Goal: Task Accomplishment & Management: Complete application form

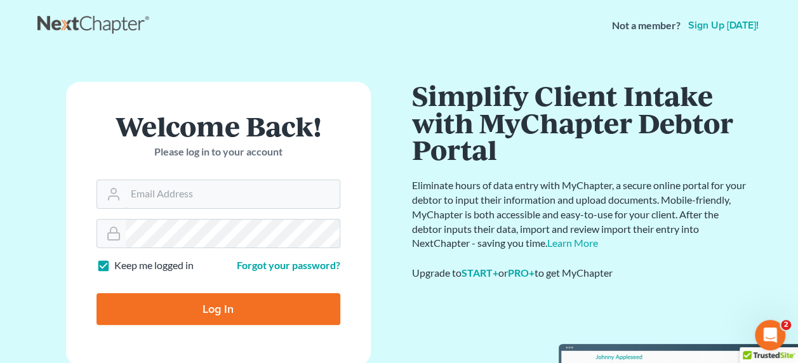
type input "jeromeaquino"
click at [222, 305] on input "Log In" at bounding box center [219, 309] width 244 height 32
type input "Thinking..."
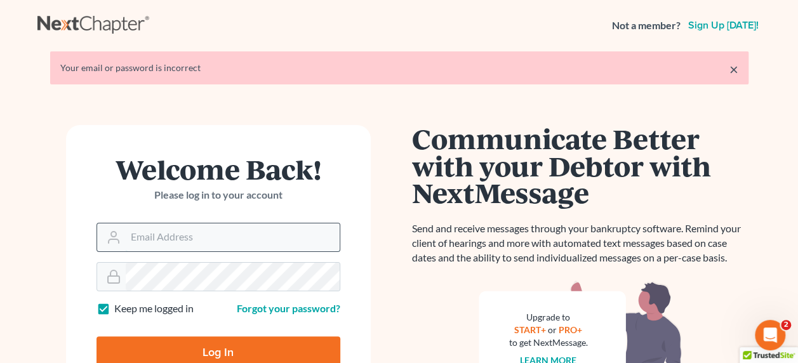
type input "jeromeaquino"
click at [238, 243] on input "jeromeaquino" at bounding box center [233, 238] width 214 height 28
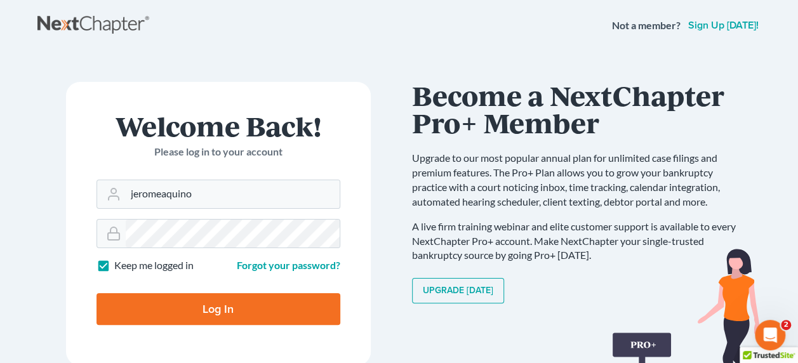
click at [211, 305] on input "Log In" at bounding box center [219, 309] width 244 height 32
type input "Thinking..."
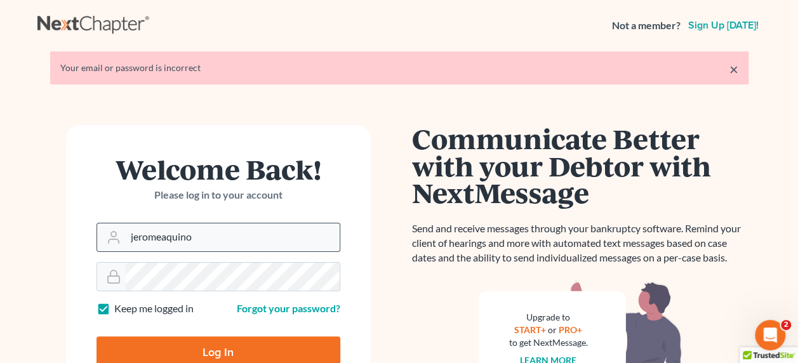
click at [213, 243] on input "jeromeaquino" at bounding box center [233, 238] width 214 height 28
type input "mckinneybankruptcy@gmail.com"
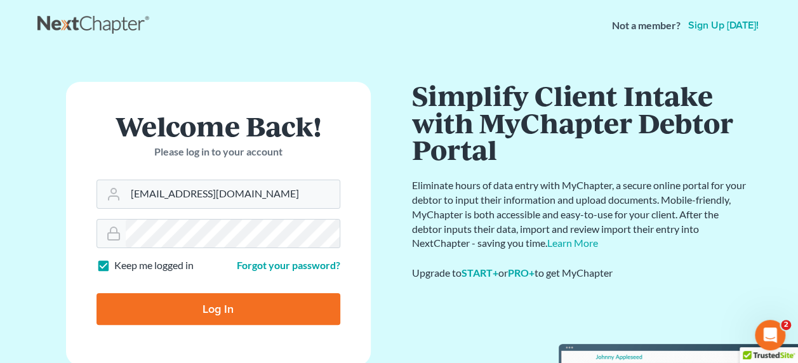
click at [207, 304] on input "Log In" at bounding box center [219, 309] width 244 height 32
type input "Thinking..."
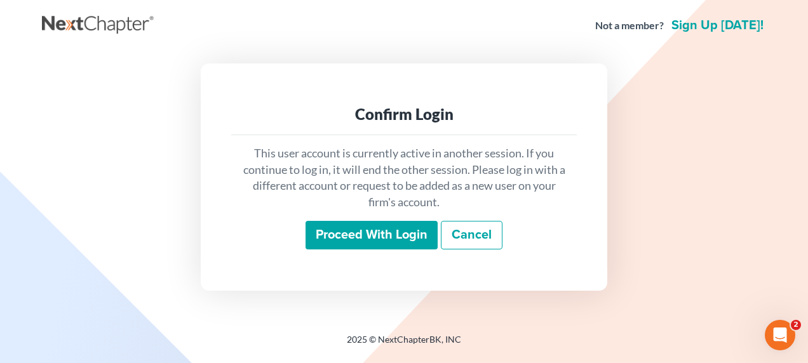
click at [382, 234] on input "Proceed with login" at bounding box center [371, 235] width 132 height 29
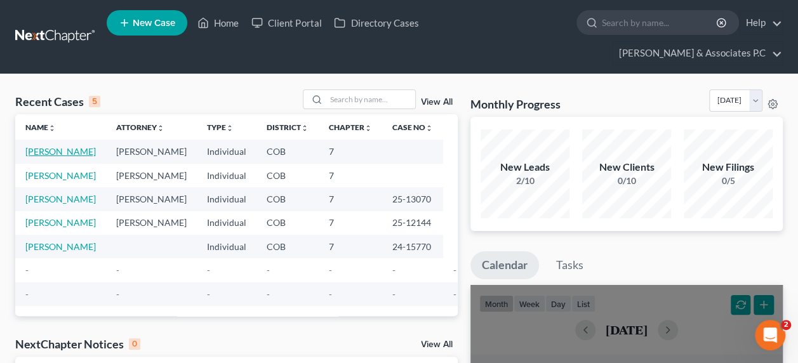
click at [39, 146] on link "Thomas, Jahniqua" at bounding box center [60, 151] width 70 height 11
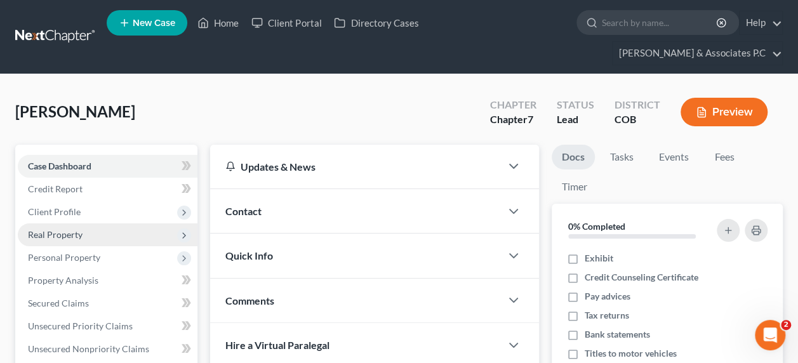
click at [95, 224] on span "Real Property" at bounding box center [108, 235] width 180 height 23
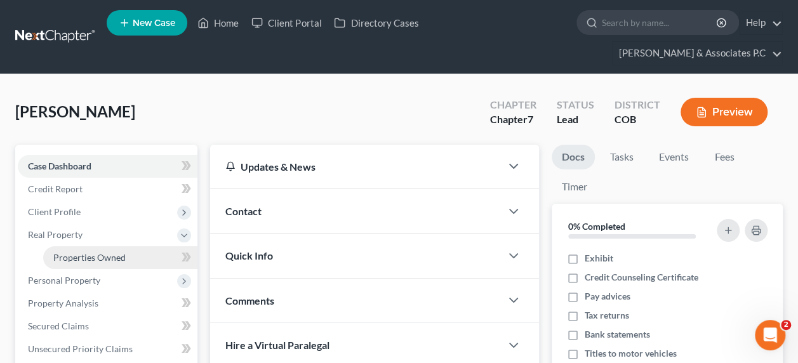
click at [95, 246] on link "Properties Owned" at bounding box center [120, 257] width 154 height 23
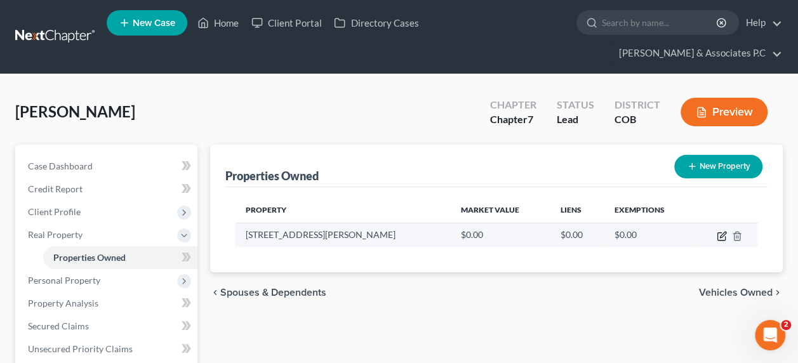
click at [722, 231] on icon "button" at bounding box center [722, 236] width 10 height 10
select select "5"
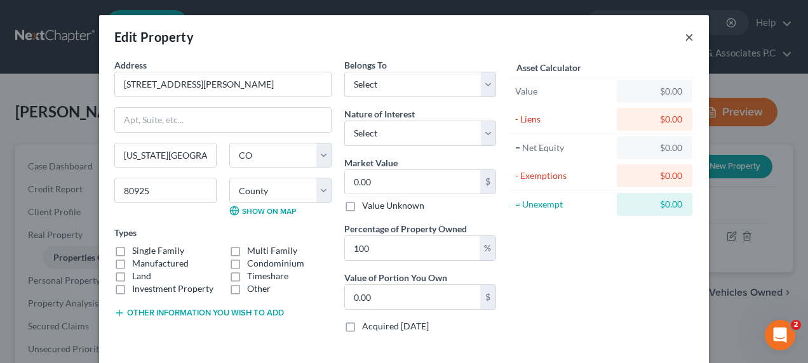
click at [685, 34] on button "×" at bounding box center [689, 36] width 9 height 15
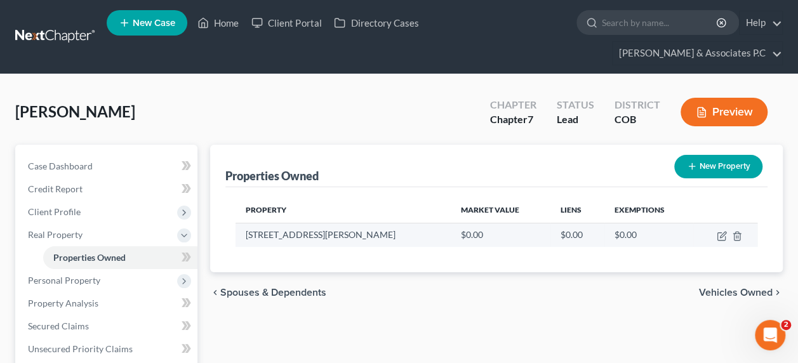
click at [735, 223] on td at bounding box center [726, 235] width 64 height 24
click at [737, 231] on icon "button" at bounding box center [737, 236] width 10 height 10
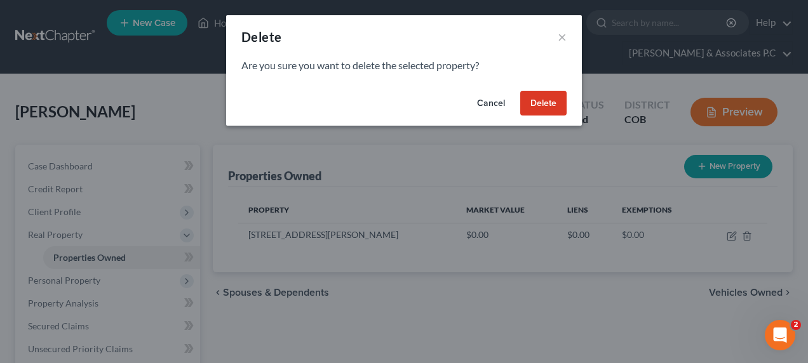
click at [540, 103] on button "Delete" at bounding box center [543, 103] width 46 height 25
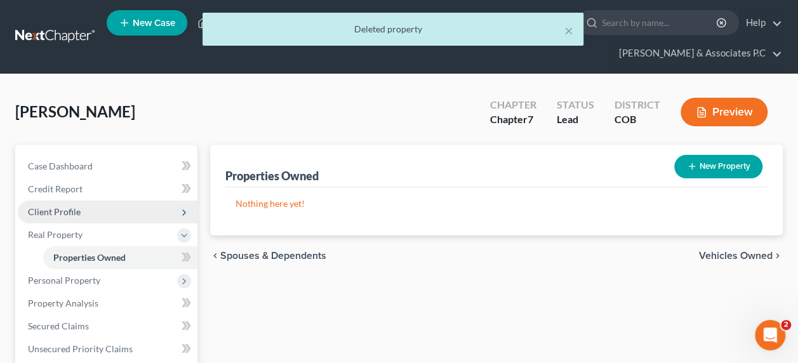
click at [60, 206] on span "Client Profile" at bounding box center [54, 211] width 53 height 11
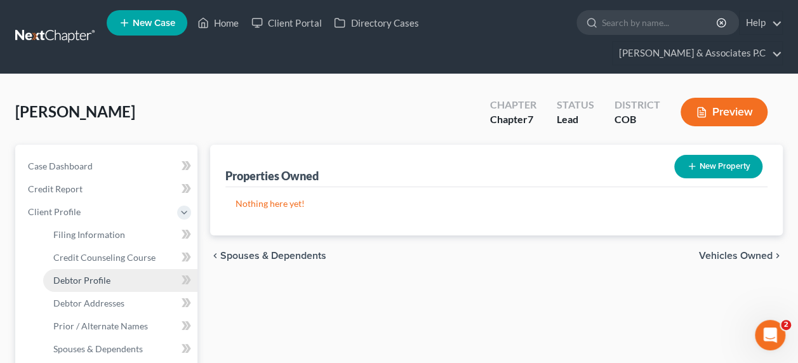
click at [76, 275] on span "Debtor Profile" at bounding box center [81, 280] width 57 height 11
select select "0"
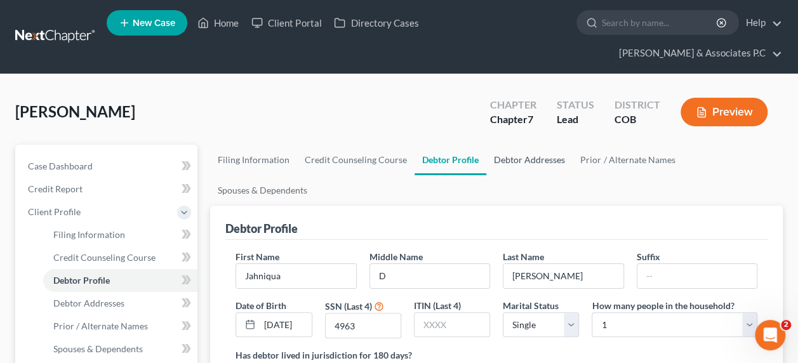
click at [532, 145] on link "Debtor Addresses" at bounding box center [530, 160] width 86 height 30
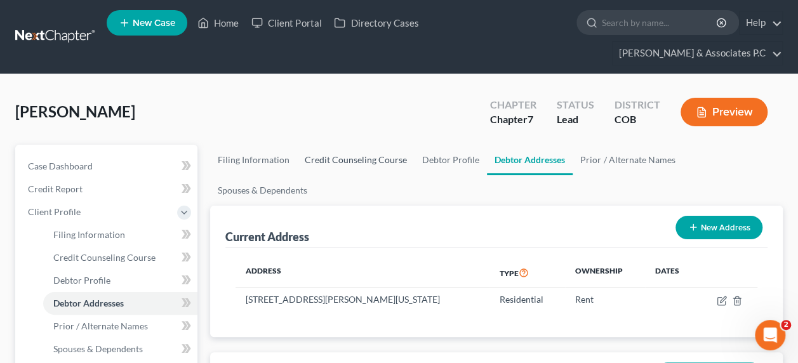
click at [333, 145] on link "Credit Counseling Course" at bounding box center [355, 160] width 117 height 30
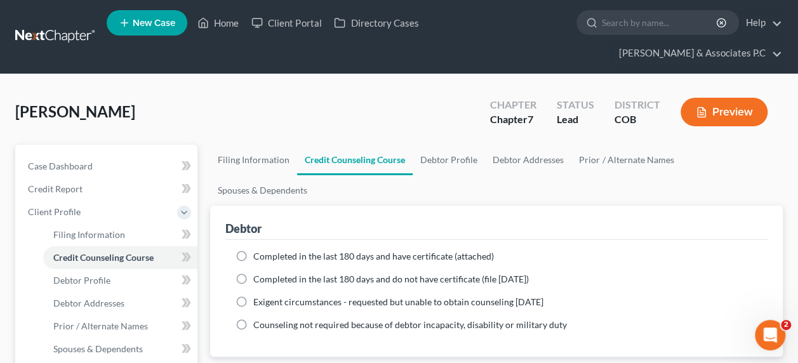
click at [253, 250] on label "Completed in the last 180 days and have certificate (attached)" at bounding box center [373, 256] width 241 height 13
click at [258, 250] on input "Completed in the last 180 days and have certificate (attached)" at bounding box center [262, 254] width 8 height 8
radio input "true"
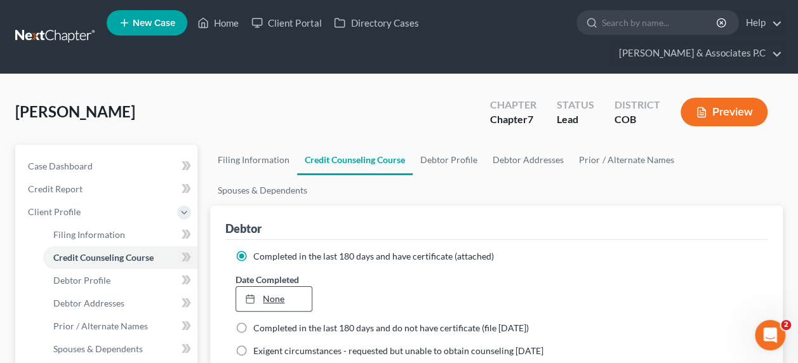
type input "10/7/2025"
click at [264, 287] on link "10/7/2025" at bounding box center [273, 299] width 75 height 24
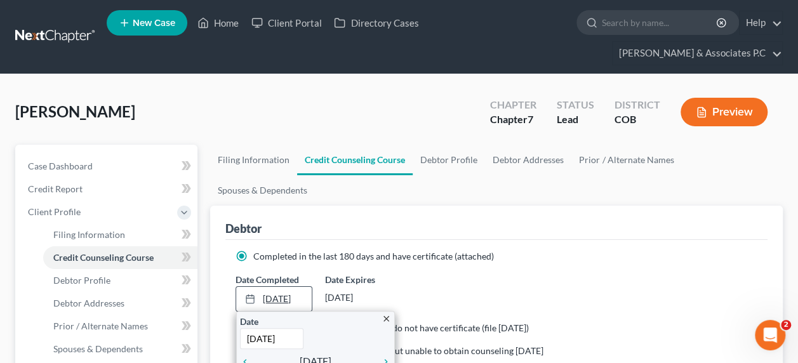
click at [250, 299] on line at bounding box center [250, 299] width 8 height 0
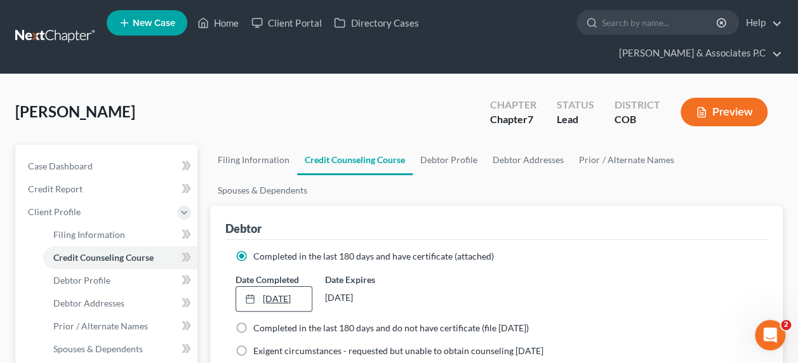
click at [250, 299] on line at bounding box center [250, 299] width 8 height 0
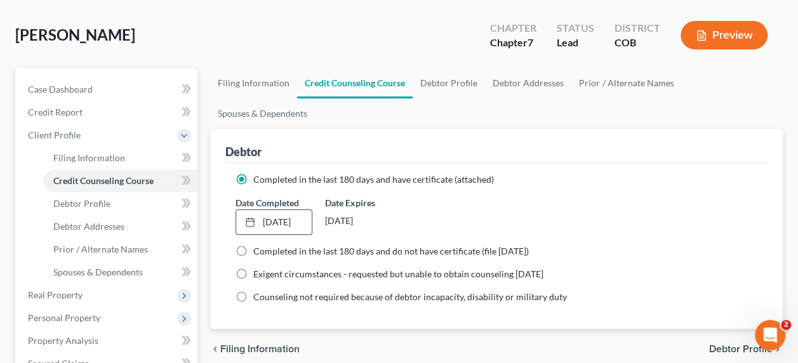
scroll to position [105, 0]
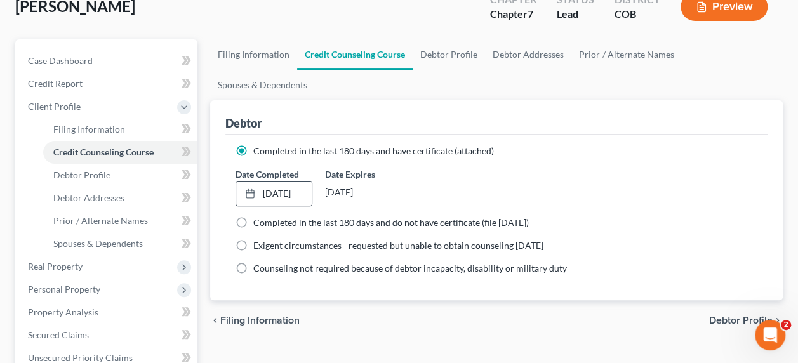
click at [784, 177] on div "Filing Information Credit Counseling Course Debtor Profile Debtor Addresses Pri…" at bounding box center [497, 360] width 586 height 642
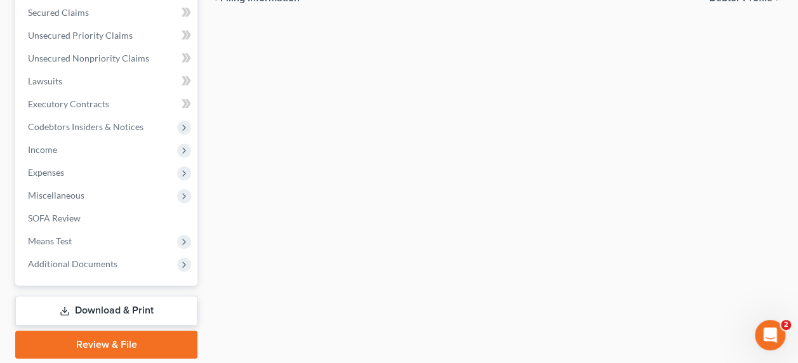
scroll to position [420, 0]
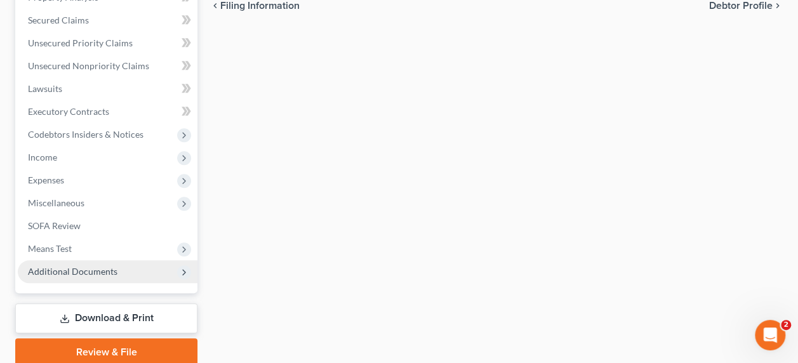
click at [111, 266] on span "Additional Documents" at bounding box center [73, 271] width 90 height 11
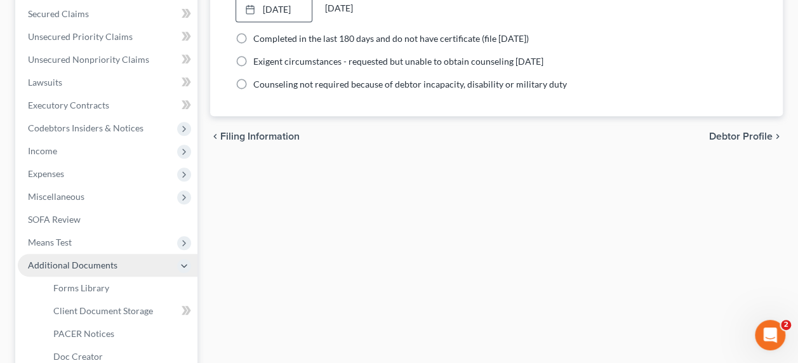
scroll to position [283, 0]
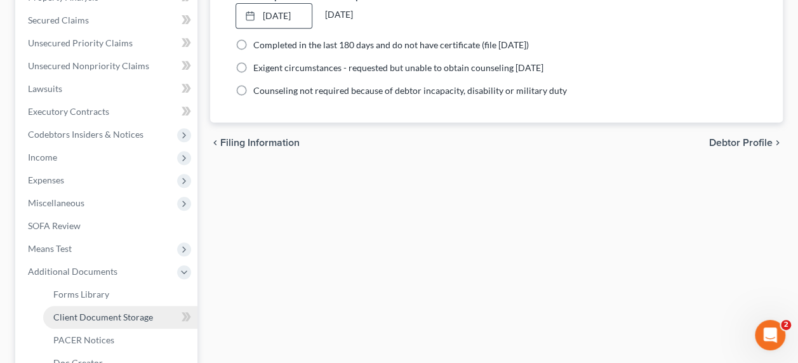
click at [89, 312] on span "Client Document Storage" at bounding box center [103, 317] width 100 height 11
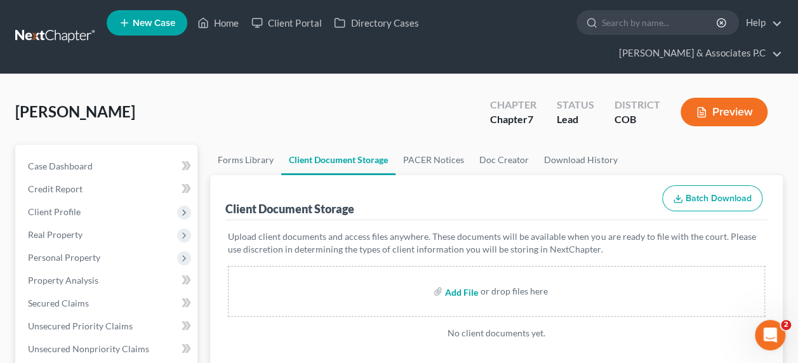
click at [456, 280] on input "file" at bounding box center [460, 291] width 30 height 23
type input "C:\fakepath\thomas cc cert.pdf"
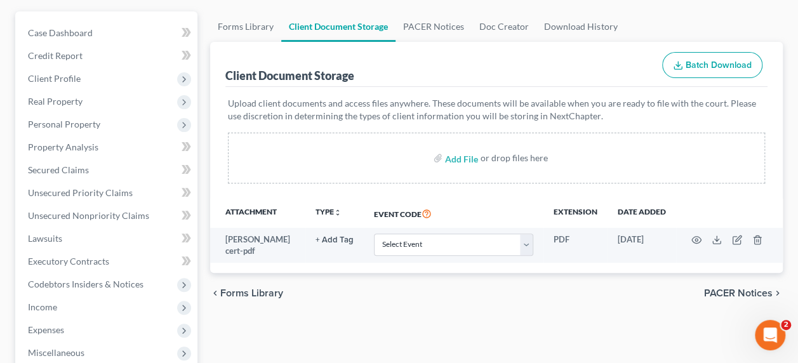
scroll to position [158, 0]
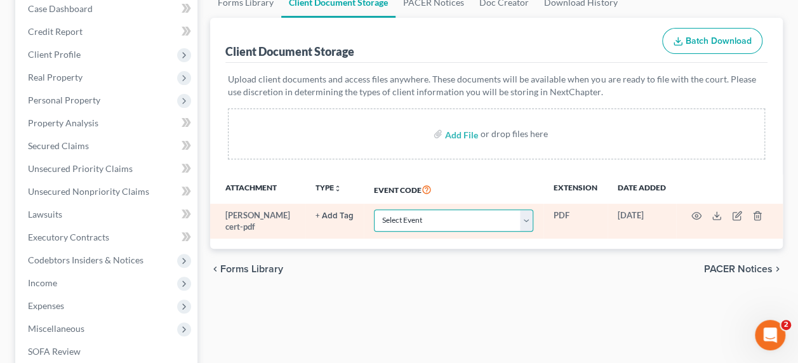
click at [525, 210] on select "Select Event 1009-1.1 Notice of Amendments 20 Largest Unsecured Creditors Amend…" at bounding box center [453, 221] width 159 height 22
select select "5"
click at [374, 210] on select "Select Event 1009-1.1 Notice of Amendments 20 Largest Unsecured Creditors Amend…" at bounding box center [453, 221] width 159 height 22
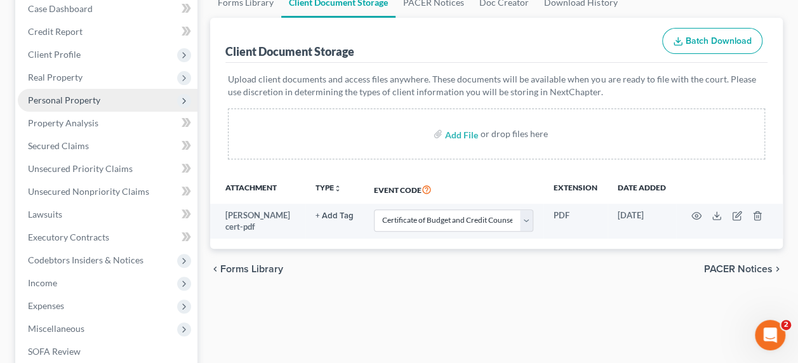
click at [72, 95] on span "Personal Property" at bounding box center [64, 100] width 72 height 11
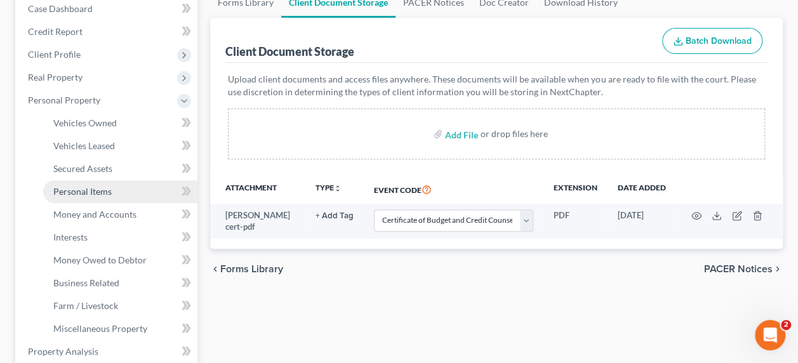
click at [107, 186] on span "Personal Items" at bounding box center [82, 191] width 58 height 11
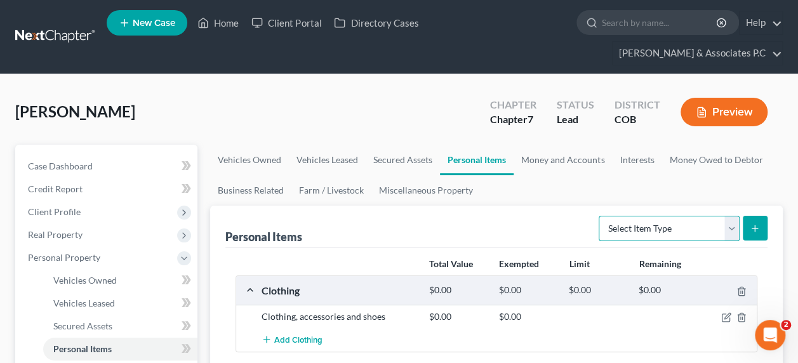
click at [635, 216] on select "Select Item Type Clothing Collectibles Of Value Electronics Firearms Household …" at bounding box center [669, 228] width 141 height 25
select select "household_goods"
click at [601, 216] on select "Select Item Type Clothing Collectibles Of Value Electronics Firearms Household …" at bounding box center [669, 228] width 141 height 25
click at [755, 225] on line "submit" at bounding box center [755, 228] width 0 height 6
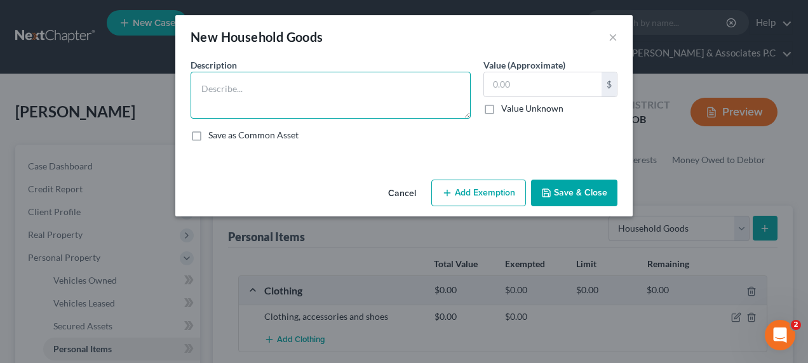
click at [210, 91] on textarea at bounding box center [331, 95] width 280 height 47
type textarea "B"
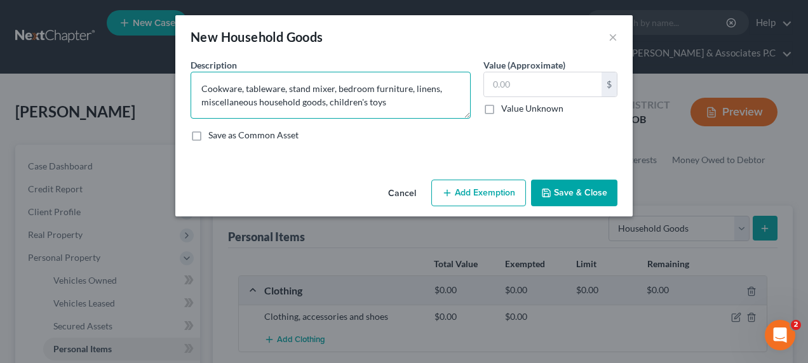
type textarea "Cookware, tableware, stand mixer, bedroom furniture, linens, miscellaneous hous…"
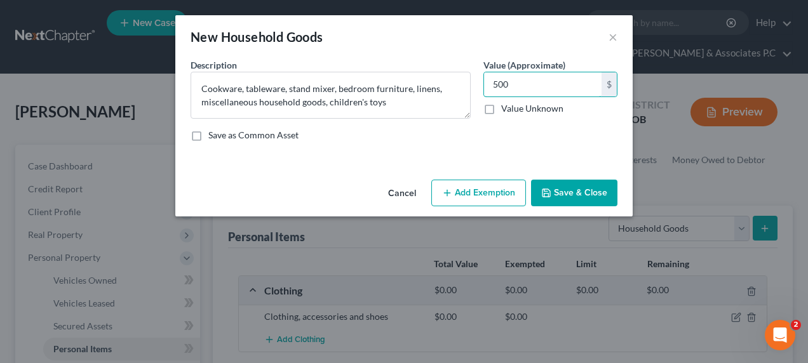
type input "500"
click at [471, 187] on button "Add Exemption" at bounding box center [478, 193] width 95 height 27
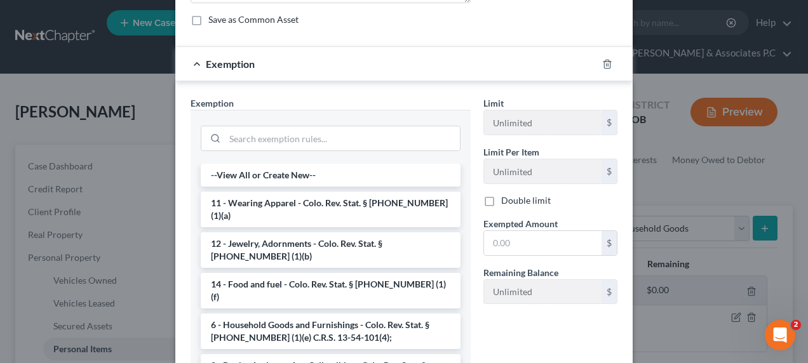
scroll to position [121, 0]
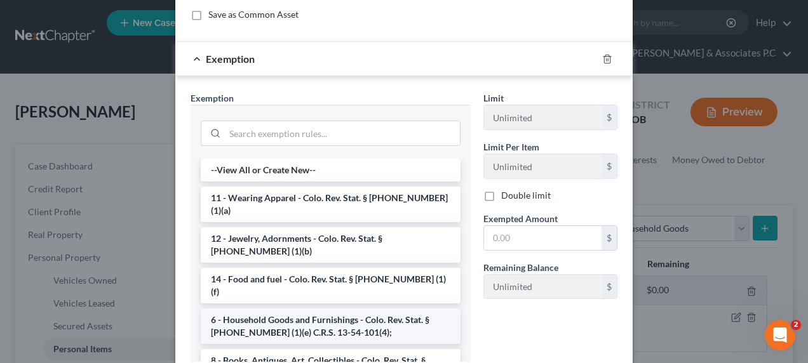
click at [296, 309] on li "6 - Household Goods and Furnishings - Colo. Rev. Stat. § 13-54-102 (1)(e) C.R.S…" at bounding box center [331, 327] width 260 height 36
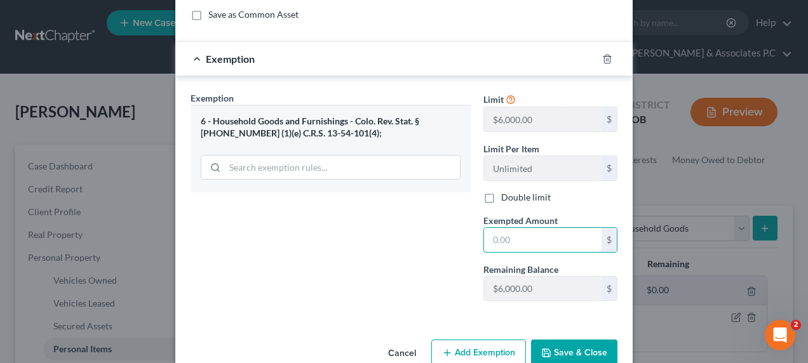
drag, startPoint x: 540, startPoint y: 231, endPoint x: 370, endPoint y: 265, distance: 173.6
click at [370, 265] on div "Exemption Set must be selected for CA. Exemption * 6 - Household Goods and Furn…" at bounding box center [404, 201] width 440 height 220
type input "500"
click at [540, 356] on button "Save & Close" at bounding box center [574, 353] width 86 height 27
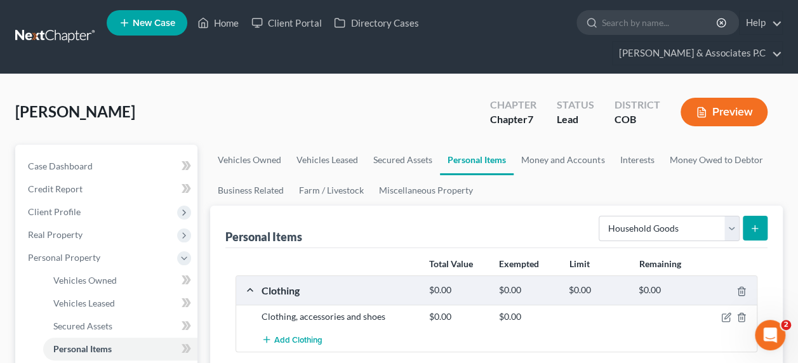
click at [751, 216] on button "submit" at bounding box center [755, 228] width 25 height 25
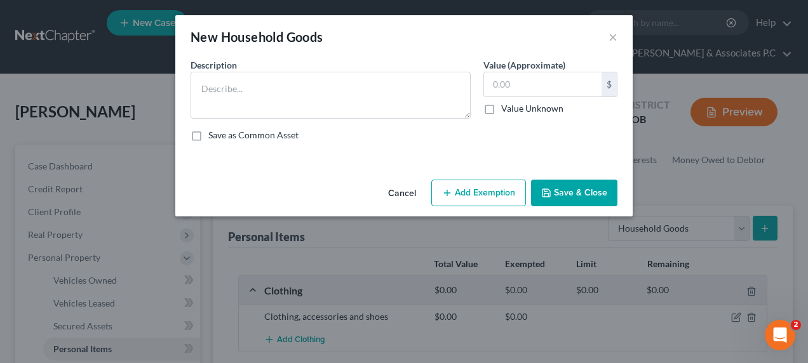
click at [390, 186] on button "Cancel" at bounding box center [402, 193] width 48 height 25
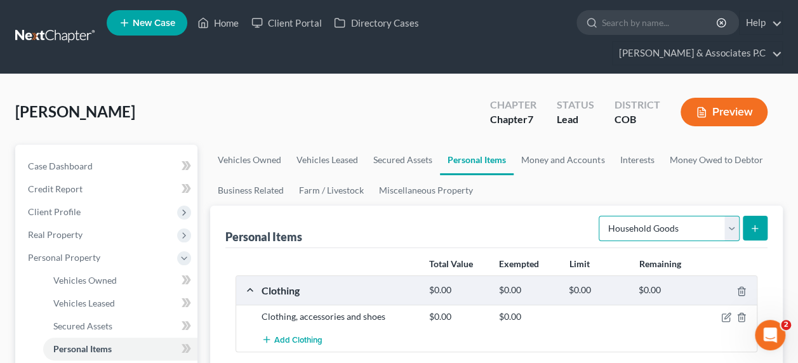
click at [649, 216] on select "Select Item Type Clothing Collectibles Of Value Electronics Firearms Household …" at bounding box center [669, 228] width 141 height 25
select select "electronics"
click at [601, 216] on select "Select Item Type Clothing Collectibles Of Value Electronics Firearms Household …" at bounding box center [669, 228] width 141 height 25
click at [754, 224] on icon "submit" at bounding box center [755, 229] width 10 height 10
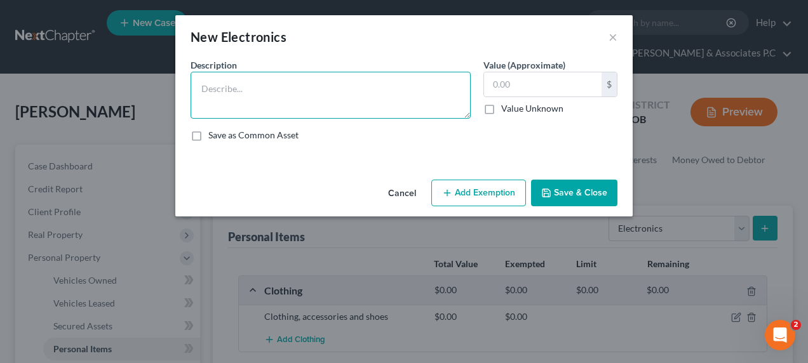
click at [215, 84] on textarea at bounding box center [331, 95] width 280 height 47
type textarea "Television, cell phone, laptop, printer"
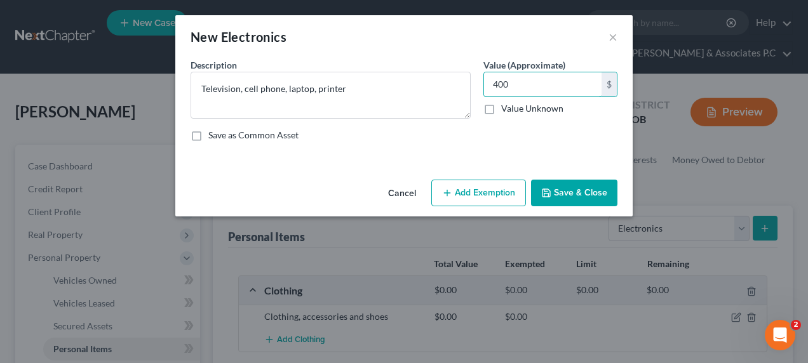
type input "400"
click at [461, 192] on button "Add Exemption" at bounding box center [478, 193] width 95 height 27
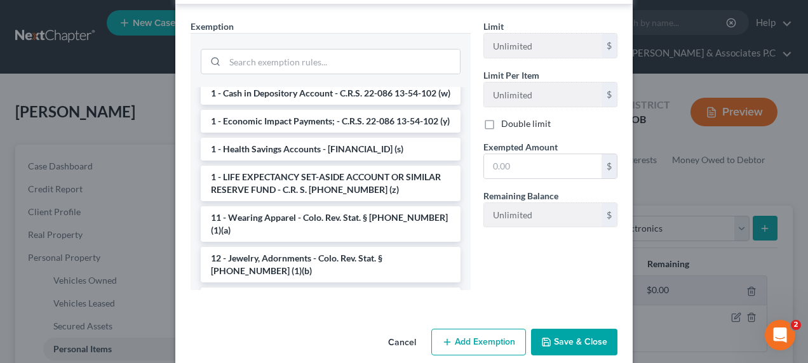
scroll to position [0, 0]
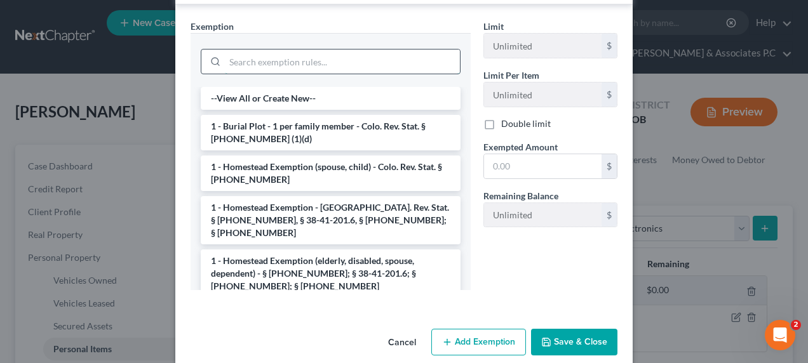
click at [280, 63] on input "search" at bounding box center [342, 62] width 235 height 24
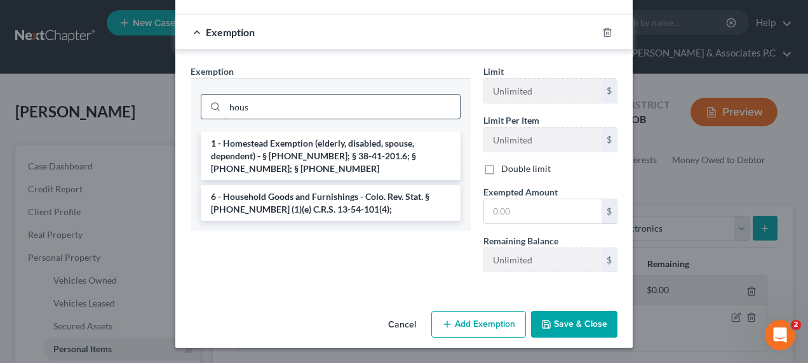
scroll to position [145, 0]
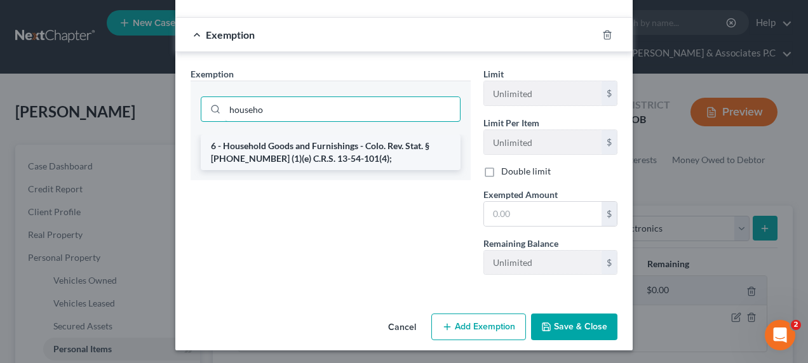
type input "househo"
click at [287, 154] on li "6 - Household Goods and Furnishings - Colo. Rev. Stat. § 13-54-102 (1)(e) C.R.S…" at bounding box center [331, 153] width 260 height 36
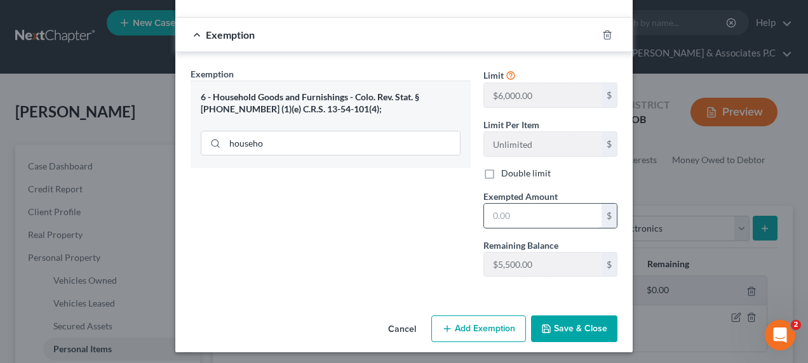
drag, startPoint x: 507, startPoint y: 211, endPoint x: 494, endPoint y: 209, distance: 12.8
click at [494, 209] on input "text" at bounding box center [542, 216] width 117 height 24
type input "400.00"
click at [571, 332] on button "Save & Close" at bounding box center [574, 329] width 86 height 27
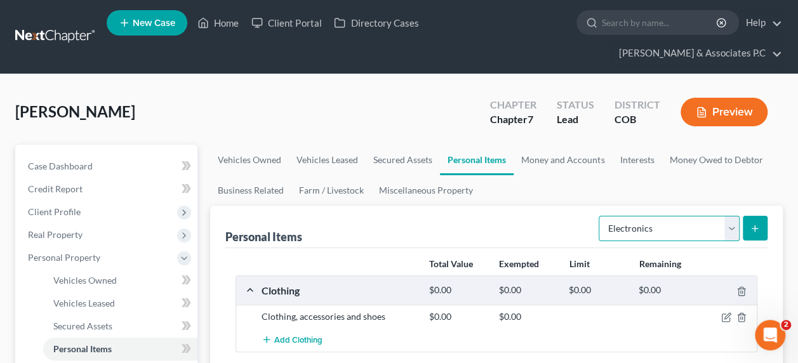
click at [663, 216] on select "Select Item Type Clothing Collectibles Of Value Electronics Firearms Household …" at bounding box center [669, 228] width 141 height 25
select select "jewelry"
click at [601, 216] on select "Select Item Type Clothing Collectibles Of Value Electronics Firearms Household …" at bounding box center [669, 228] width 141 height 25
click at [753, 229] on line "submit" at bounding box center [756, 229] width 6 height 0
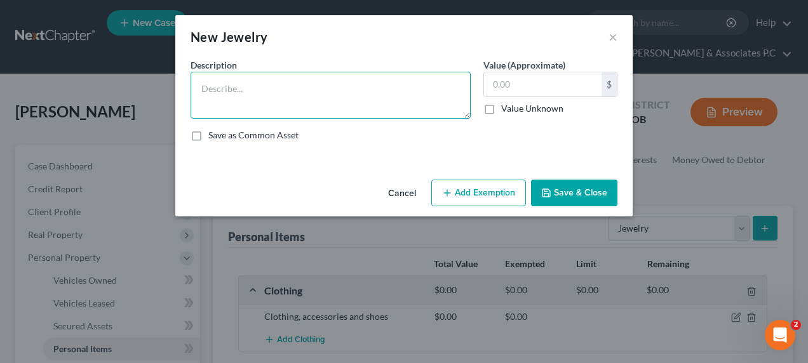
click at [229, 86] on textarea at bounding box center [331, 95] width 280 height 47
type textarea "Apple watch"
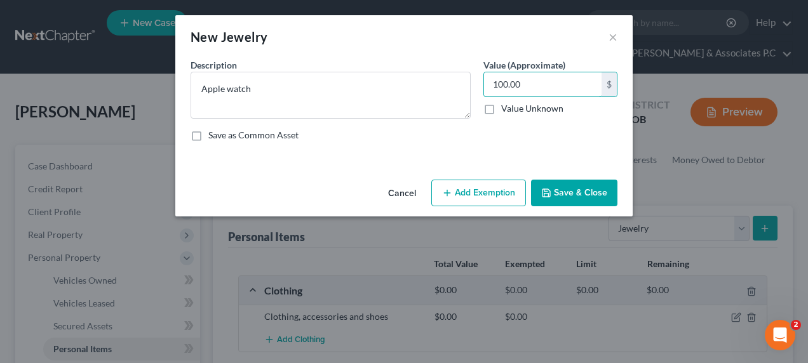
type input "100.00"
click at [466, 189] on button "Add Exemption" at bounding box center [478, 193] width 95 height 27
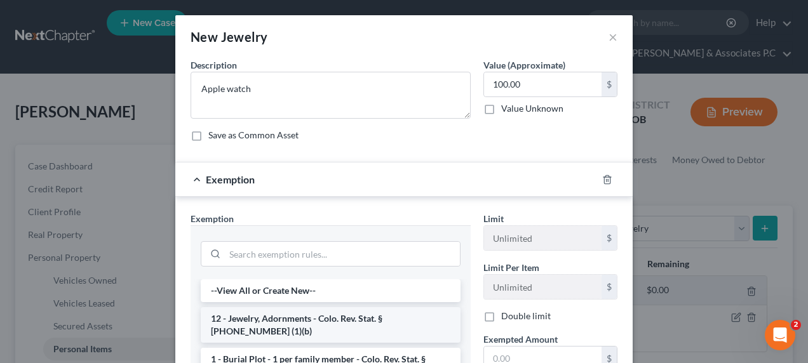
click at [347, 323] on li "12 - Jewelry, Adornments - Colo. Rev. Stat. § 13-54-102 (1)(b)" at bounding box center [331, 325] width 260 height 36
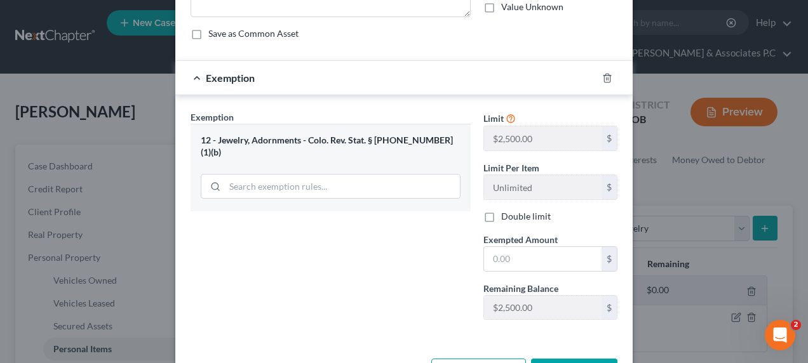
scroll to position [97, 0]
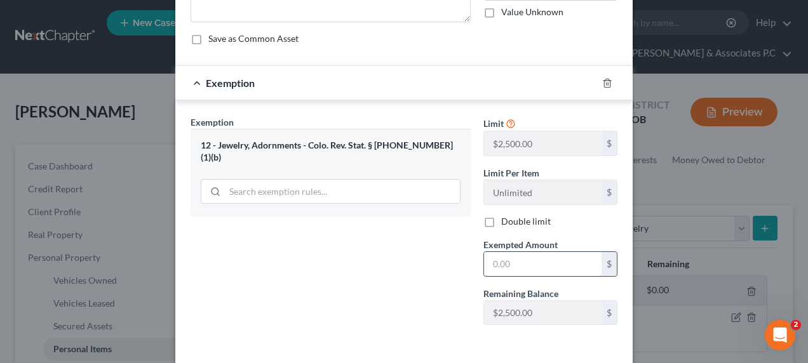
click at [509, 260] on input "text" at bounding box center [542, 264] width 117 height 24
type input "100.00"
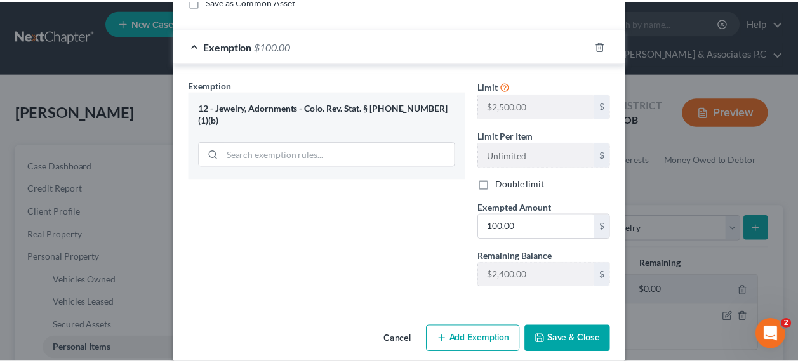
scroll to position [147, 0]
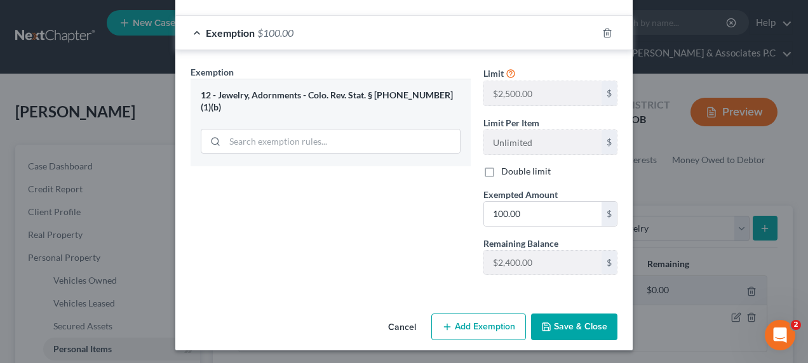
click at [549, 330] on button "Save & Close" at bounding box center [574, 327] width 86 height 27
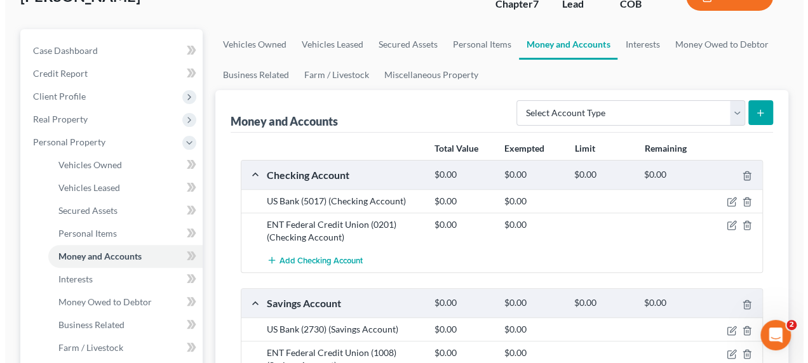
scroll to position [126, 0]
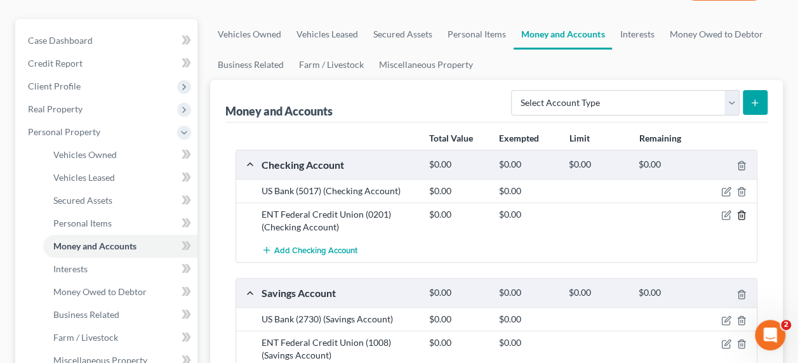
click at [742, 210] on icon "button" at bounding box center [742, 215] width 10 height 10
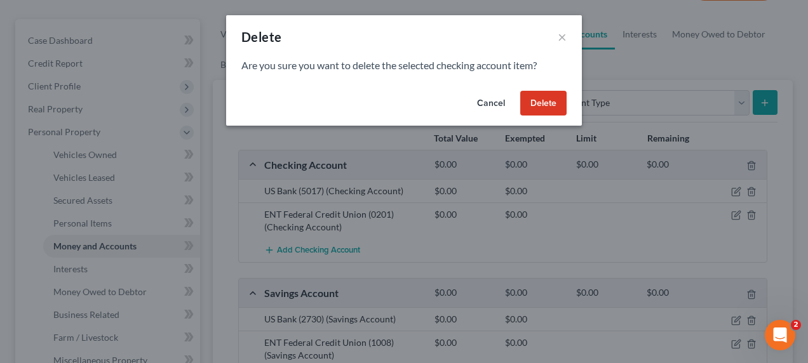
click at [551, 100] on button "Delete" at bounding box center [543, 103] width 46 height 25
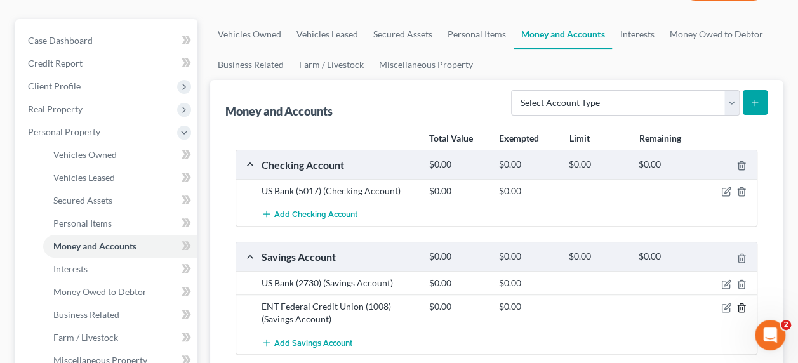
click at [740, 303] on icon "button" at bounding box center [742, 308] width 10 height 10
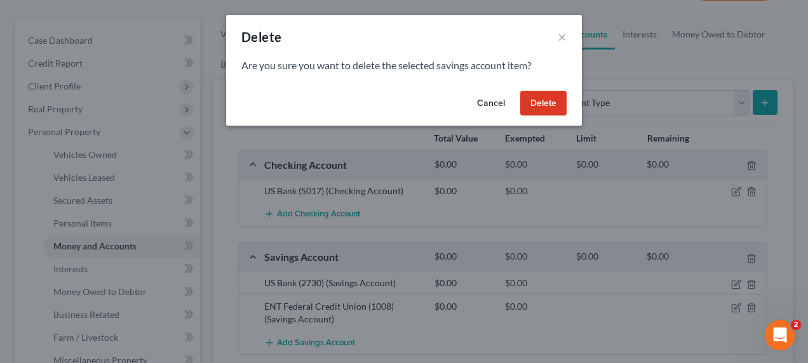
click at [551, 104] on button "Delete" at bounding box center [543, 103] width 46 height 25
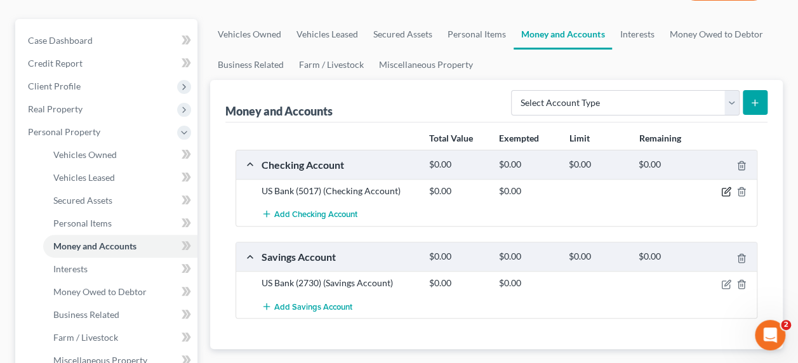
click at [727, 187] on icon "button" at bounding box center [727, 192] width 10 height 10
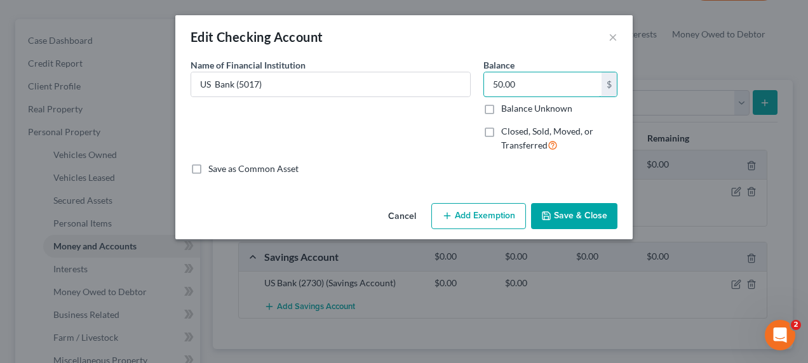
type input "50.00"
click at [477, 222] on button "Add Exemption" at bounding box center [478, 216] width 95 height 27
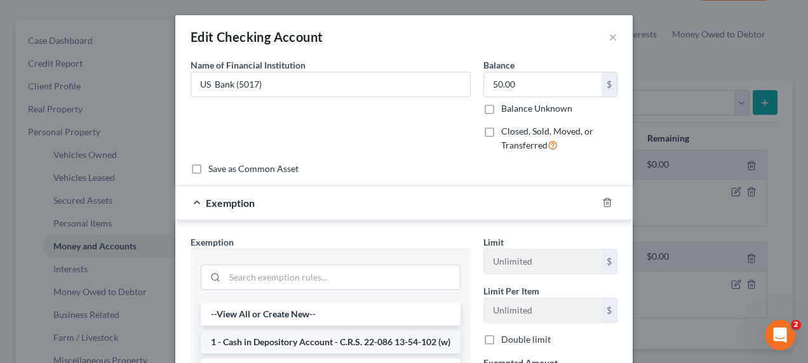
click at [348, 342] on li "1 - Cash in Depository Account - C.R.S. 22-086 13-54-102 (w)" at bounding box center [331, 342] width 260 height 23
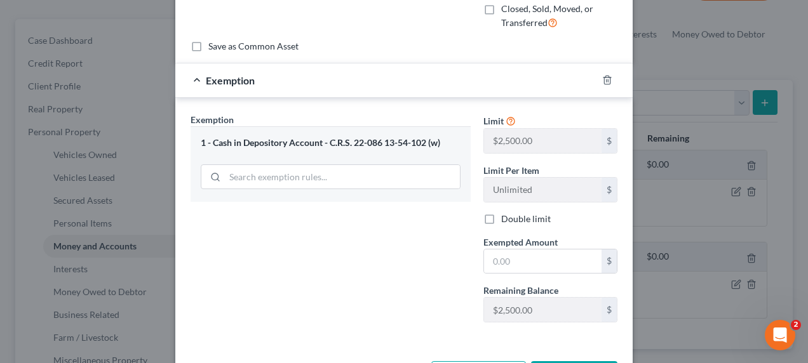
scroll to position [127, 0]
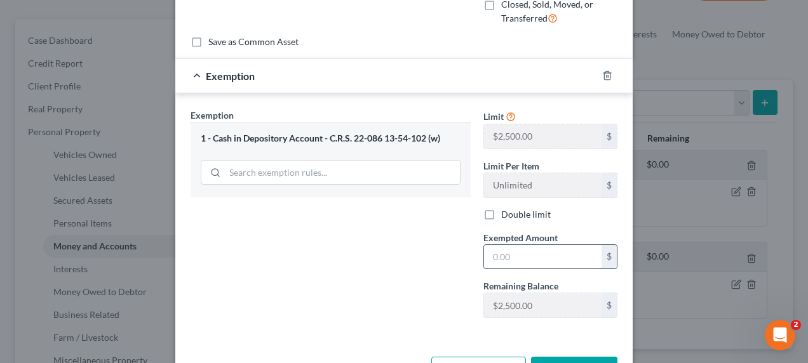
click at [502, 256] on input "text" at bounding box center [542, 257] width 117 height 24
type input "50.00"
click at [576, 357] on button "Save & Close" at bounding box center [574, 370] width 86 height 27
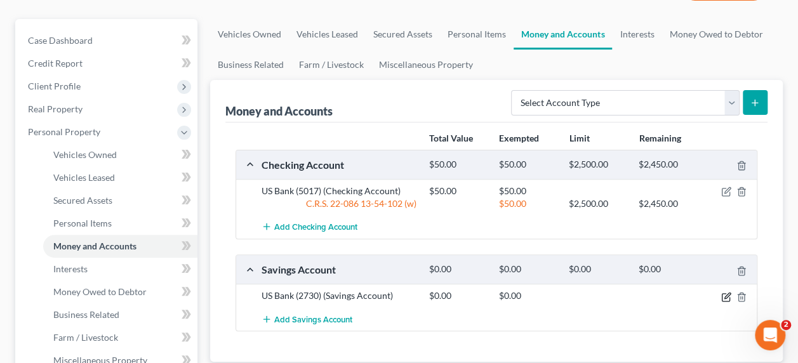
click at [728, 292] on icon "button" at bounding box center [727, 297] width 10 height 10
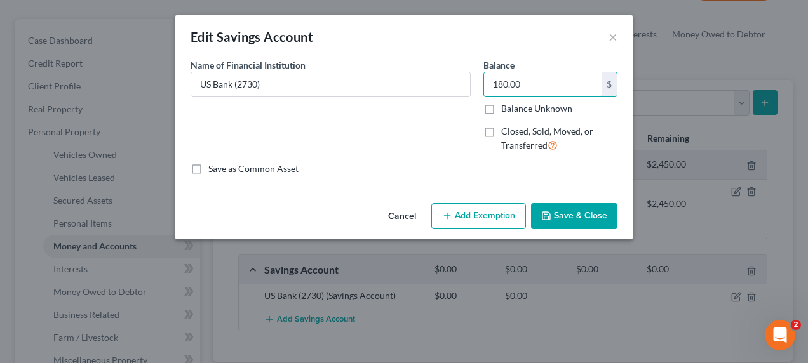
type input "180.00"
click at [477, 217] on button "Add Exemption" at bounding box center [478, 216] width 95 height 27
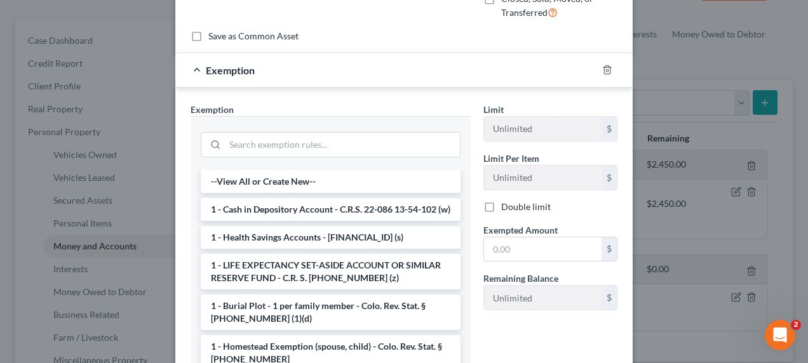
scroll to position [151, 0]
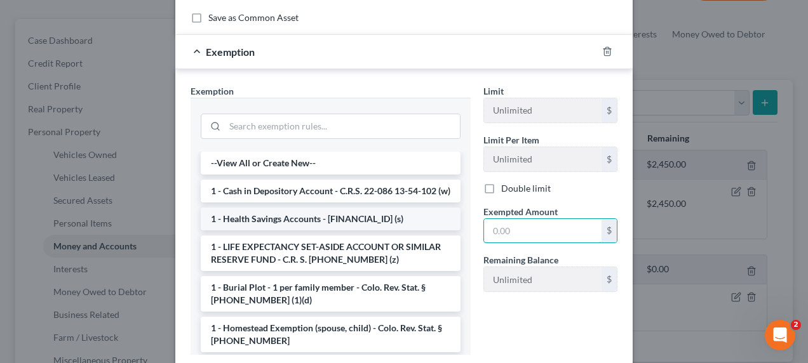
drag, startPoint x: 512, startPoint y: 234, endPoint x: 380, endPoint y: 241, distance: 132.3
click at [380, 241] on div "Exemption Set must be selected for CA. Exemption * --View All or Create New-- 1…" at bounding box center [404, 224] width 440 height 281
type input "180.00"
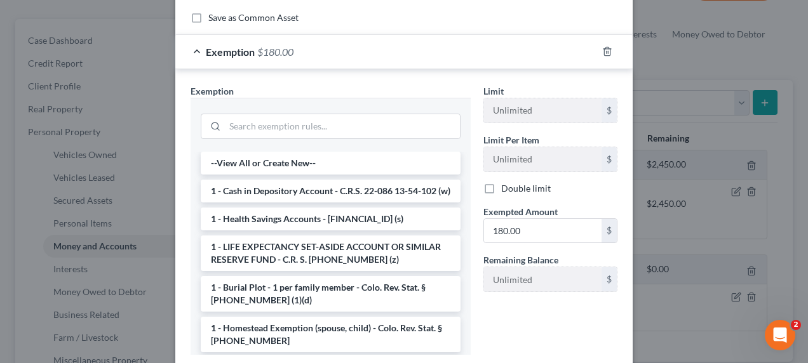
scroll to position [232, 0]
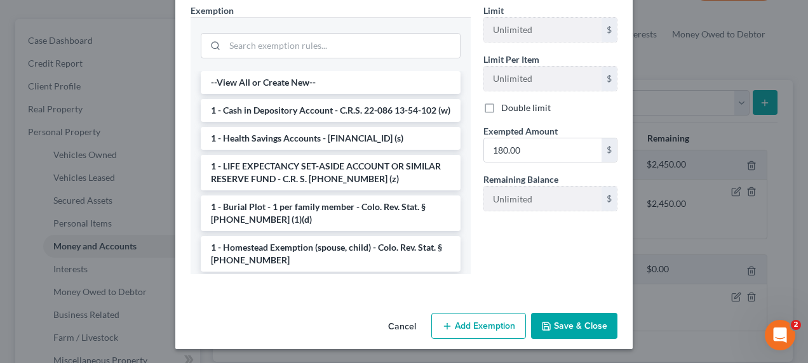
click at [558, 320] on button "Save & Close" at bounding box center [574, 326] width 86 height 27
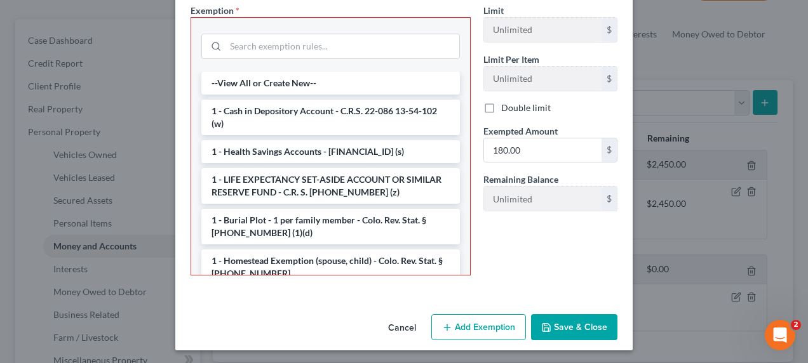
click at [562, 323] on button "Save & Close" at bounding box center [574, 327] width 86 height 27
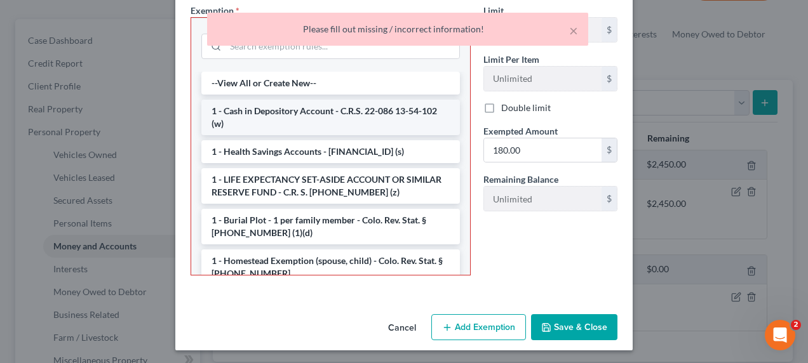
click at [338, 124] on li "1 - Cash in Depository Account - C.R.S. 22-086 13-54-102 (w)" at bounding box center [330, 118] width 258 height 36
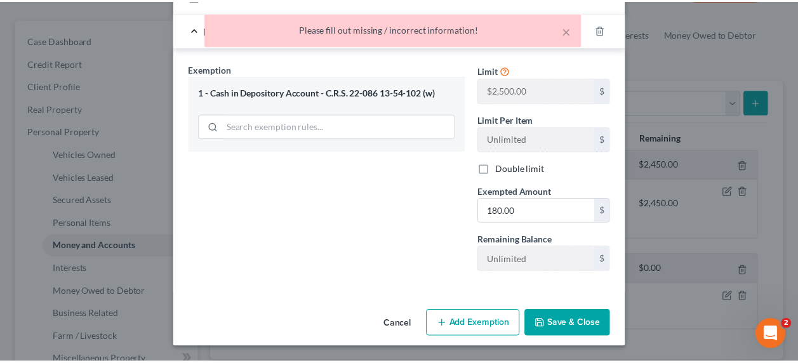
scroll to position [170, 0]
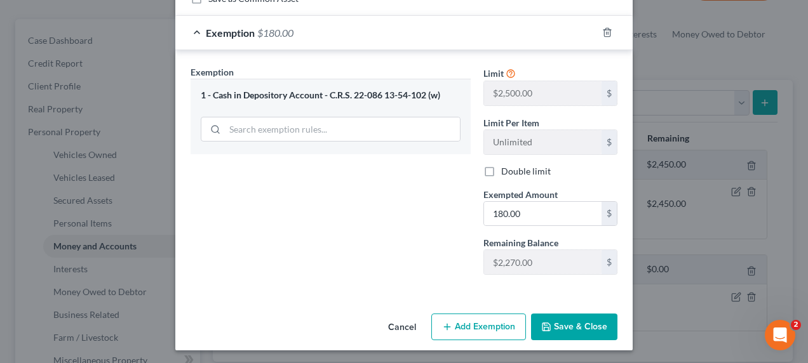
click at [568, 323] on button "Save & Close" at bounding box center [574, 327] width 86 height 27
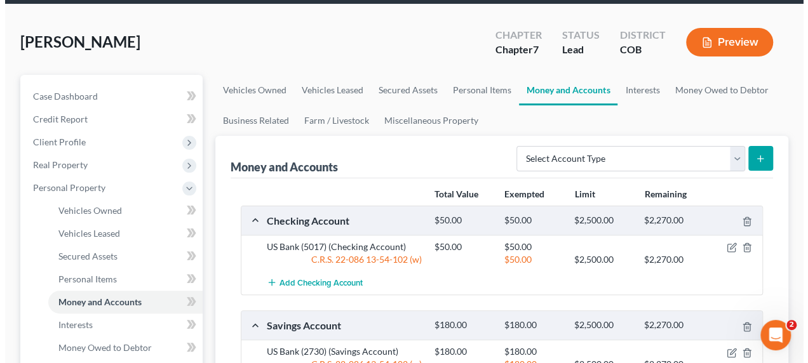
scroll to position [0, 0]
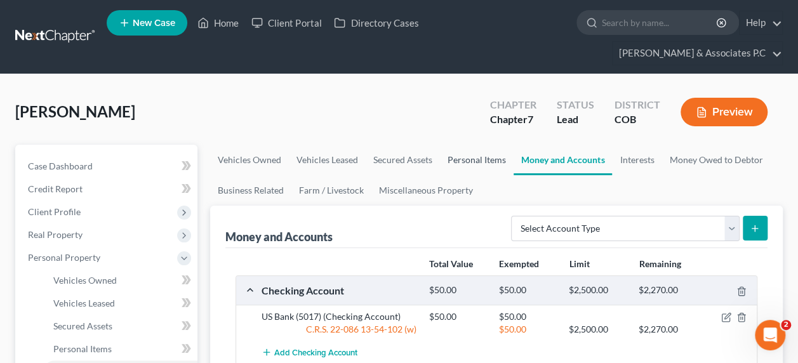
click at [470, 145] on link "Personal Items" at bounding box center [477, 160] width 74 height 30
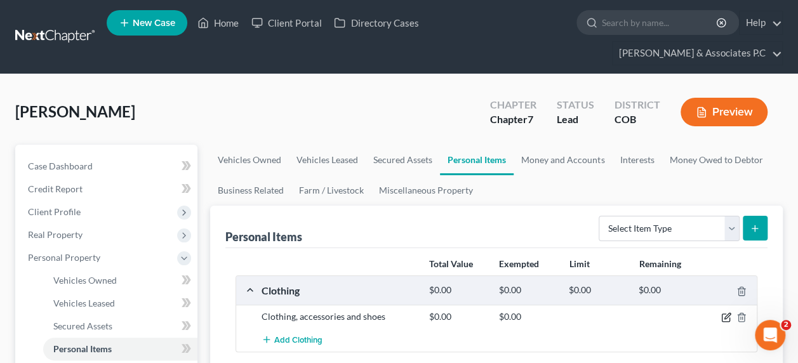
click at [726, 312] on icon "button" at bounding box center [727, 317] width 10 height 10
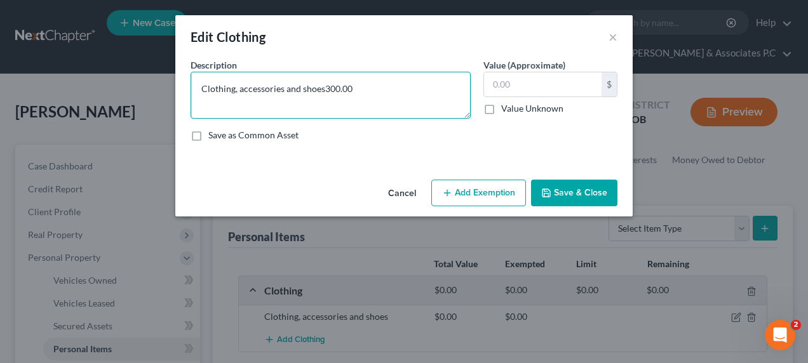
type textarea "Clothing, accessories and shoes300.00"
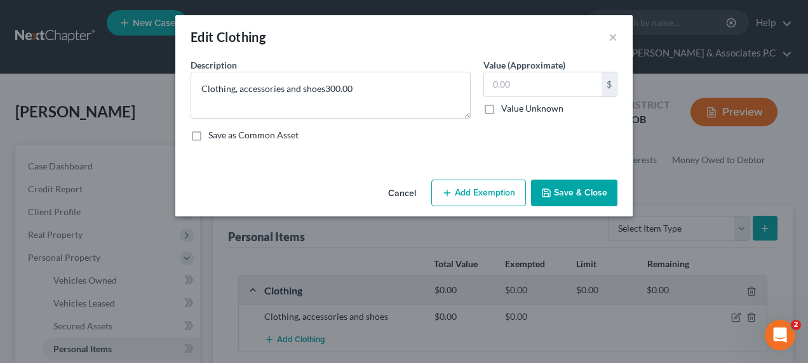
click at [498, 193] on button "Add Exemption" at bounding box center [478, 193] width 95 height 27
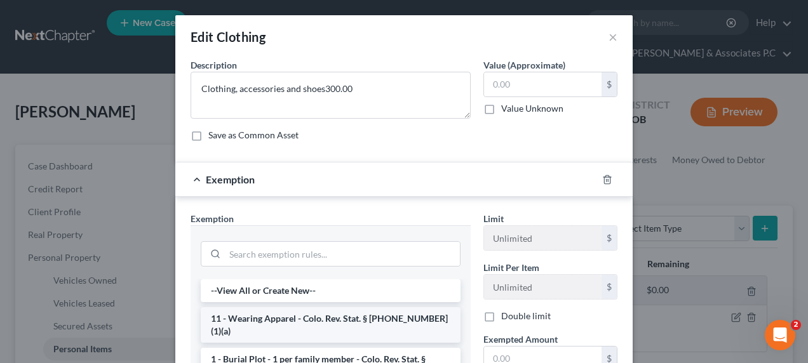
click at [343, 322] on li "11 - Wearing Apparel - Colo. Rev. Stat. § 13-54-102 (1)(a)" at bounding box center [331, 325] width 260 height 36
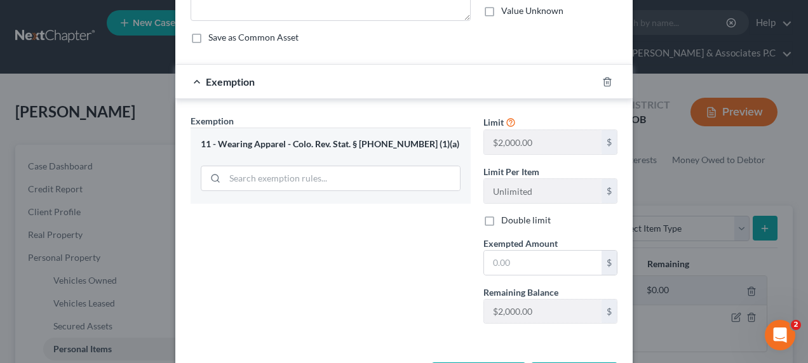
scroll to position [99, 0]
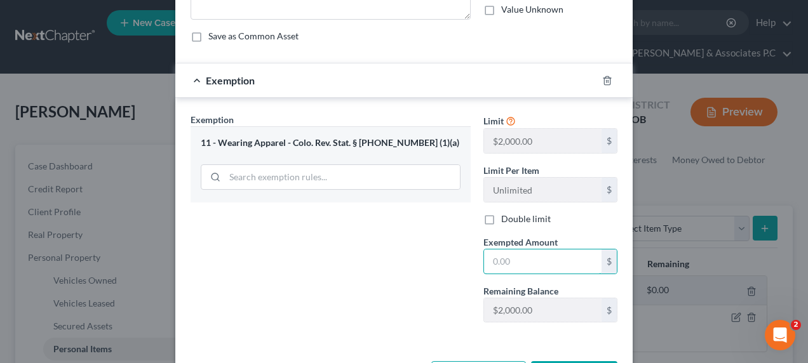
drag, startPoint x: 542, startPoint y: 259, endPoint x: 352, endPoint y: 268, distance: 190.1
click at [346, 272] on div "Exemption Set must be selected for CA. Exemption * 11 - Wearing Apparel - Colo.…" at bounding box center [404, 223] width 440 height 220
type input "300.00"
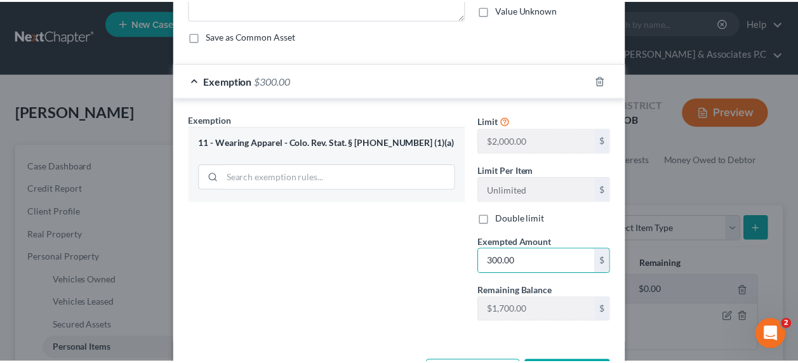
scroll to position [121, 0]
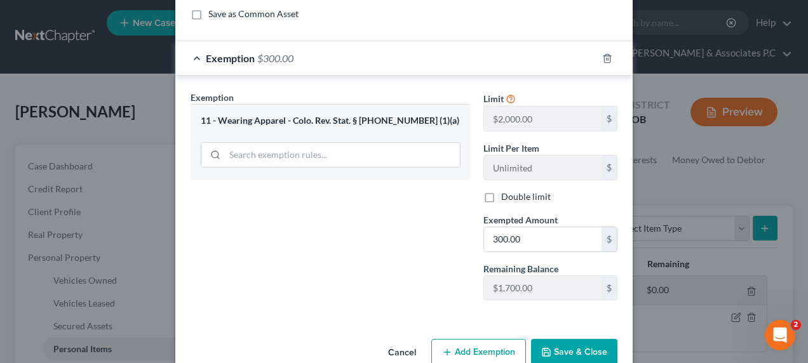
click at [561, 352] on button "Save & Close" at bounding box center [574, 352] width 86 height 27
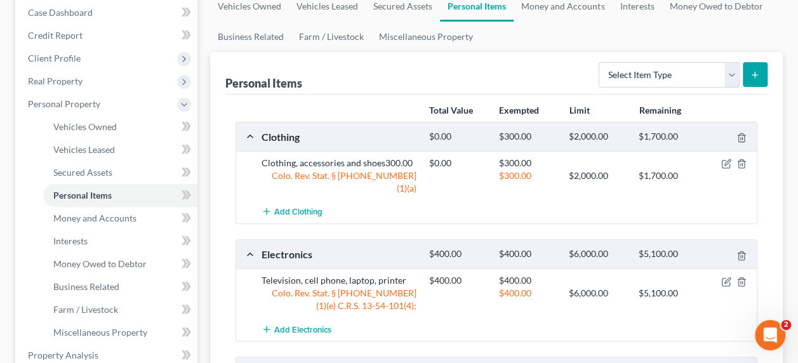
scroll to position [152, 0]
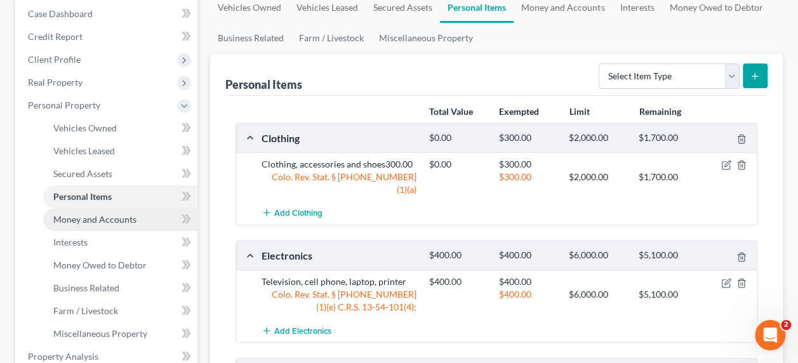
click at [101, 214] on span "Money and Accounts" at bounding box center [94, 219] width 83 height 11
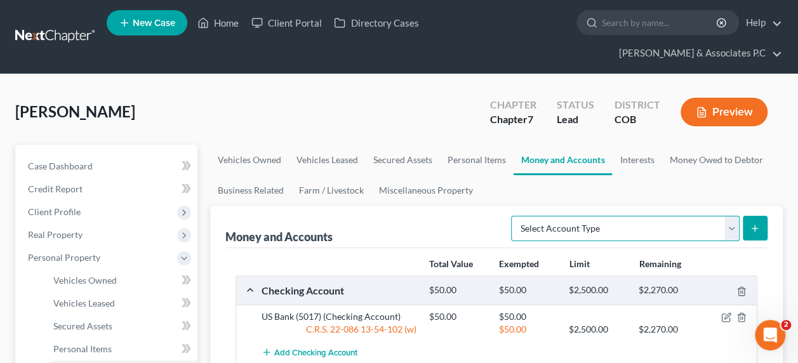
click at [729, 216] on select "Select Account Type Brokerage Cash on Hand Certificates of Deposit Checking Acc…" at bounding box center [625, 228] width 229 height 25
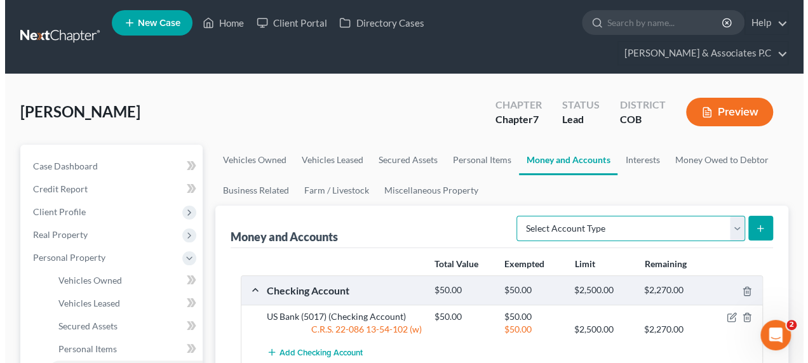
scroll to position [65, 0]
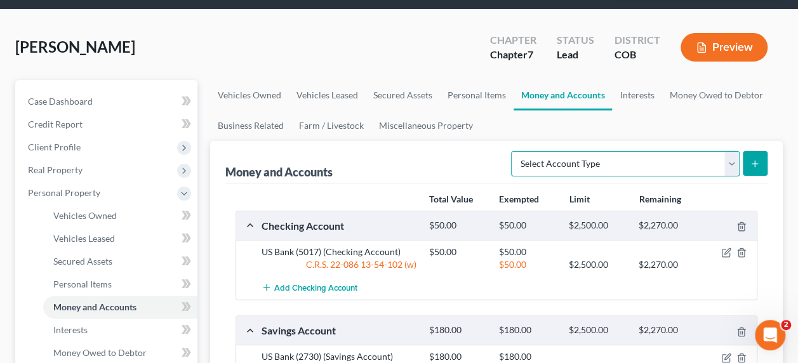
click at [732, 151] on select "Select Account Type Brokerage Cash on Hand Certificates of Deposit Checking Acc…" at bounding box center [625, 163] width 229 height 25
select select "security_deposits"
click at [514, 151] on select "Select Account Type Brokerage Cash on Hand Certificates of Deposit Checking Acc…" at bounding box center [625, 163] width 229 height 25
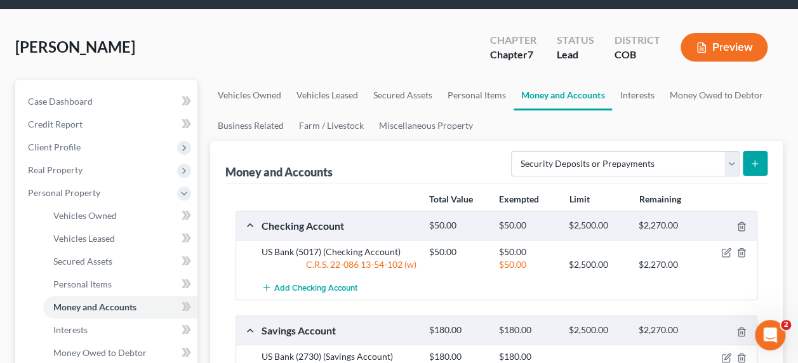
click at [761, 151] on button "submit" at bounding box center [755, 163] width 25 height 25
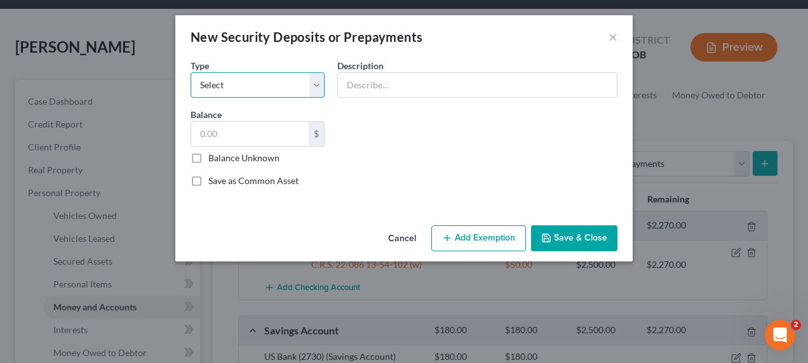
click at [320, 86] on select "Select Electric Gas Heating Oil Security Deposit On Rental Unit Prepaid Rent Te…" at bounding box center [258, 84] width 134 height 25
select select "3"
click at [191, 72] on select "Select Electric Gas Heating Oil Security Deposit On Rental Unit Prepaid Rent Te…" at bounding box center [258, 84] width 134 height 25
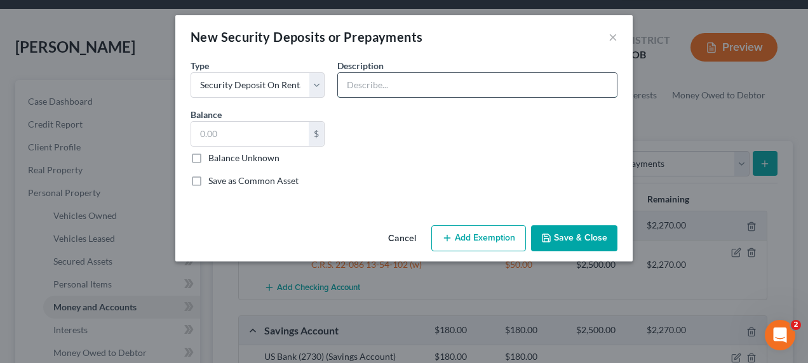
click at [356, 83] on input "text" at bounding box center [477, 85] width 279 height 24
type input "Security deposit held by landlord"
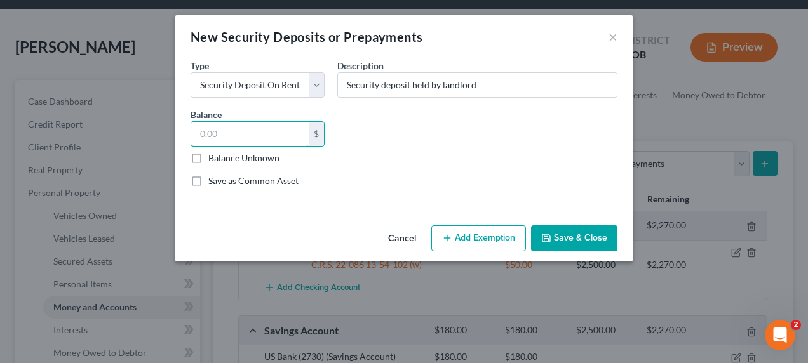
drag, startPoint x: 229, startPoint y: 128, endPoint x: 179, endPoint y: 137, distance: 51.1
click at [179, 137] on div "An exemption set must first be selected from the Filing Information section. Co…" at bounding box center [403, 139] width 457 height 162
type input "8"
type input "700.00"
click at [506, 240] on button "Add Exemption" at bounding box center [478, 238] width 95 height 27
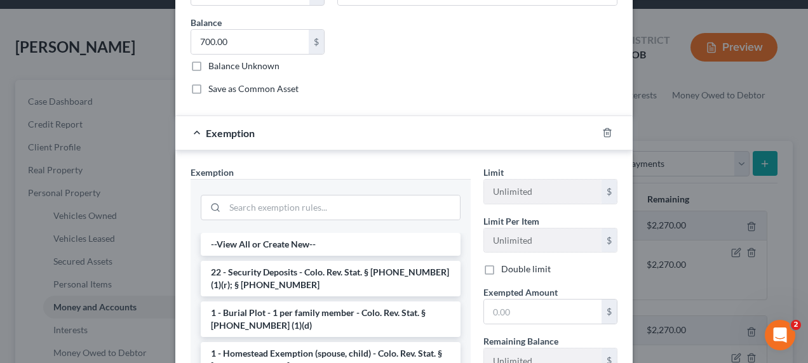
scroll to position [95, 0]
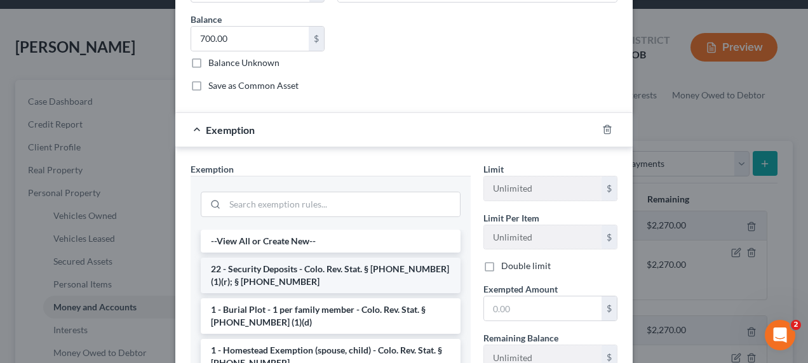
click at [361, 263] on li "22 - Security Deposits - Colo. Rev. Stat. § 13-54-102 (1)(r); § 38-12-102" at bounding box center [331, 276] width 260 height 36
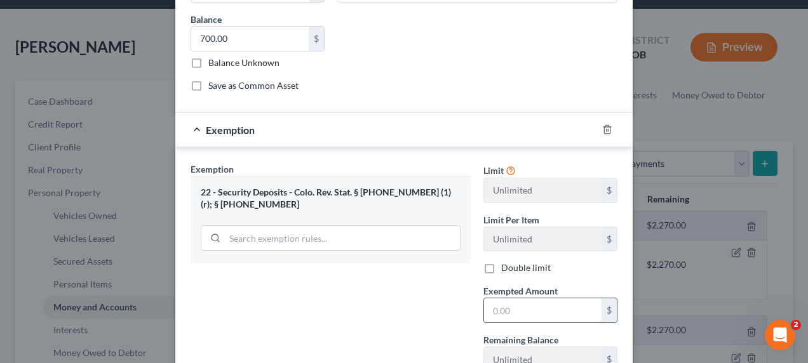
click at [516, 309] on input "text" at bounding box center [542, 311] width 117 height 24
type input "700.00"
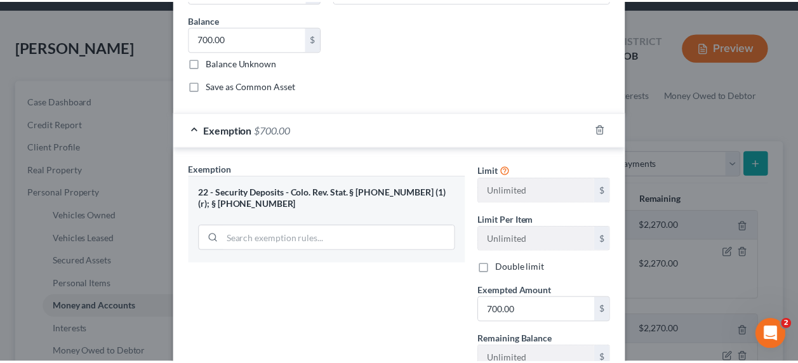
scroll to position [192, 0]
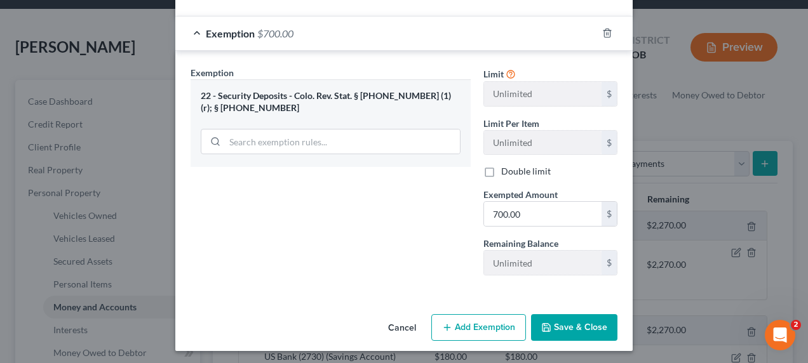
click at [572, 321] on button "Save & Close" at bounding box center [574, 327] width 86 height 27
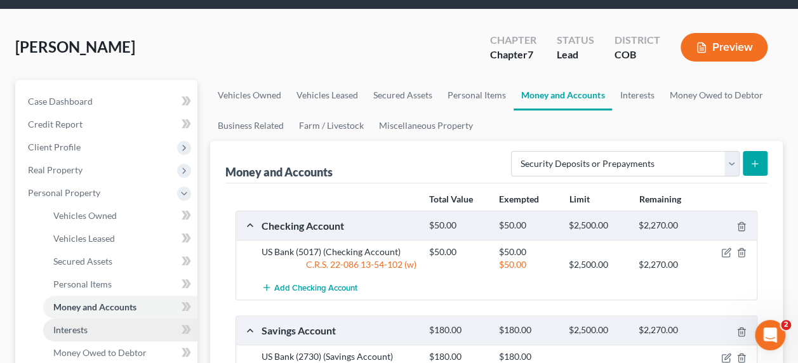
click at [88, 325] on span "Interests" at bounding box center [70, 330] width 34 height 11
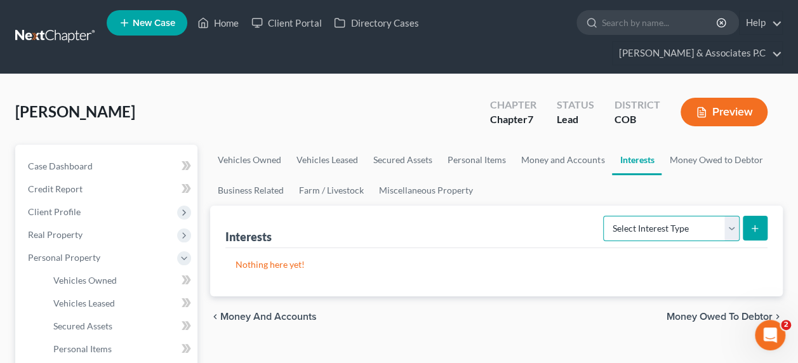
click at [678, 216] on select "Select Interest Type 401K Annuity Bond Education IRA Government Bond Government…" at bounding box center [671, 228] width 137 height 25
select select "401k"
click at [605, 216] on select "Select Interest Type 401K Annuity Bond Education IRA Government Bond Government…" at bounding box center [671, 228] width 137 height 25
click at [755, 224] on icon "submit" at bounding box center [755, 229] width 10 height 10
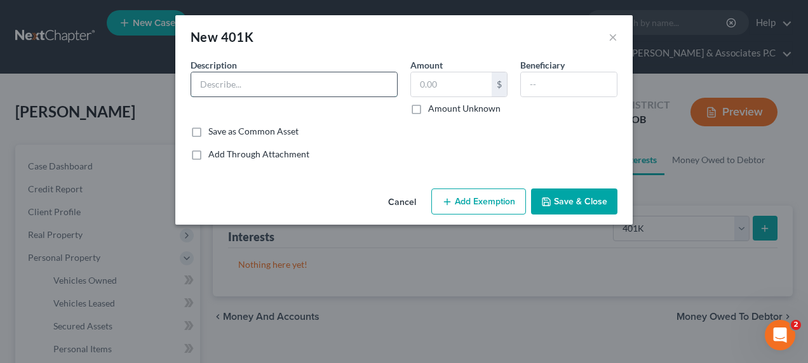
click at [276, 80] on input "text" at bounding box center [294, 84] width 206 height 24
type input "Empower 401k PERA + account"
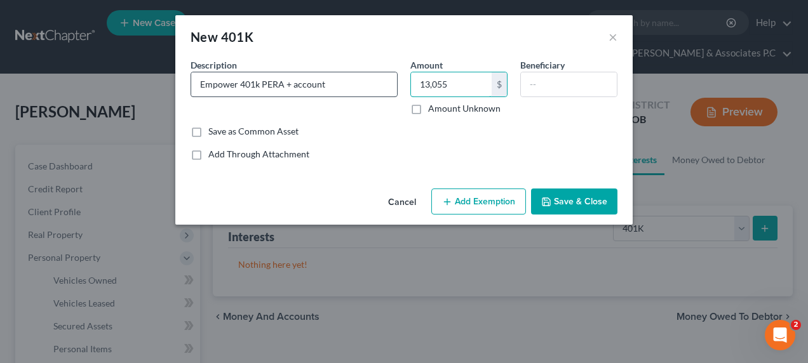
type input "13,055"
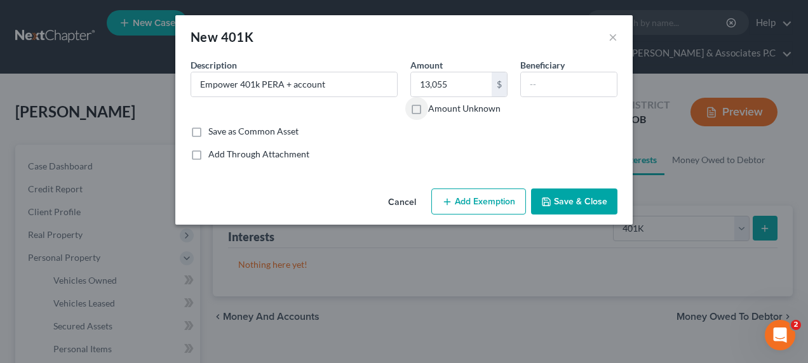
click at [459, 206] on button "Add Exemption" at bounding box center [478, 202] width 95 height 27
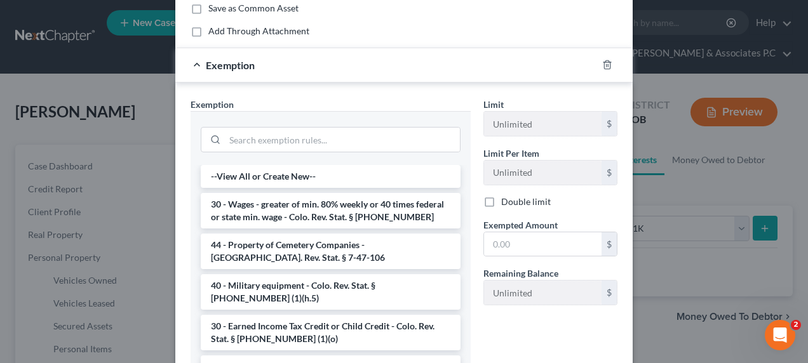
scroll to position [130, 0]
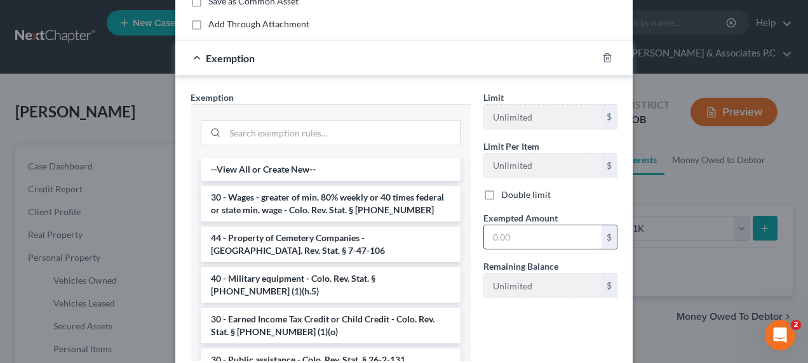
click at [501, 241] on input "text" at bounding box center [542, 237] width 117 height 24
type input "100"
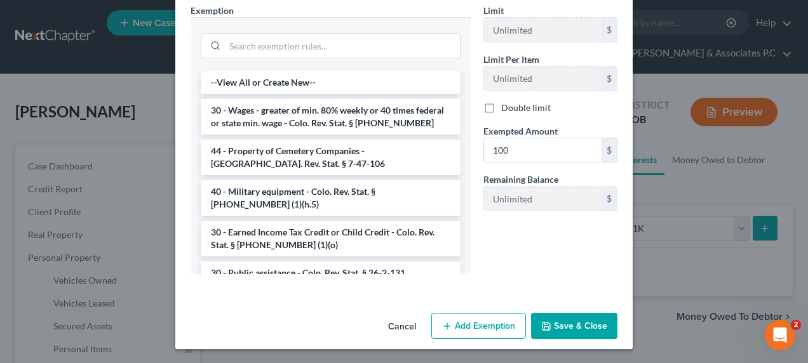
click at [580, 328] on button "Save & Close" at bounding box center [574, 326] width 86 height 27
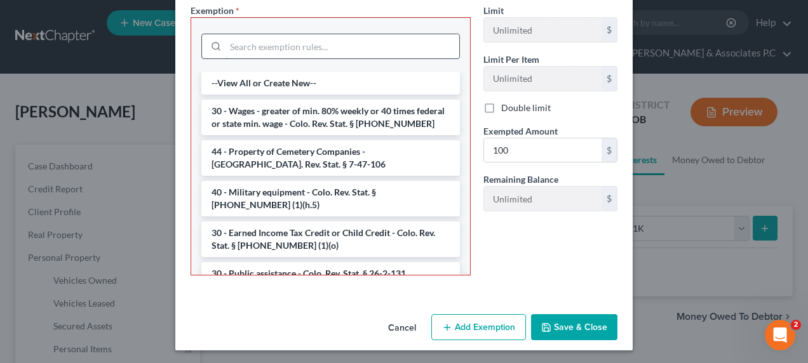
click at [299, 46] on input "search" at bounding box center [342, 46] width 234 height 24
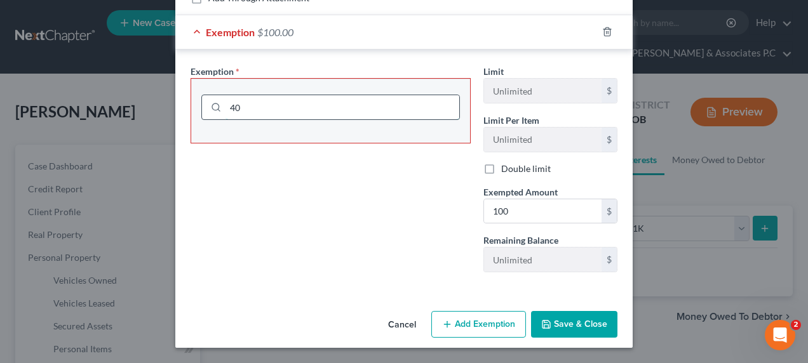
type input "4"
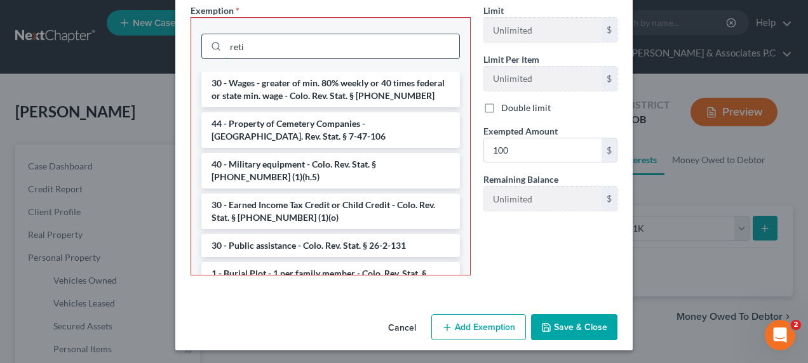
scroll to position [154, 0]
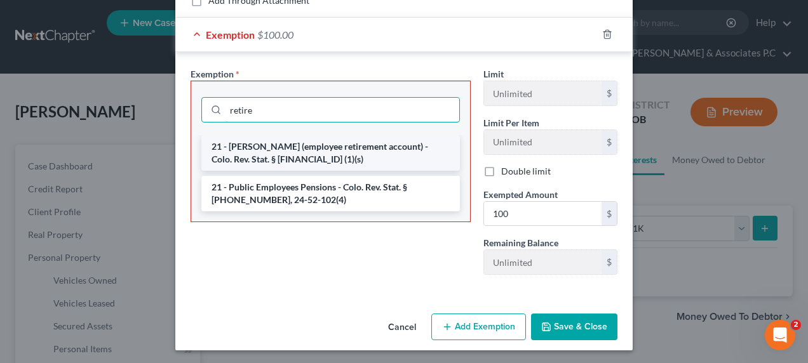
type input "retire"
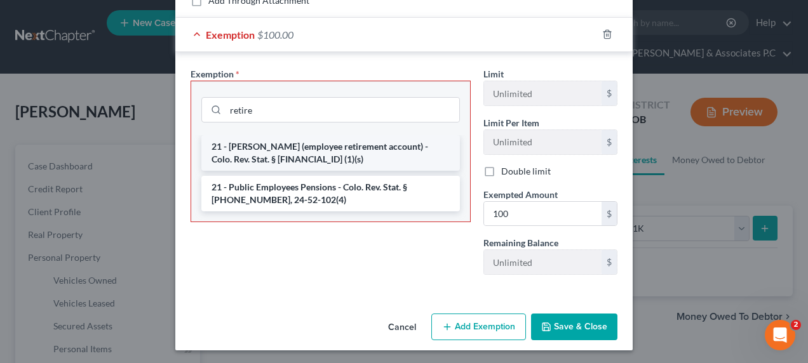
drag, startPoint x: 293, startPoint y: 149, endPoint x: 265, endPoint y: 140, distance: 30.1
click at [265, 140] on li "21 - ERISA (employee retirement account) - Colo. Rev. Stat. § 13-54-102 (1)(s)" at bounding box center [330, 153] width 258 height 36
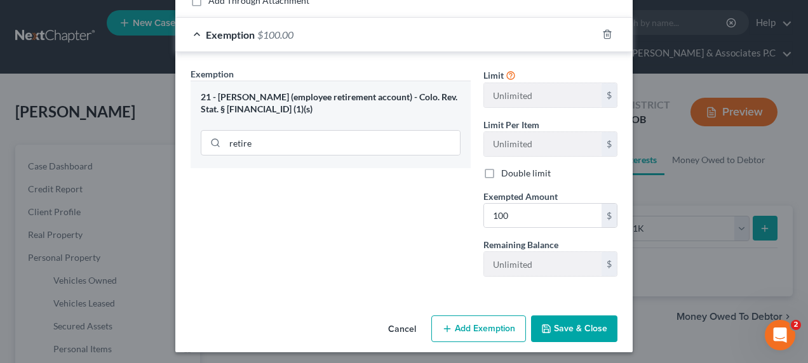
click at [558, 326] on button "Save & Close" at bounding box center [574, 329] width 86 height 27
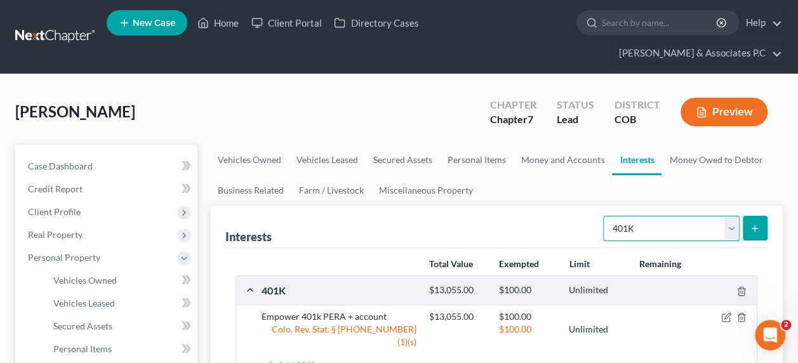
click at [732, 216] on select "Select Interest Type 401K Annuity Bond Education IRA Government Bond Government…" at bounding box center [671, 228] width 137 height 25
select select "other_retirement_plan"
click at [605, 216] on select "Select Interest Type 401K Annuity Bond Education IRA Government Bond Government…" at bounding box center [671, 228] width 137 height 25
click at [713, 90] on div "Chapter Chapter 7 Status Lead District COB Preview" at bounding box center [629, 112] width 308 height 45
click at [755, 224] on icon "submit" at bounding box center [755, 229] width 10 height 10
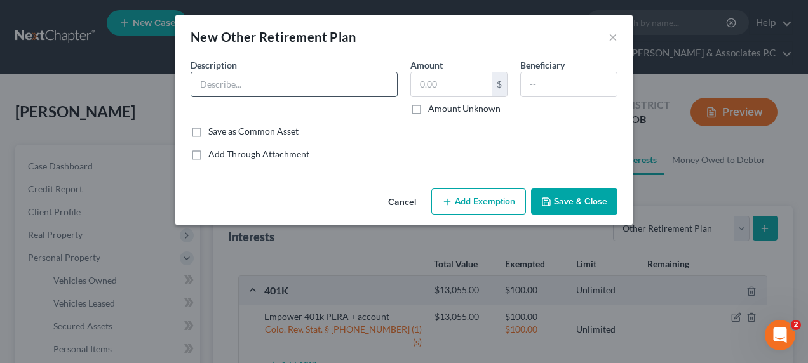
click at [273, 83] on input "text" at bounding box center [294, 84] width 206 height 24
type input "PERA"
type input "44,839"
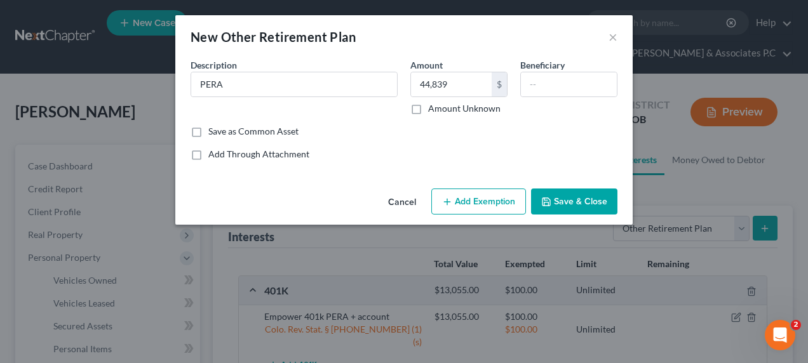
click at [461, 199] on button "Add Exemption" at bounding box center [478, 202] width 95 height 27
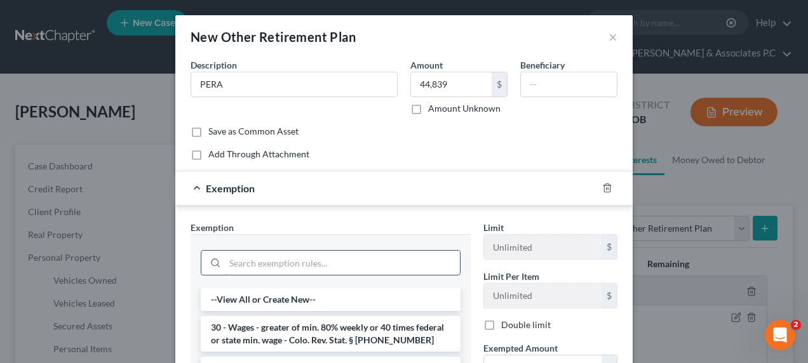
click at [287, 260] on input "search" at bounding box center [342, 263] width 235 height 24
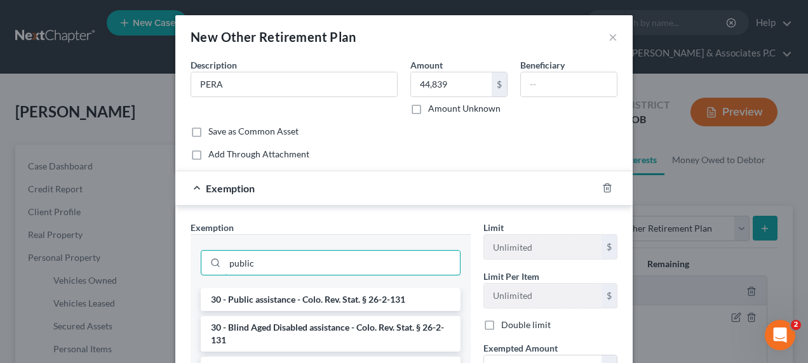
type input "public"
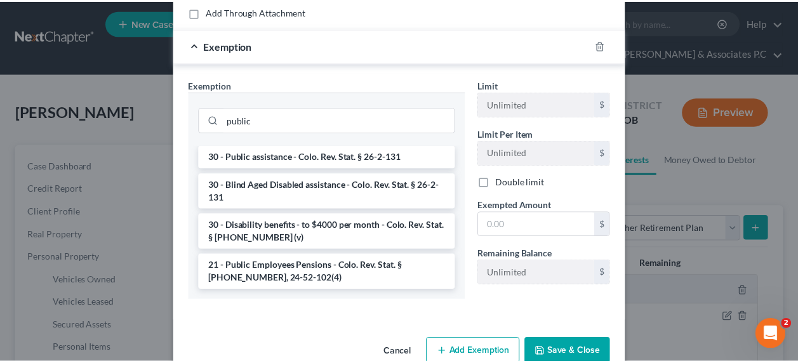
scroll to position [144, 0]
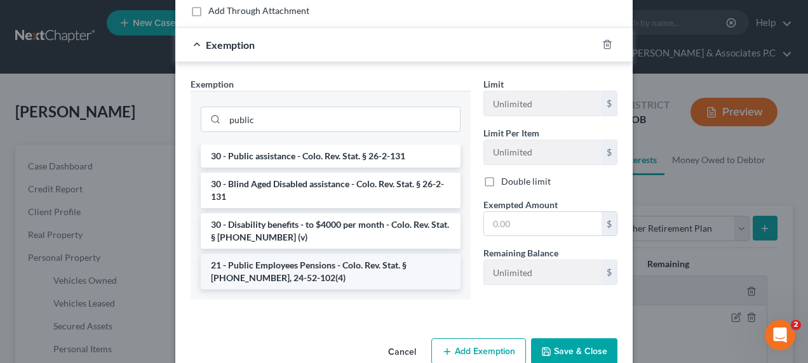
click at [368, 262] on li "21 - Public Employees Pensions - Colo. Rev. Stat. § 24-51-212, 24-52-102(4)" at bounding box center [331, 272] width 260 height 36
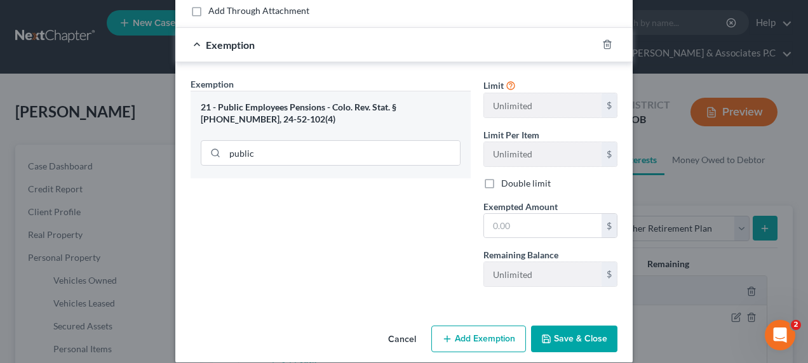
click at [573, 333] on button "Save & Close" at bounding box center [574, 339] width 86 height 27
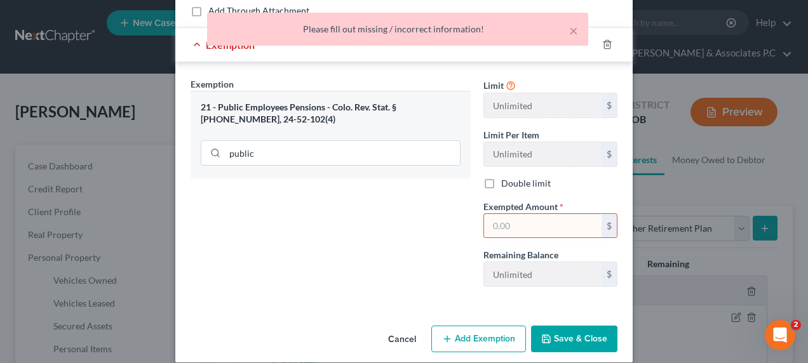
click at [537, 222] on input "text" at bounding box center [542, 226] width 117 height 24
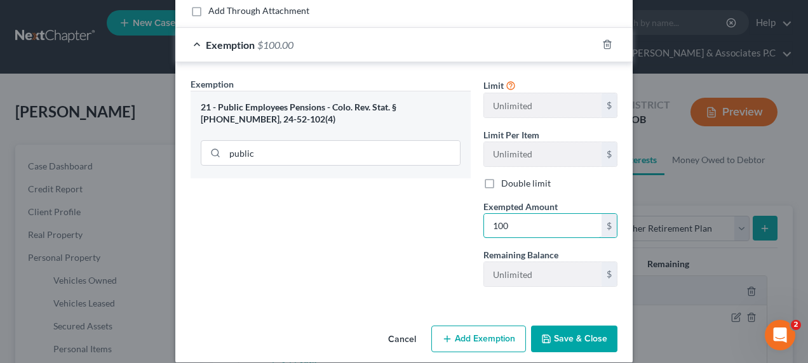
type input "100"
click at [567, 341] on button "Save & Close" at bounding box center [574, 339] width 86 height 27
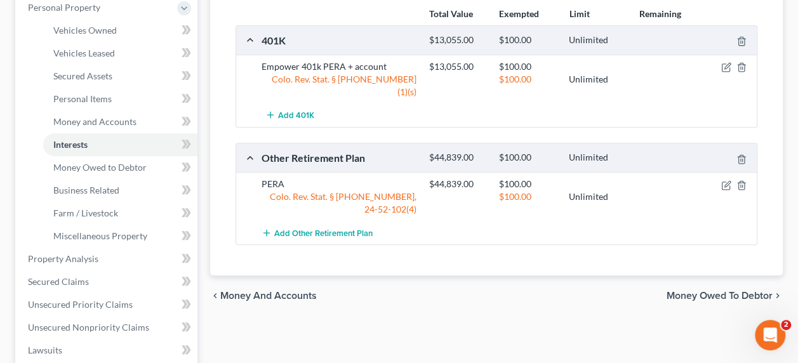
scroll to position [270, 0]
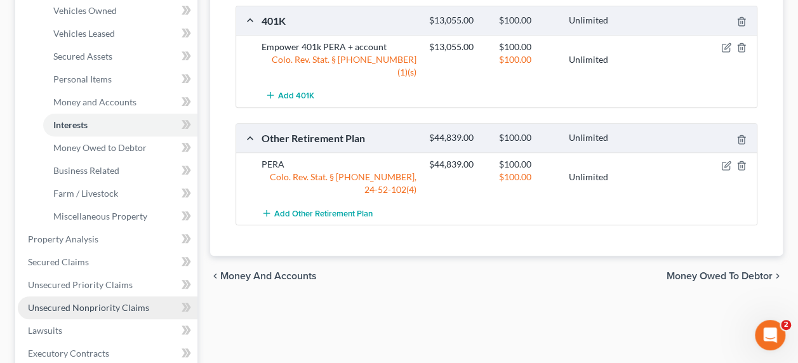
click at [109, 302] on span "Unsecured Nonpriority Claims" at bounding box center [88, 307] width 121 height 11
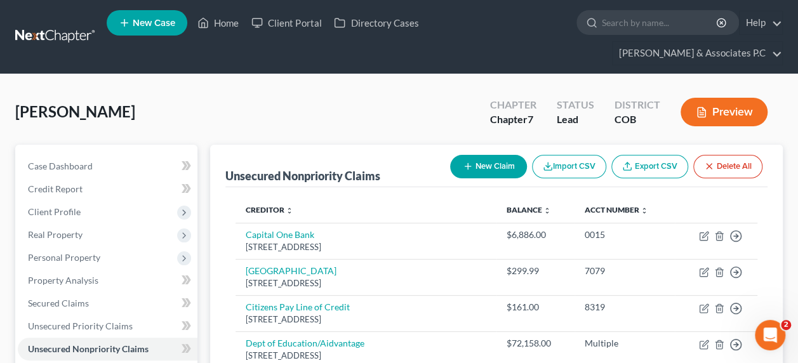
click at [478, 155] on button "New Claim" at bounding box center [488, 166] width 77 height 23
select select "0"
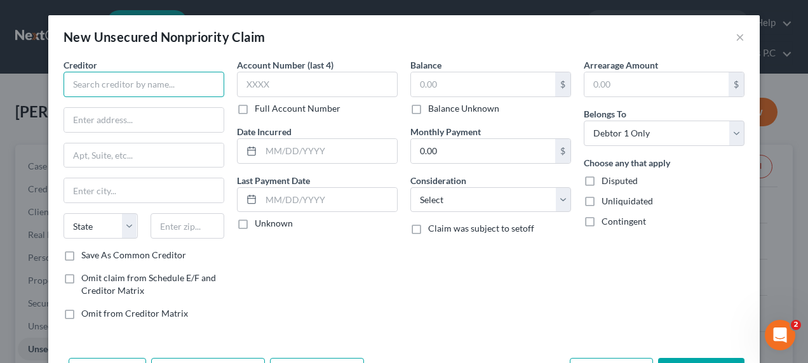
click at [112, 91] on input "text" at bounding box center [144, 84] width 161 height 25
drag, startPoint x: 144, startPoint y: 97, endPoint x: 0, endPoint y: 81, distance: 144.4
click at [0, 81] on div "New Unsecured Nonpriority Claim × Creditor * Mathews VU State AL AK AR AZ CA CO…" at bounding box center [404, 181] width 808 height 363
type input "Matthews-Vu Medical Group"
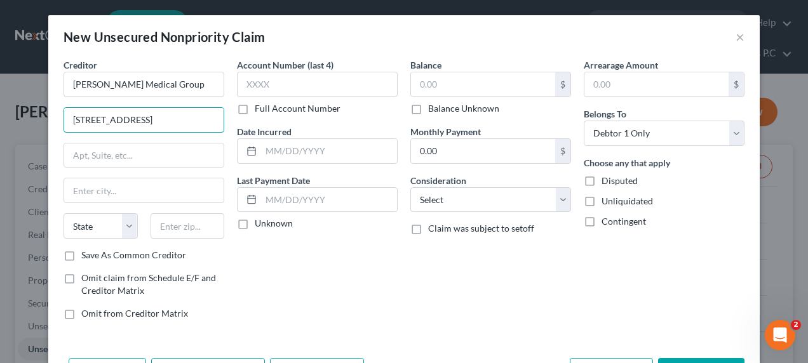
type input "1050 South Academy Blvd"
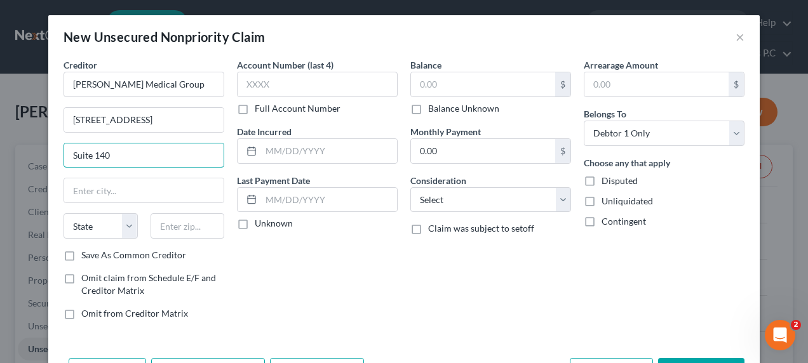
type input "Suite 140"
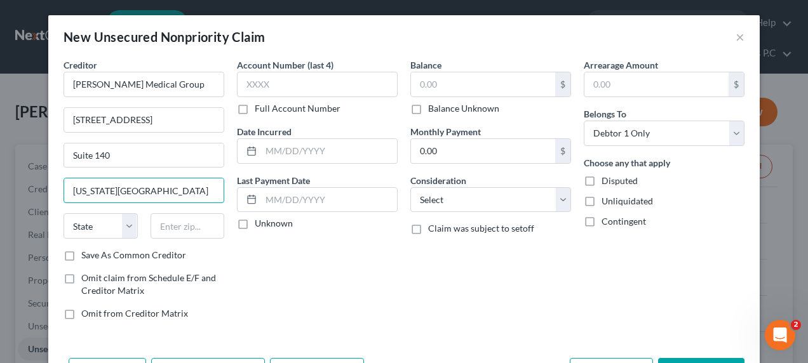
type input "Colorado Springs"
select select "5"
type input "80910"
click at [269, 156] on input "text" at bounding box center [329, 151] width 136 height 24
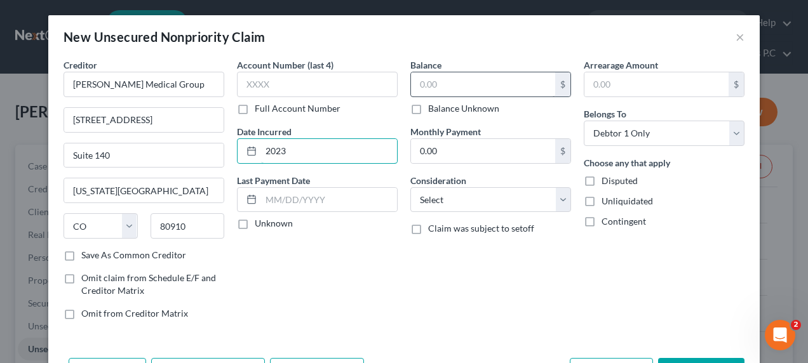
type input "2023"
click at [438, 84] on input "text" at bounding box center [483, 84] width 144 height 24
type input "200.00"
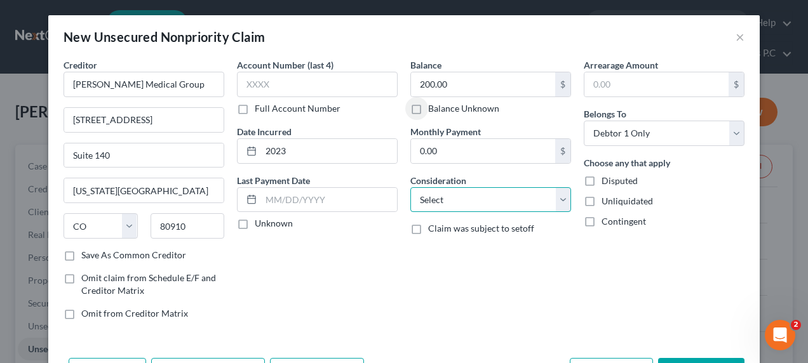
click at [504, 194] on select "Select Cable / Satellite Services Collection Agency Credit Card Debt Debt Couns…" at bounding box center [490, 199] width 161 height 25
select select "9"
click at [410, 187] on select "Select Cable / Satellite Services Collection Agency Credit Card Debt Debt Couns…" at bounding box center [490, 199] width 161 height 25
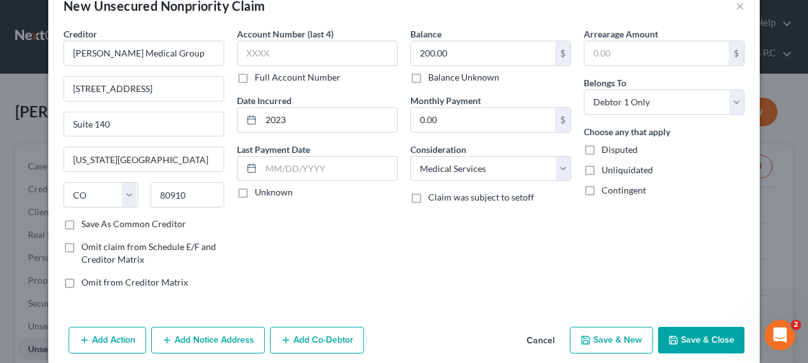
scroll to position [44, 0]
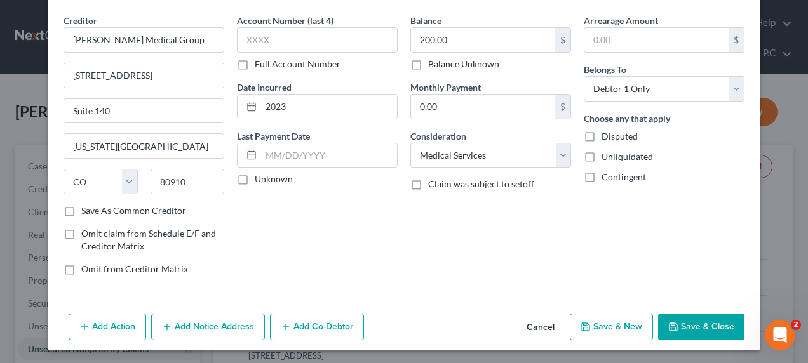
click at [601, 323] on button "Save & New" at bounding box center [611, 327] width 83 height 27
select select "0"
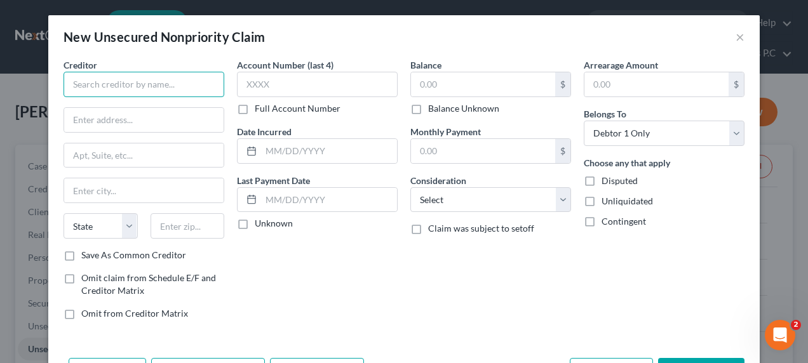
click at [112, 89] on input "text" at bounding box center [144, 84] width 161 height 25
type input "P"
type input "r"
type input "Professional Finance Company"
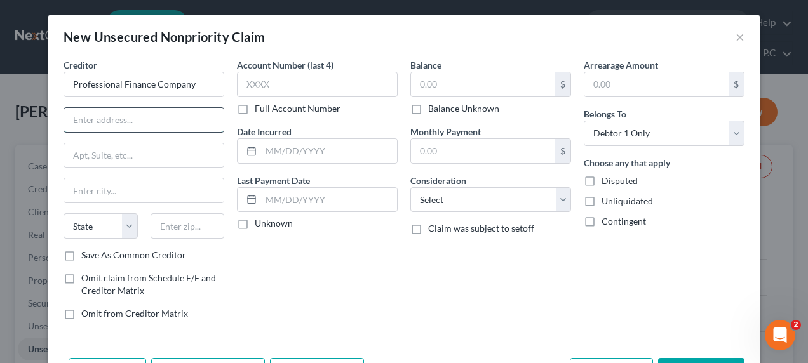
click at [166, 119] on input "text" at bounding box center [143, 120] width 159 height 24
type input "5754 Northwest 11th Street"
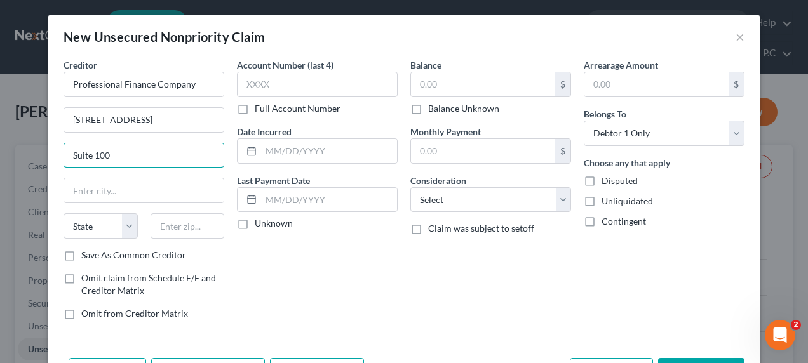
type input "Suite 100"
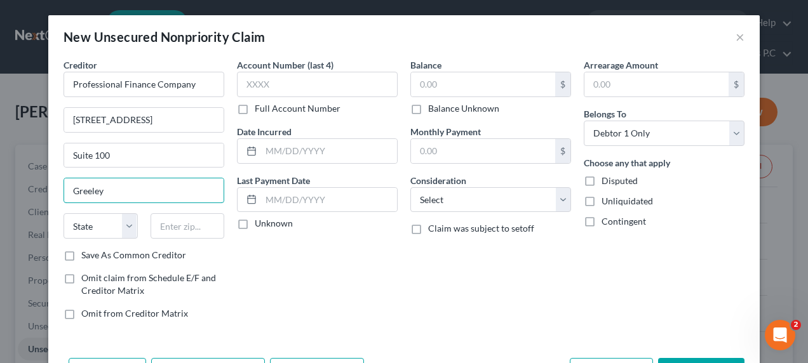
type input "Greeley"
select select "5"
type input "80535"
type input "Laporte"
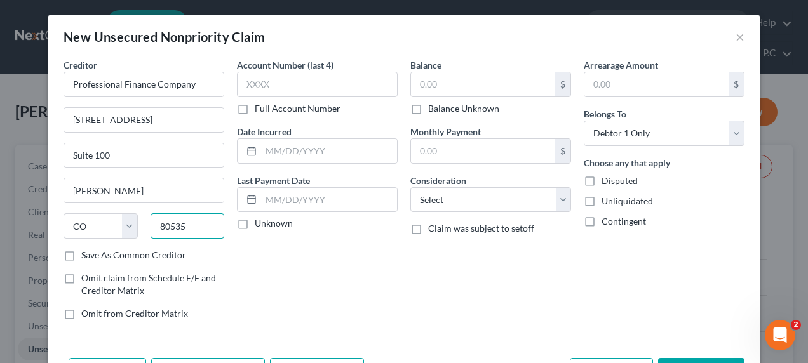
click at [193, 222] on input "80535" at bounding box center [188, 225] width 74 height 25
type input "80634"
type input "Greeley"
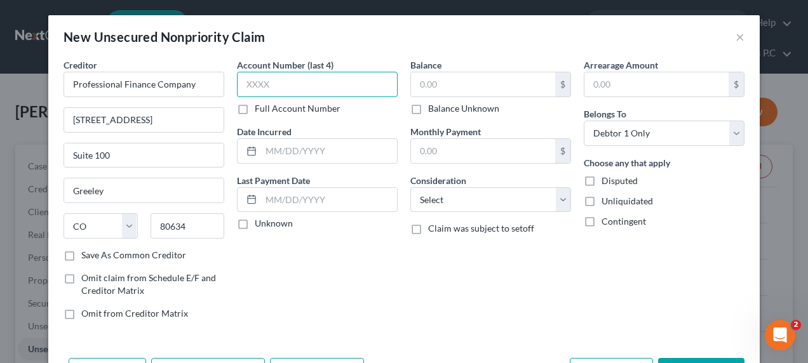
click at [283, 87] on input "text" at bounding box center [317, 84] width 161 height 25
type input "M"
type input "9514"
type input "12/08/2023"
type input "5"
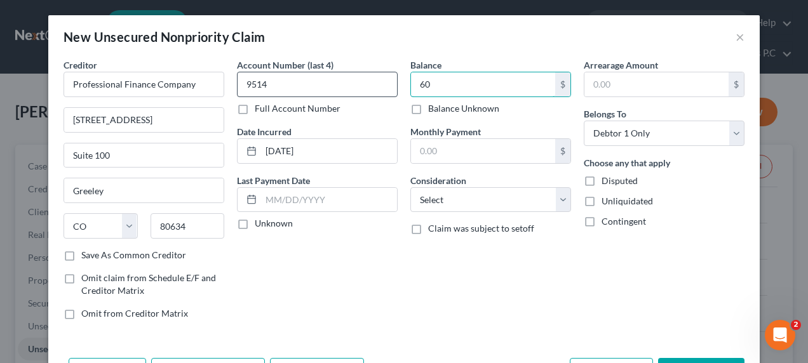
type input "60"
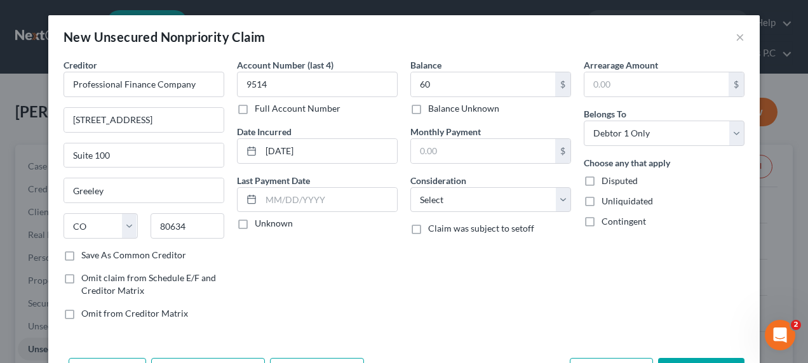
click at [81, 257] on label "Save As Common Creditor" at bounding box center [133, 255] width 105 height 13
click at [86, 257] on input "Save As Common Creditor" at bounding box center [90, 253] width 8 height 8
checkbox input "true"
click at [437, 203] on select "Select Cable / Satellite Services Collection Agency Credit Card Debt Debt Couns…" at bounding box center [490, 199] width 161 height 25
click at [410, 187] on select "Select Cable / Satellite Services Collection Agency Credit Card Debt Debt Couns…" at bounding box center [490, 199] width 161 height 25
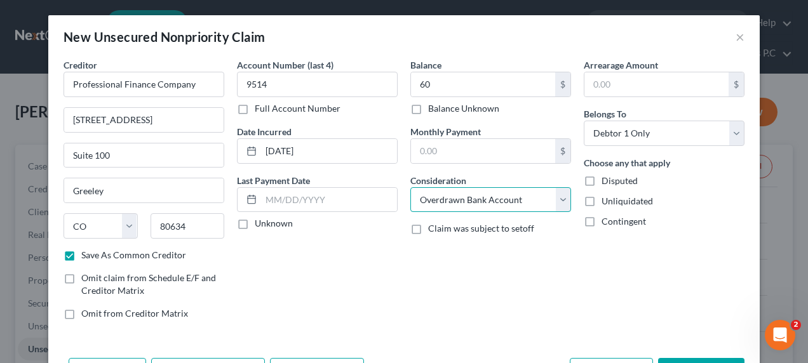
click at [438, 201] on select "Select Cable / Satellite Services Collection Agency Credit Card Debt Debt Couns…" at bounding box center [490, 199] width 161 height 25
select select "14"
click at [410, 187] on select "Select Cable / Satellite Services Collection Agency Credit Card Debt Debt Couns…" at bounding box center [490, 199] width 161 height 25
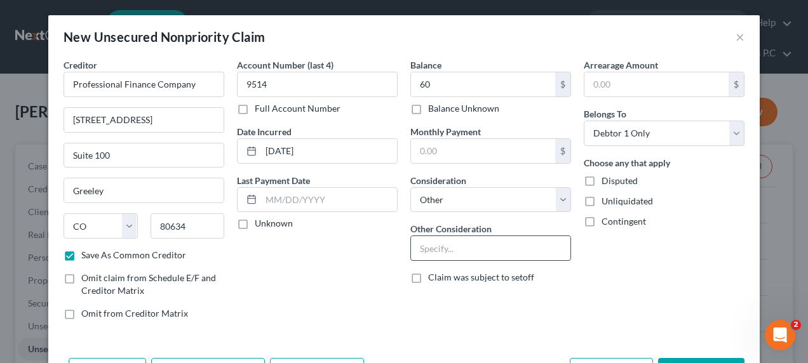
click at [424, 246] on input "text" at bounding box center [490, 248] width 159 height 24
type input "Collection account for University of Colorado Medicine"
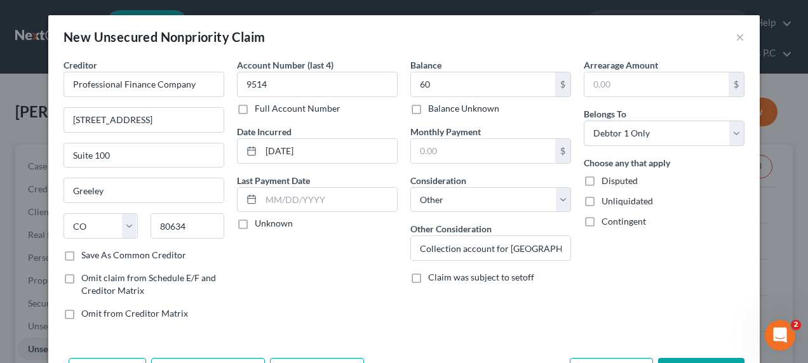
checkbox input "false"
select select "0"
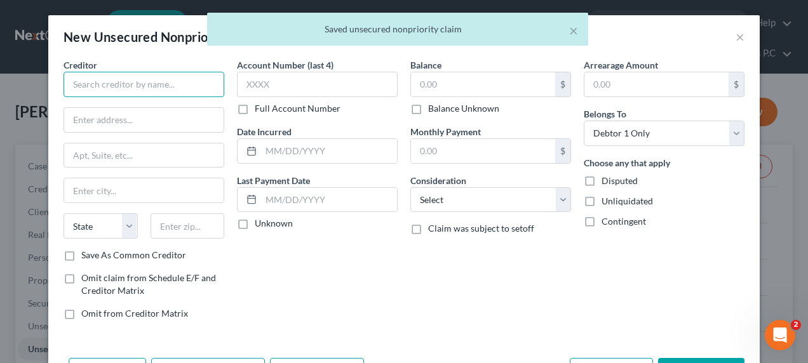
click at [130, 88] on input "text" at bounding box center [144, 84] width 161 height 25
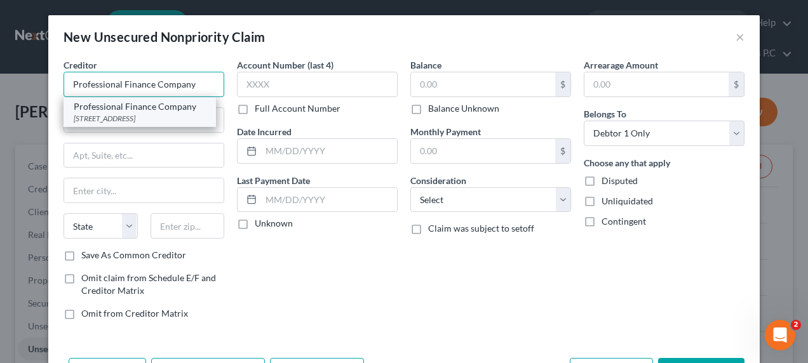
type input "Professional Finance Company"
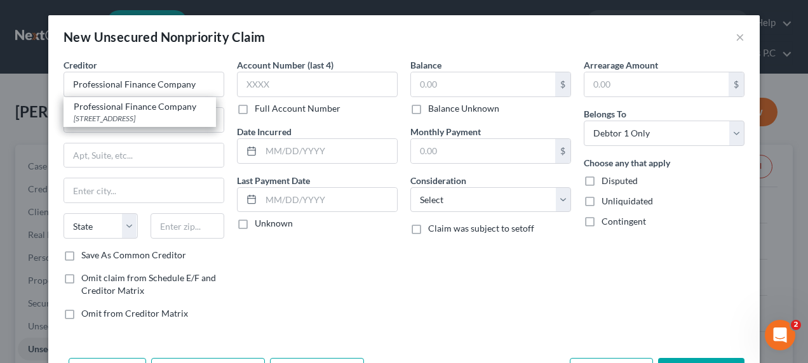
click at [123, 111] on div "Professional Finance Company" at bounding box center [140, 106] width 132 height 13
type input "5754 Northwest 11th Street"
type input "Suite 100"
type input "Greeley"
select select "5"
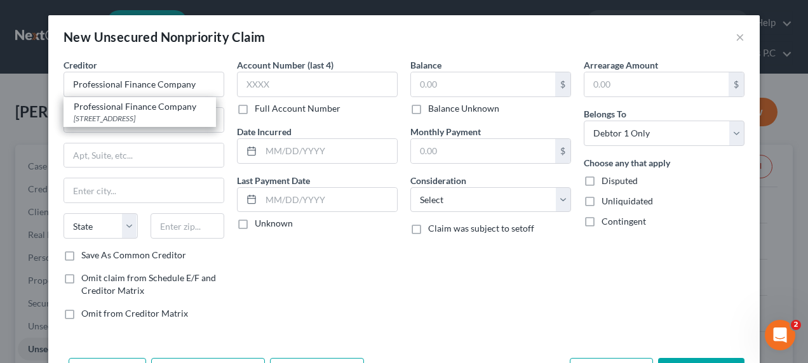
type input "80634"
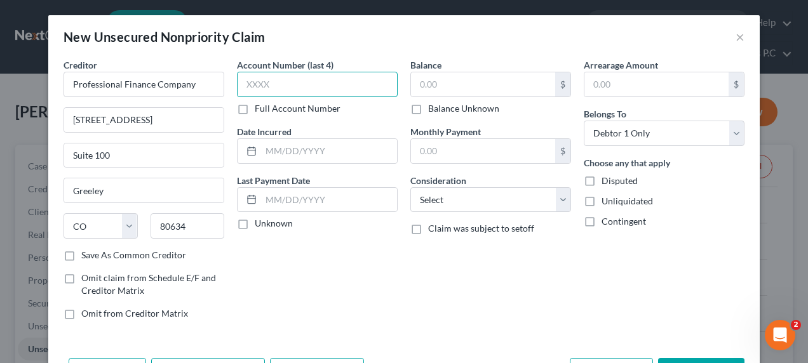
click at [252, 90] on input "text" at bounding box center [317, 84] width 161 height 25
type input "9915"
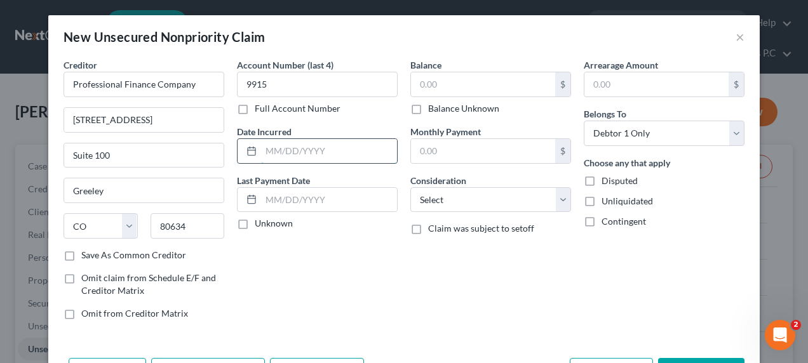
click at [281, 151] on input "text" at bounding box center [329, 151] width 136 height 24
type input "04/24/2024"
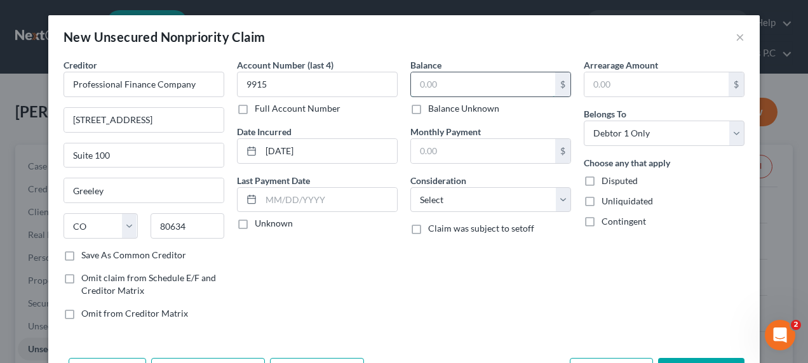
click at [419, 87] on input "text" at bounding box center [483, 84] width 144 height 24
type input "45"
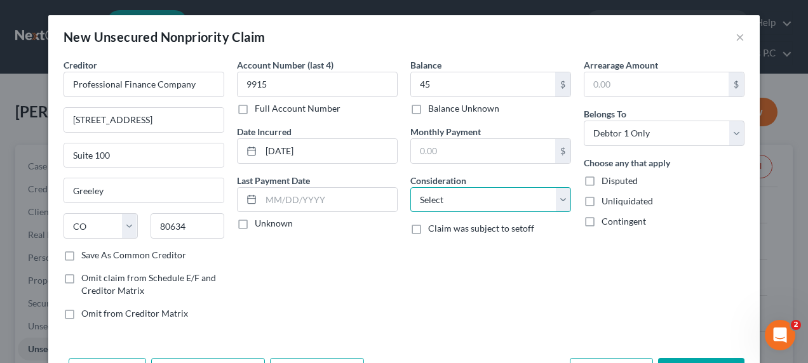
click at [436, 196] on select "Select Cable / Satellite Services Collection Agency Credit Card Debt Debt Couns…" at bounding box center [490, 199] width 161 height 25
click at [410, 187] on select "Select Cable / Satellite Services Collection Agency Credit Card Debt Debt Couns…" at bounding box center [490, 199] width 161 height 25
click at [441, 206] on select "Select Cable / Satellite Services Collection Agency Credit Card Debt Debt Couns…" at bounding box center [490, 199] width 161 height 25
select select "14"
click at [410, 187] on select "Select Cable / Satellite Services Collection Agency Credit Card Debt Debt Couns…" at bounding box center [490, 199] width 161 height 25
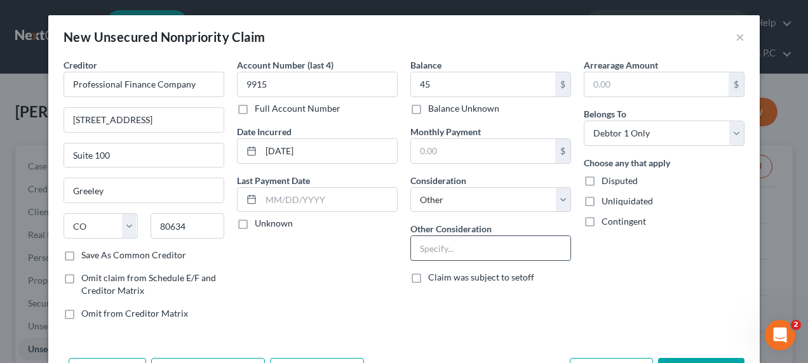
click at [431, 243] on input "text" at bounding box center [490, 248] width 159 height 24
type input "Collection account for University of Colorado Medicine"
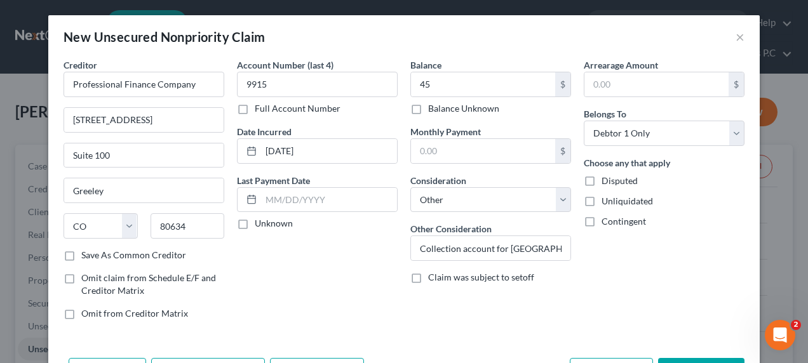
select select "0"
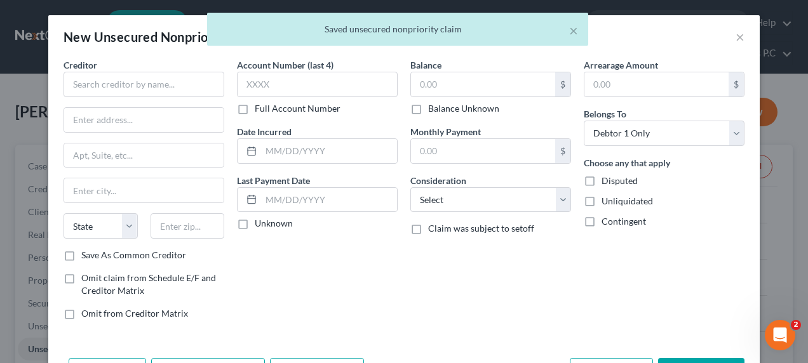
type input "45.00"
type input "0.00"
click at [108, 79] on input "text" at bounding box center [144, 84] width 161 height 25
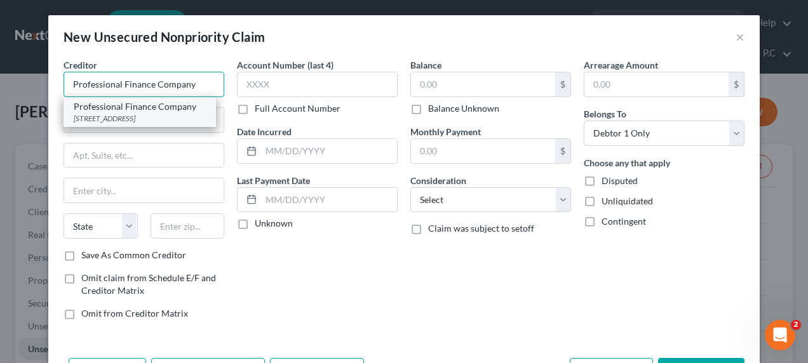
type input "Professional Finance Company"
click at [122, 119] on div "5754 Northwest 11th Street Suite 100, Greeley, CO 80634" at bounding box center [140, 118] width 132 height 11
type input "5754 Northwest 11th Street"
type input "Suite 100"
type input "Greeley"
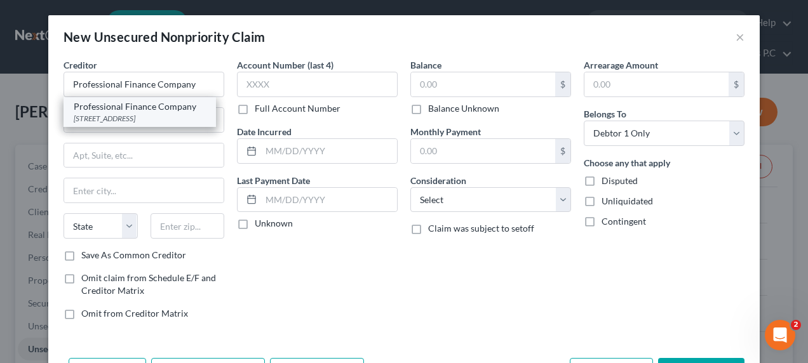
select select "5"
type input "80634"
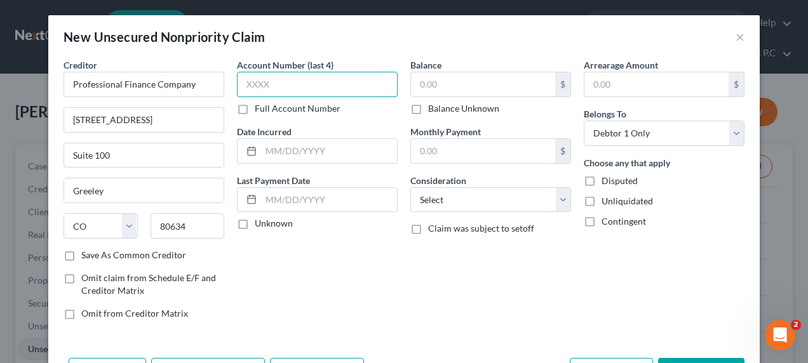
click at [246, 85] on input "text" at bounding box center [317, 84] width 161 height 25
type input "2610"
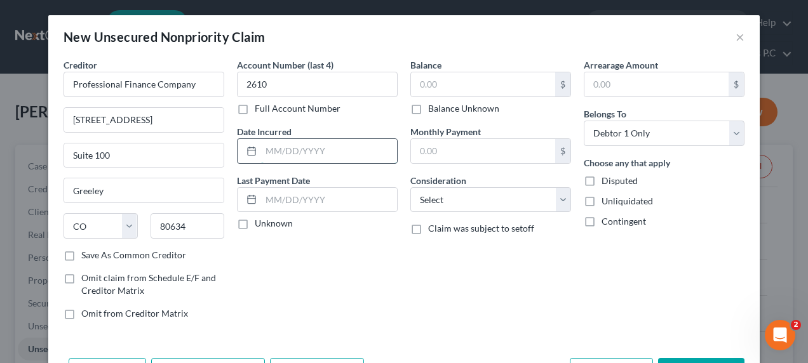
click at [269, 145] on input "text" at bounding box center [329, 151] width 136 height 24
type input "02/27/2025"
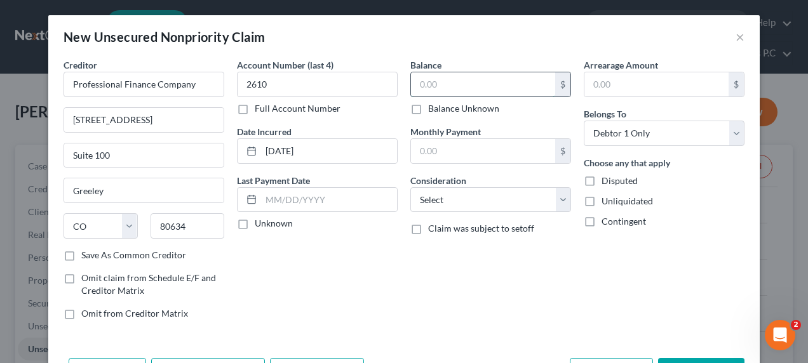
click at [414, 83] on input "text" at bounding box center [483, 84] width 144 height 24
type input "45"
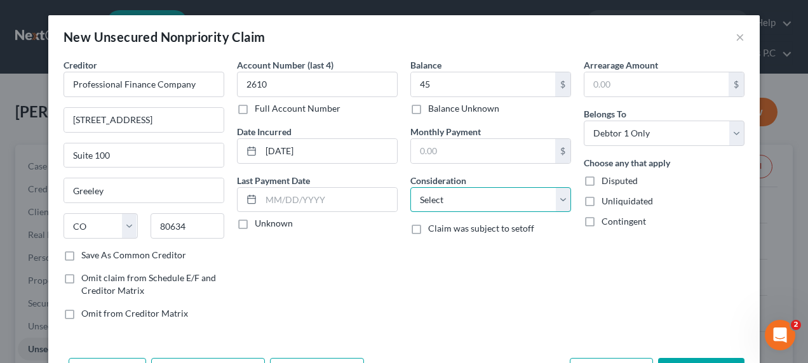
click at [437, 197] on select "Select Cable / Satellite Services Collection Agency Credit Card Debt Debt Couns…" at bounding box center [490, 199] width 161 height 25
select select "14"
click at [410, 187] on select "Select Cable / Satellite Services Collection Agency Credit Card Debt Debt Couns…" at bounding box center [490, 199] width 161 height 25
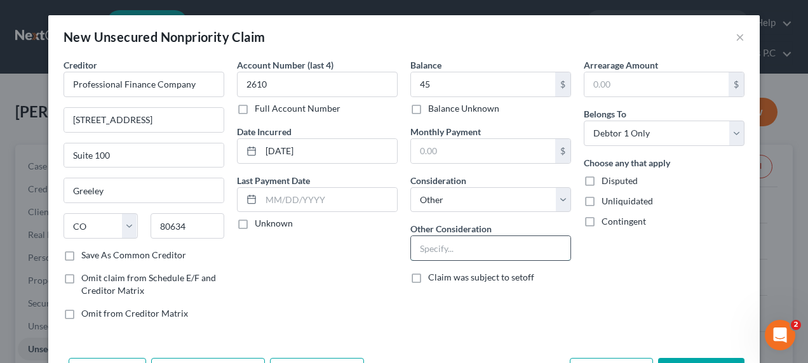
click at [422, 245] on input "text" at bounding box center [490, 248] width 159 height 24
type input "Collection account for University of Colorado Medicine"
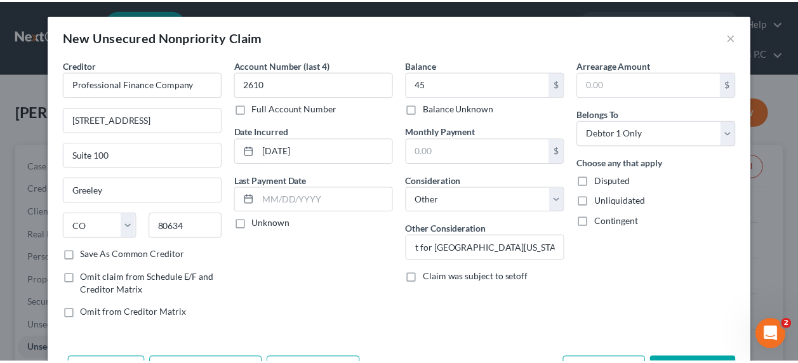
scroll to position [0, 0]
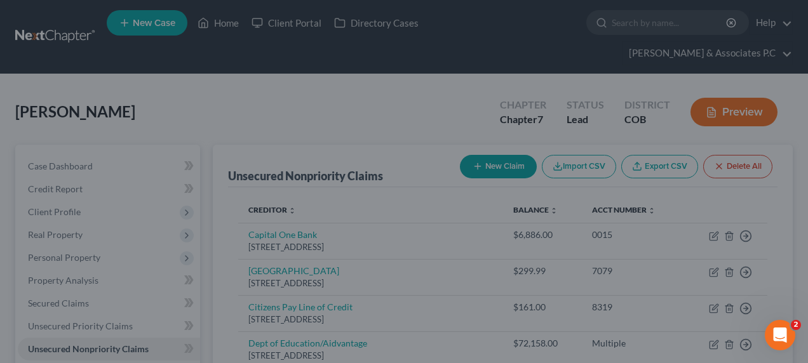
type input "45.00"
type input "0.00"
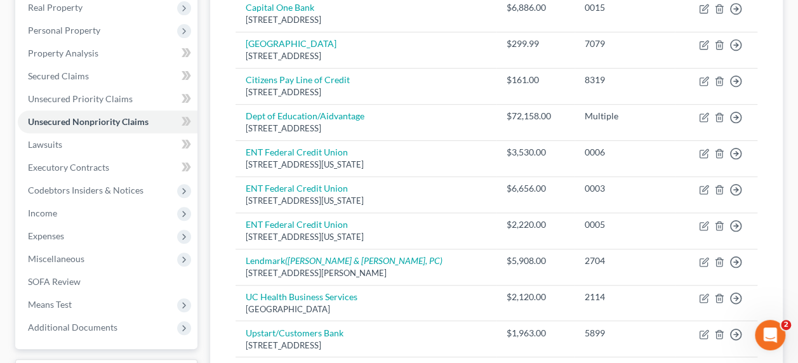
scroll to position [229, 0]
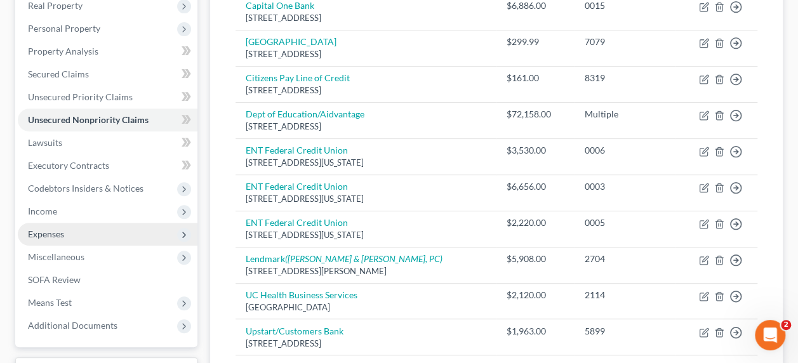
click at [44, 229] on span "Expenses" at bounding box center [46, 234] width 36 height 11
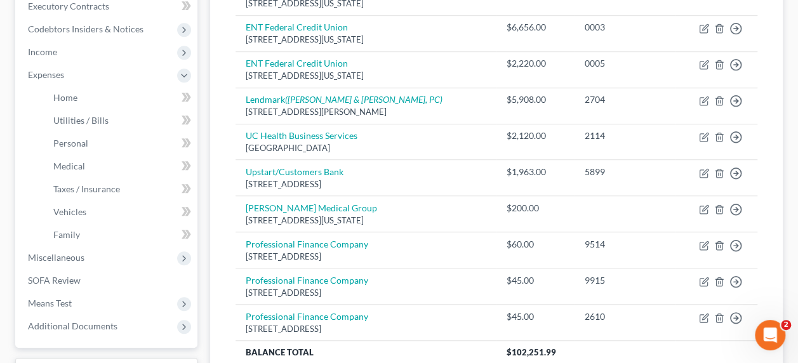
scroll to position [400, 0]
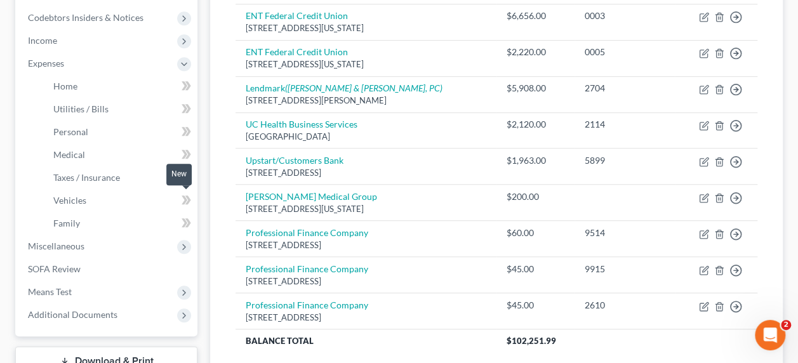
click at [183, 215] on icon at bounding box center [187, 223] width 10 height 16
click at [187, 215] on icon at bounding box center [187, 223] width 10 height 16
click at [155, 212] on link "Family" at bounding box center [120, 223] width 154 height 23
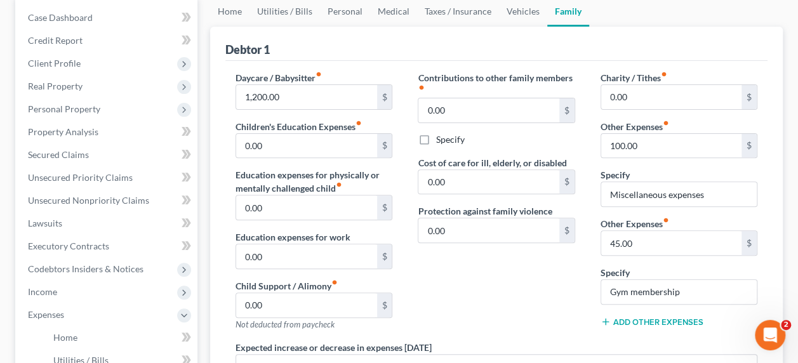
scroll to position [169, 0]
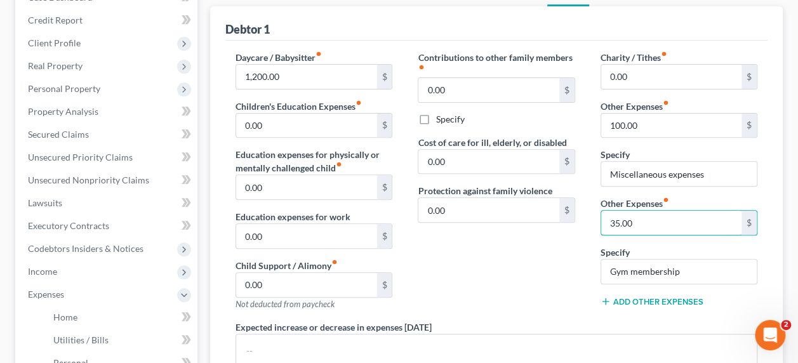
type input "35.00"
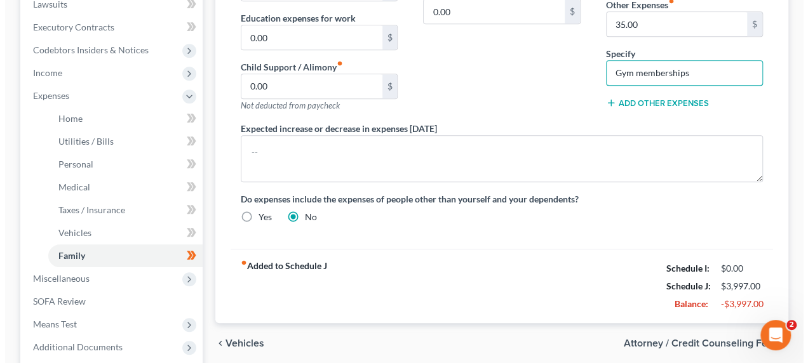
scroll to position [393, 0]
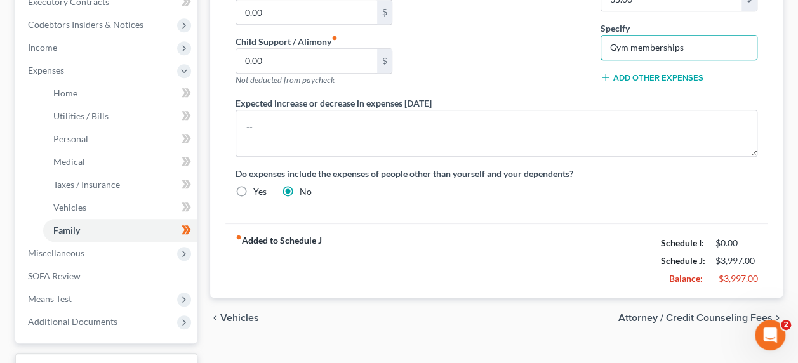
type input "Gym memberships"
click at [670, 313] on span "Attorney / Credit Counseling Fees" at bounding box center [696, 318] width 154 height 10
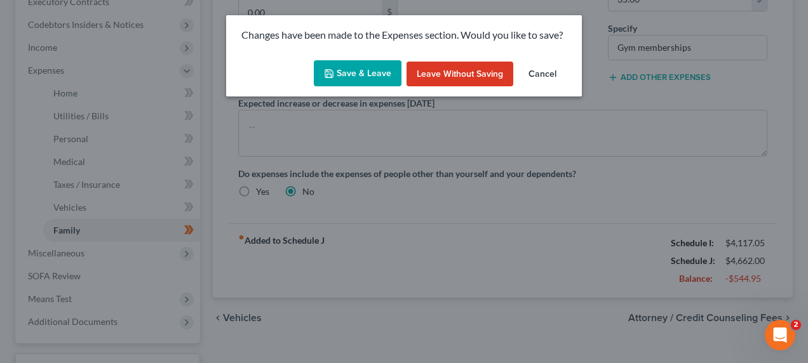
click at [361, 74] on button "Save & Leave" at bounding box center [358, 73] width 88 height 27
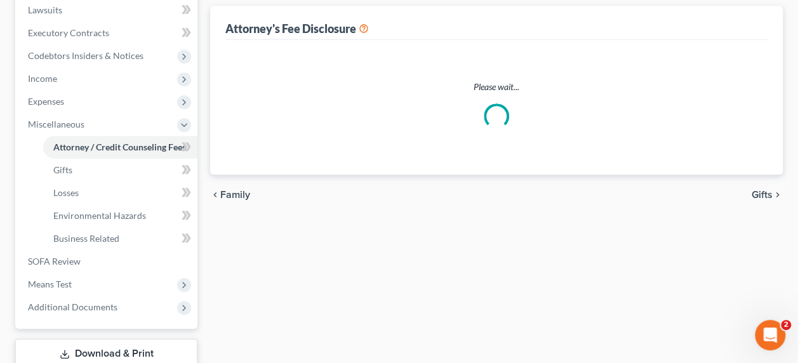
select select "0"
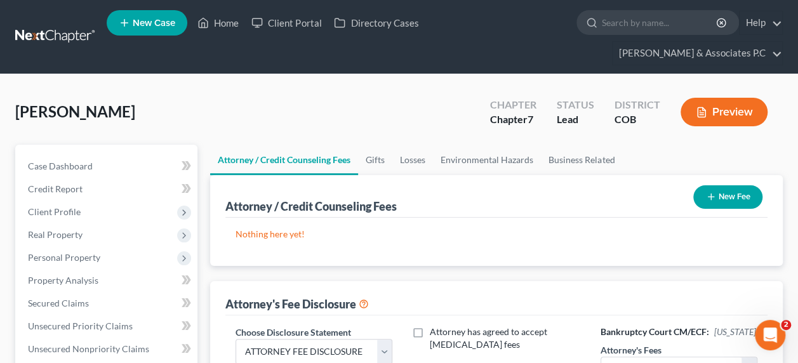
click at [724, 185] on button "New Fee" at bounding box center [728, 196] width 69 height 23
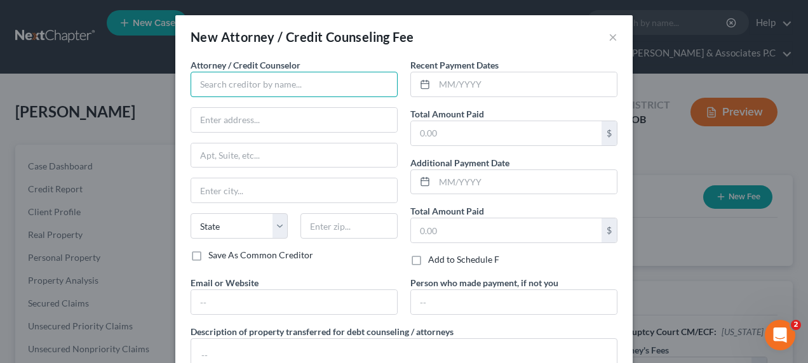
click at [240, 91] on input "text" at bounding box center [294, 84] width 207 height 25
click at [265, 86] on input "text" at bounding box center [294, 84] width 207 height 25
type input "C"
type input "Cricket Debt Counseling"
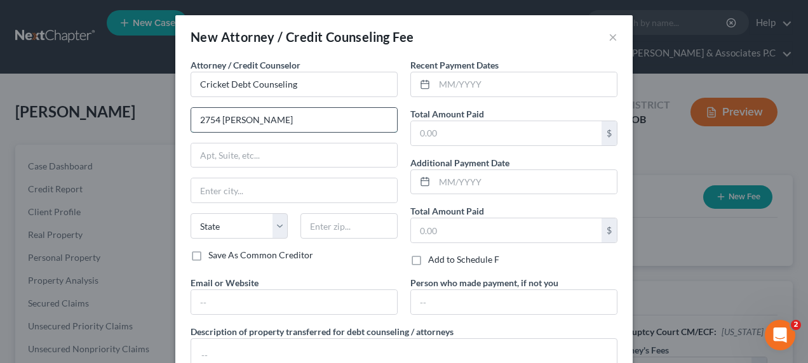
click at [220, 119] on input "2754 Harvey Milk" at bounding box center [294, 120] width 206 height 24
click at [288, 117] on input "2754 SW Harvey Milk" at bounding box center [294, 120] width 206 height 24
type input "2754 SW Harvey Milk Street"
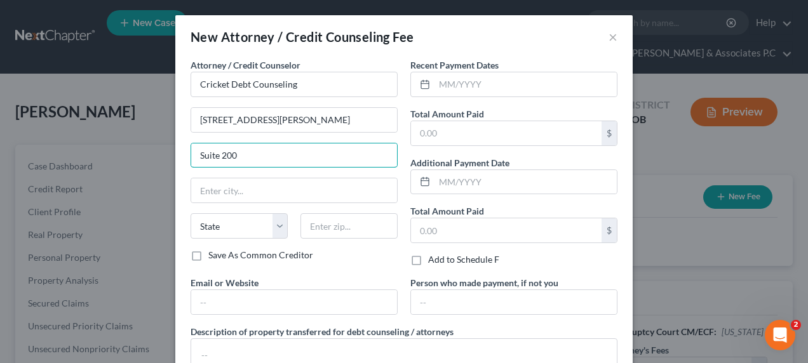
type input "Suite 200"
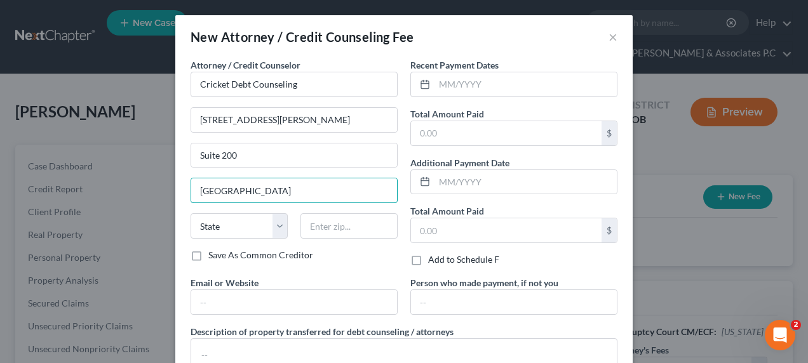
type input "Portland"
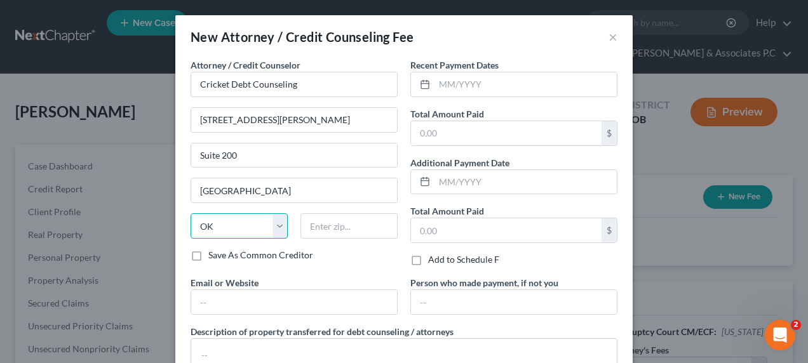
select select "38"
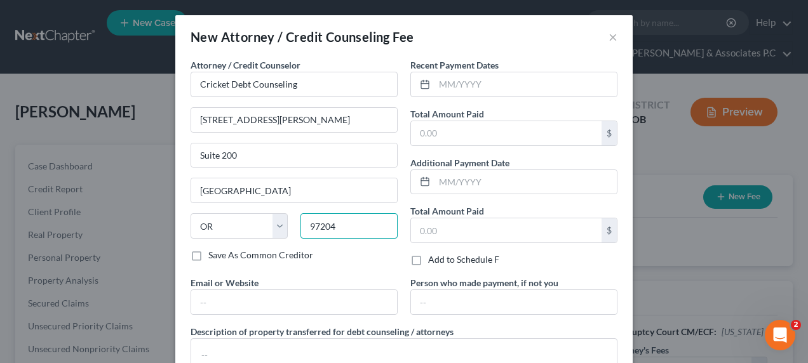
type input "97204"
click at [208, 299] on input "text" at bounding box center [294, 302] width 206 height 24
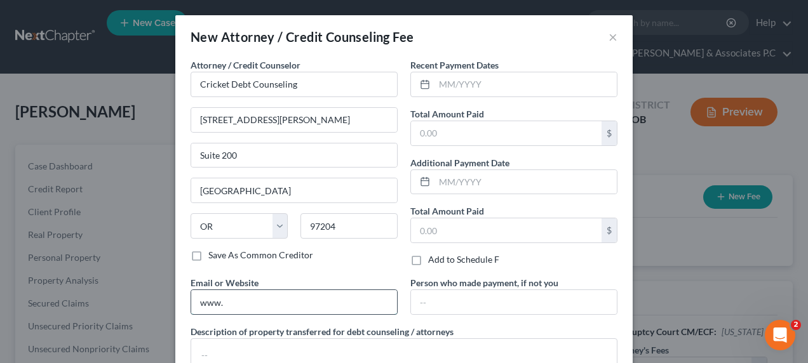
type input "www.cricketdebt.com"
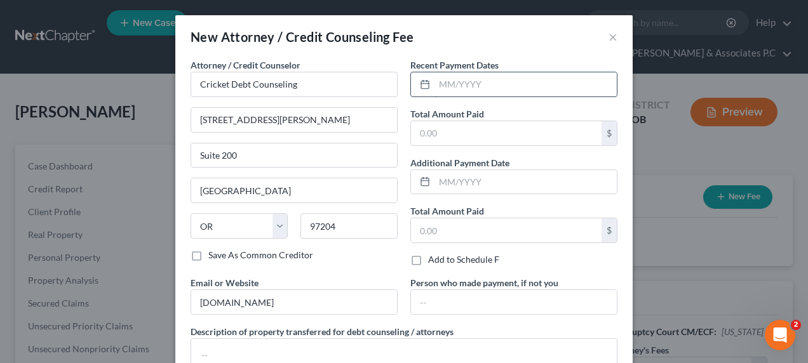
click at [479, 84] on input "text" at bounding box center [525, 84] width 182 height 24
type input "09/30/2025"
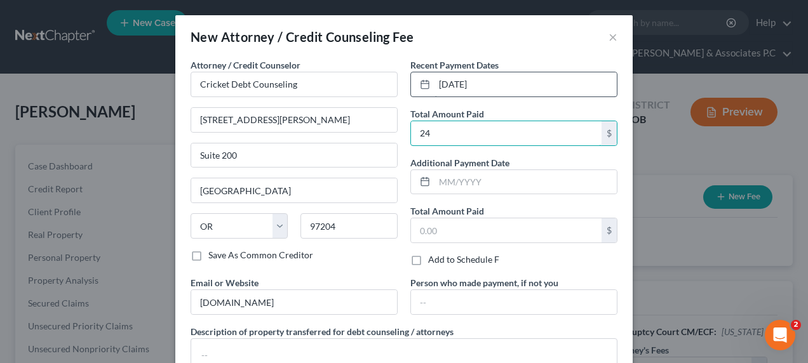
type input "24"
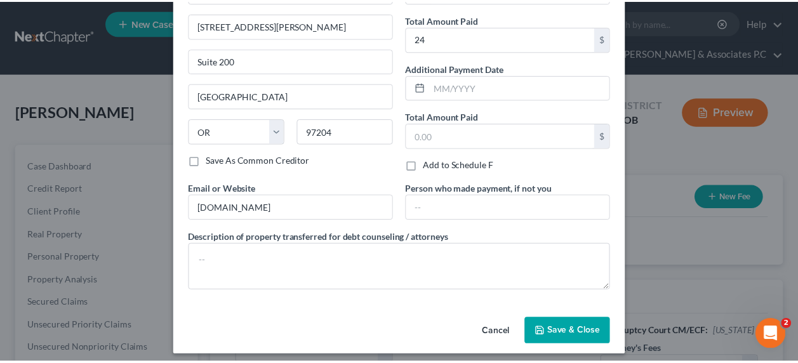
scroll to position [99, 0]
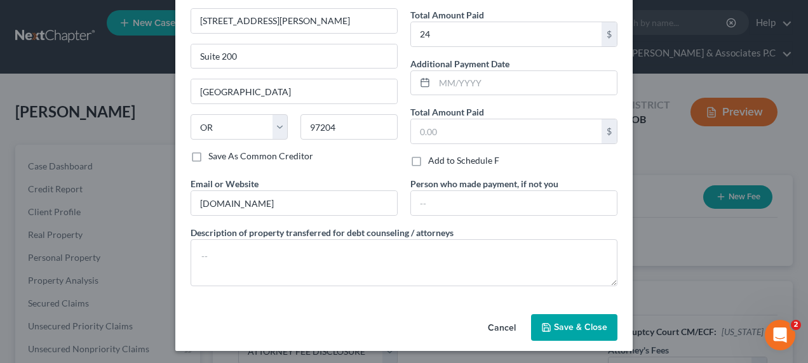
click at [561, 326] on span "Save & Close" at bounding box center [580, 327] width 53 height 11
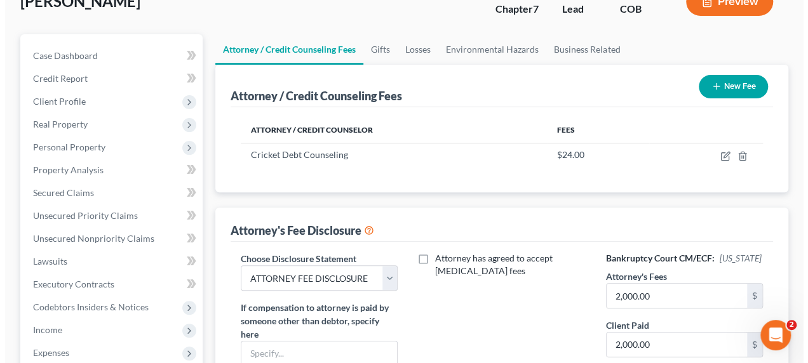
scroll to position [0, 0]
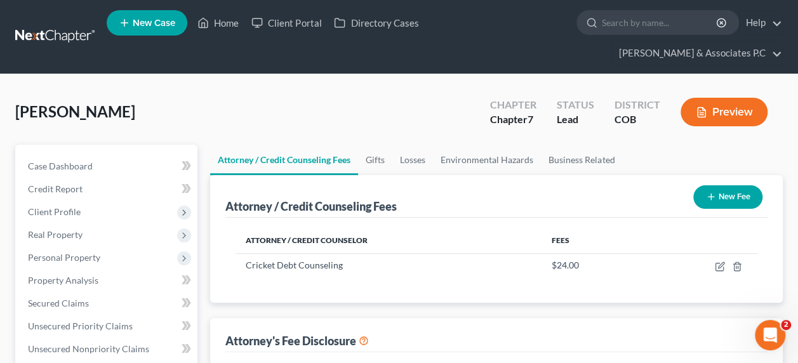
click at [709, 192] on icon "button" at bounding box center [711, 197] width 10 height 10
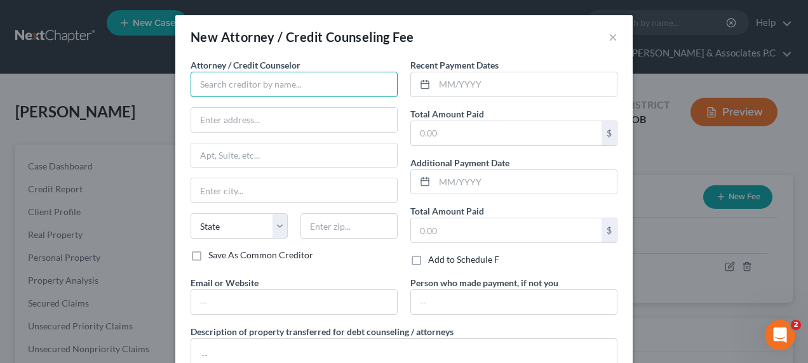
click at [307, 75] on input "text" at bounding box center [294, 84] width 207 height 25
type input "McKinney & Associates PC"
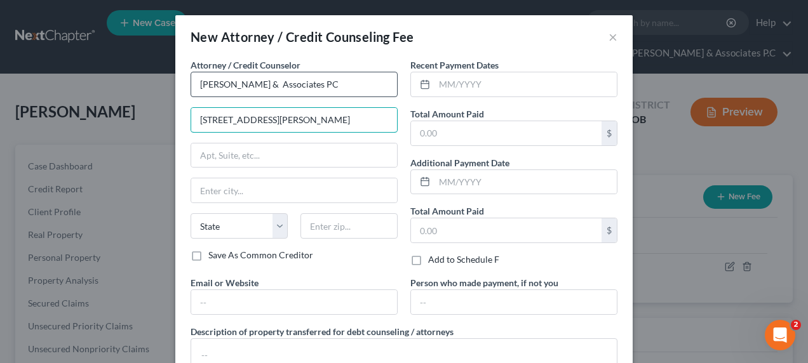
type input "2928 Straus Lane"
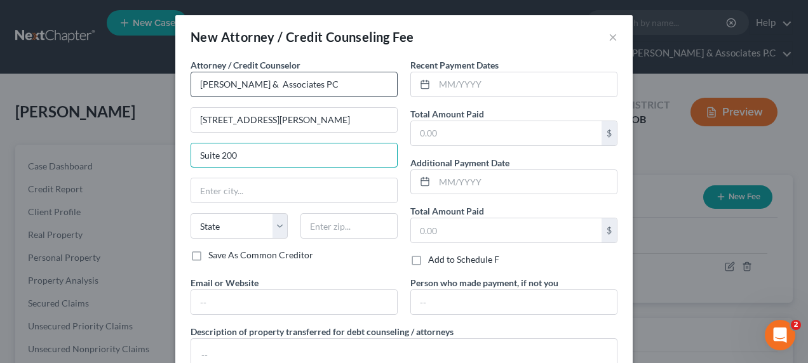
type input "Suite 200"
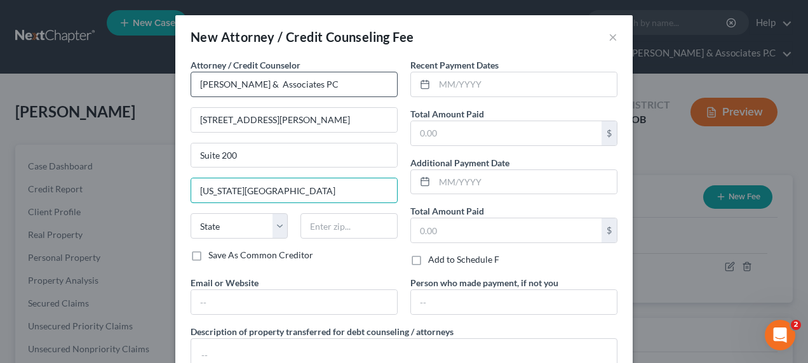
type input "Colorado Springs"
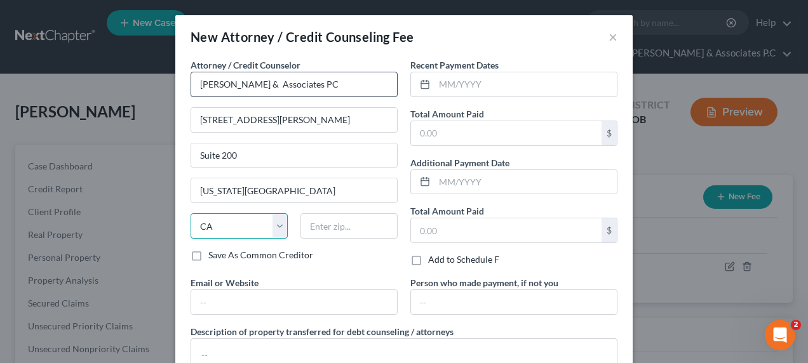
select select "5"
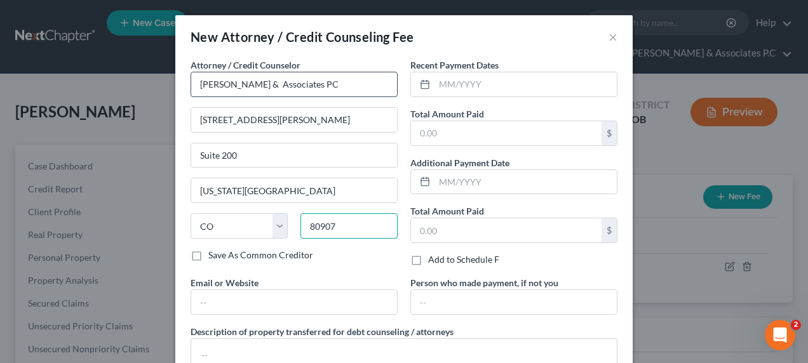
type input "80907"
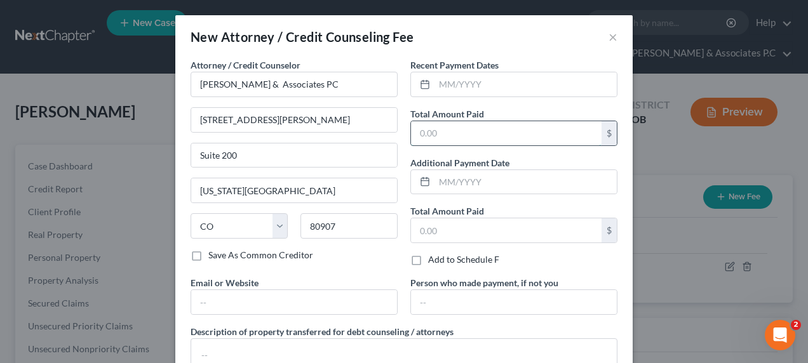
click at [455, 133] on input "text" at bounding box center [506, 133] width 191 height 24
type input "2,000.00"
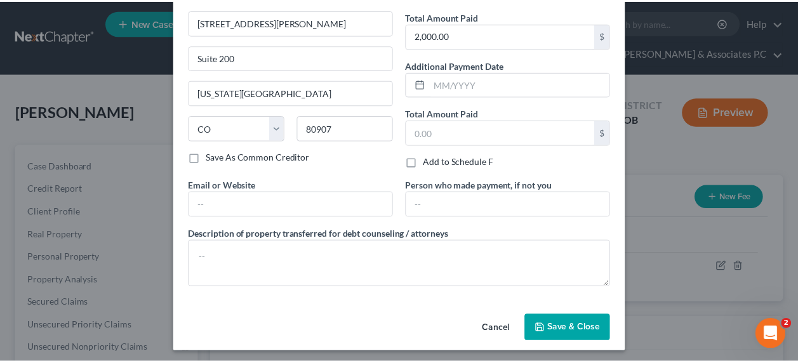
scroll to position [99, 0]
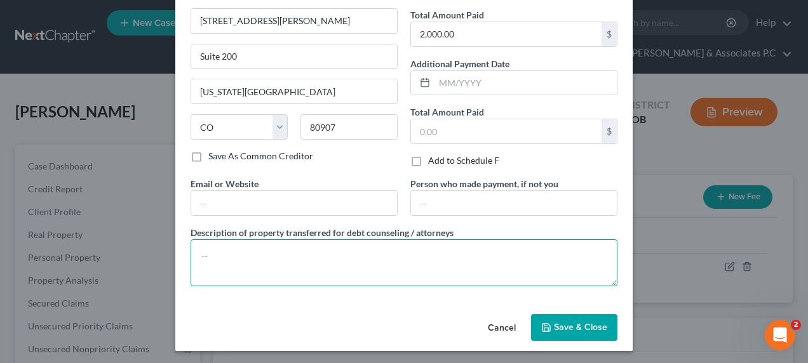
click at [204, 267] on textarea at bounding box center [404, 262] width 427 height 47
type textarea "Attorneys fees"
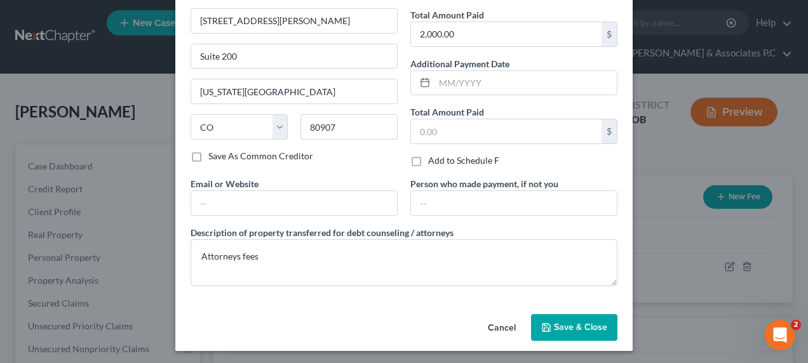
click at [570, 328] on span "Save & Close" at bounding box center [580, 327] width 53 height 11
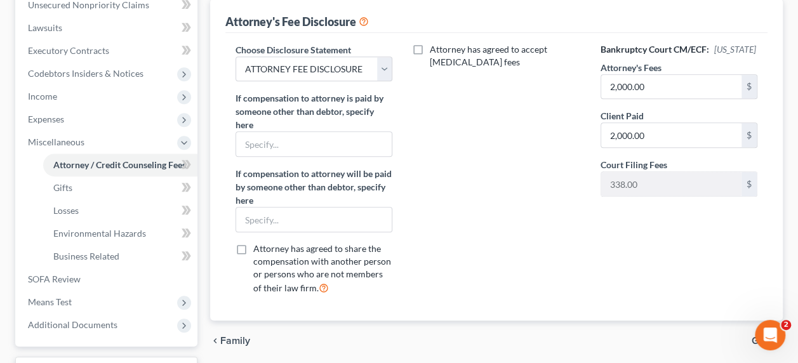
scroll to position [286, 0]
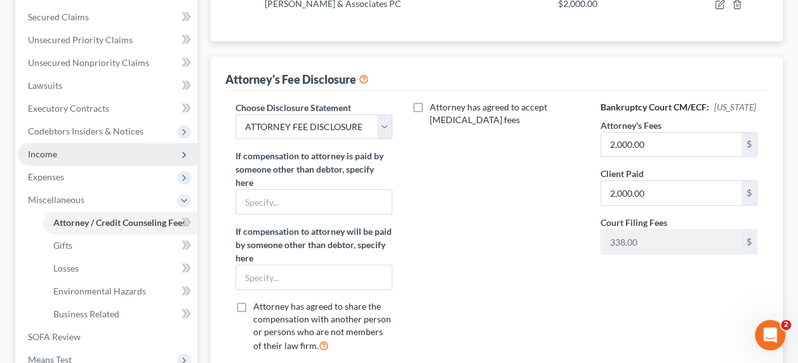
click at [124, 143] on span "Income" at bounding box center [108, 154] width 180 height 23
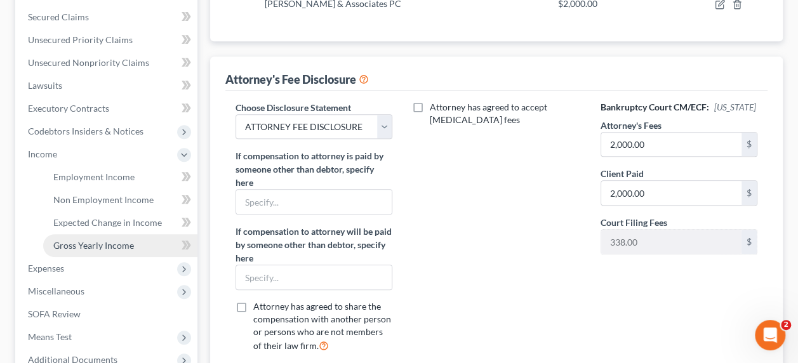
click at [114, 240] on span "Gross Yearly Income" at bounding box center [93, 245] width 81 height 11
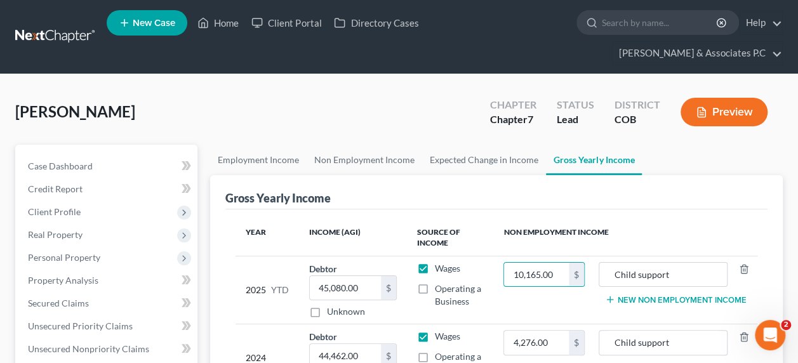
type input "10,165.00"
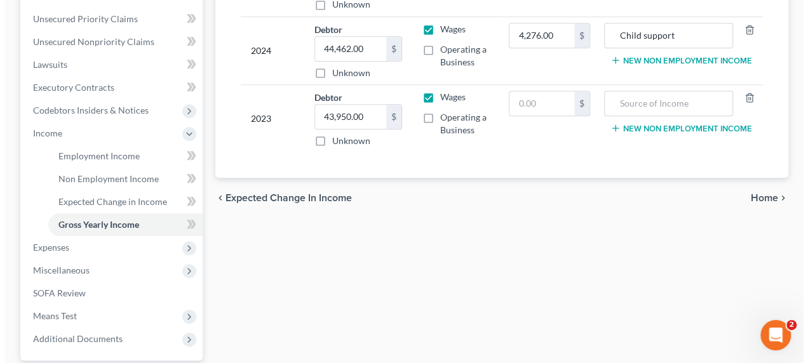
scroll to position [318, 0]
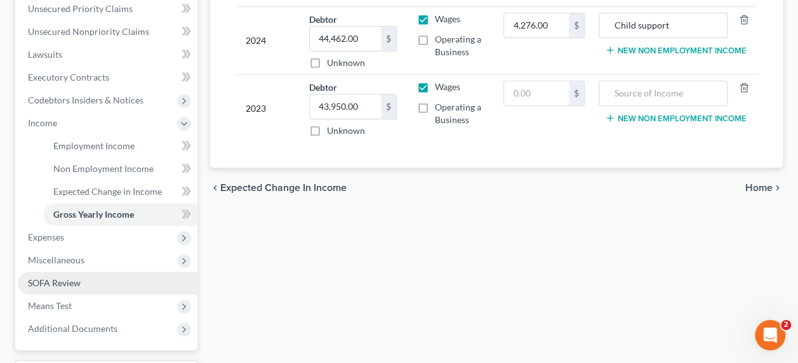
click at [56, 278] on span "SOFA Review" at bounding box center [54, 283] width 53 height 11
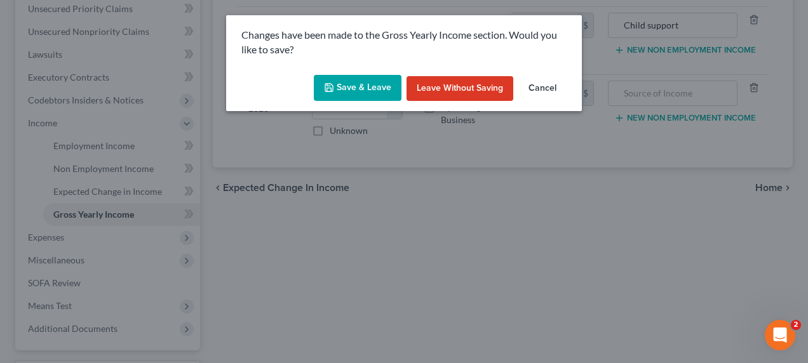
click at [346, 90] on button "Save & Leave" at bounding box center [358, 88] width 88 height 27
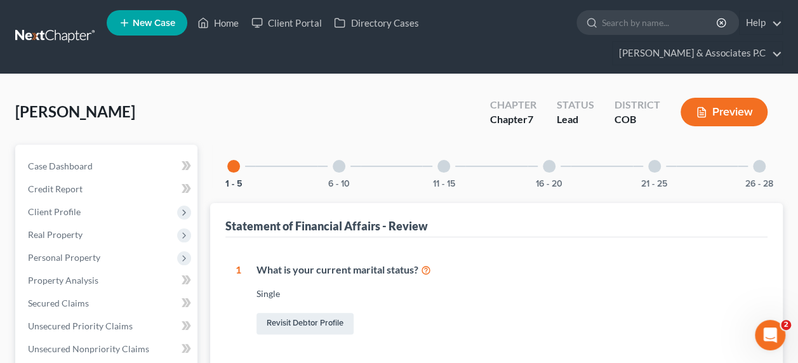
click at [552, 152] on div "16 - 20" at bounding box center [549, 166] width 43 height 43
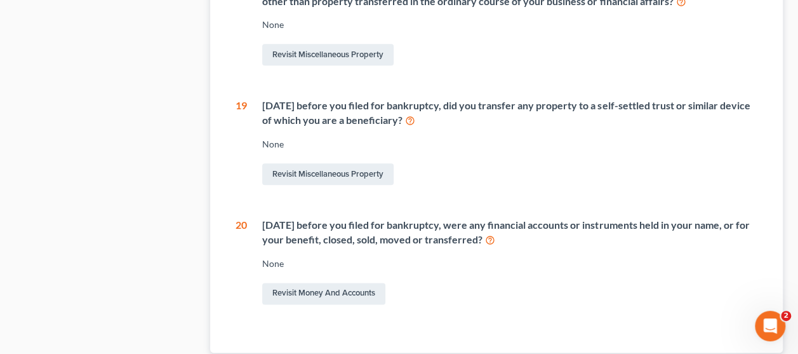
scroll to position [725, 0]
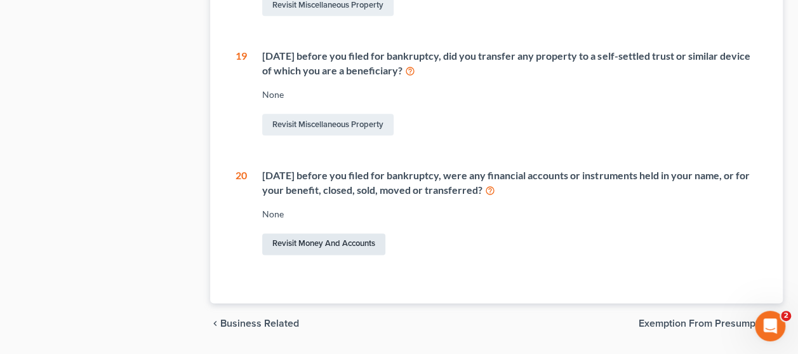
click at [349, 247] on link "Revisit Money and Accounts" at bounding box center [323, 244] width 123 height 22
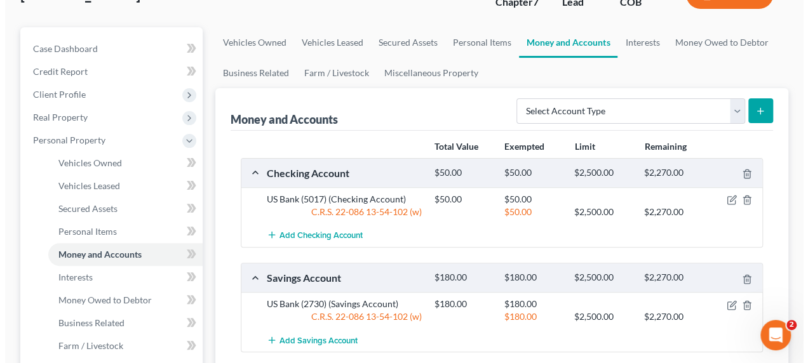
scroll to position [117, 0]
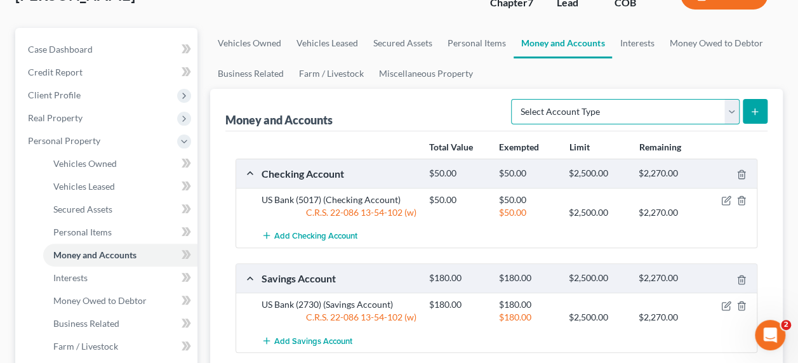
click at [734, 99] on select "Select Account Type Brokerage Cash on Hand Certificates of Deposit Checking Acc…" at bounding box center [625, 111] width 229 height 25
click at [732, 99] on select "Select Account Type Brokerage Cash on Hand Certificates of Deposit Checking Acc…" at bounding box center [625, 111] width 229 height 25
select select "checking"
click at [514, 99] on select "Select Account Type Brokerage Cash on Hand Certificates of Deposit Checking Acc…" at bounding box center [625, 111] width 229 height 25
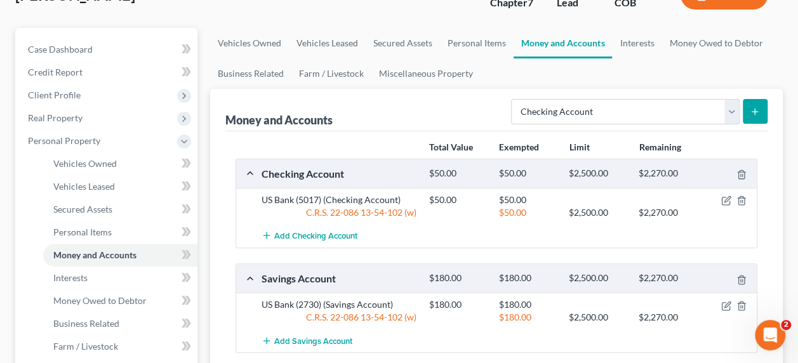
click at [755, 112] on line "submit" at bounding box center [756, 112] width 6 height 0
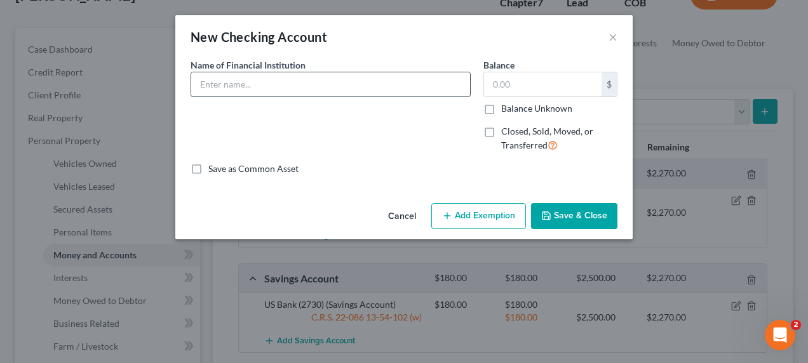
click at [335, 90] on input "text" at bounding box center [330, 84] width 279 height 24
type input "ENT Federal Credit Union"
click at [333, 91] on input "ENT Federal Credit Union" at bounding box center [330, 84] width 279 height 24
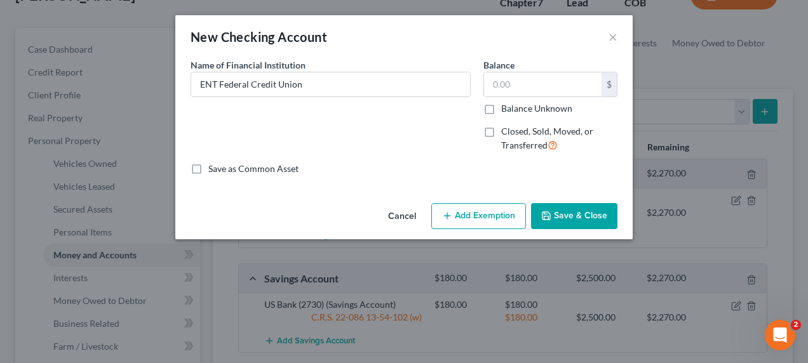
click at [501, 131] on label "Closed, Sold, Moved, or Transferred" at bounding box center [559, 138] width 116 height 27
click at [506, 131] on input "Closed, Sold, Moved, or Transferred" at bounding box center [510, 129] width 8 height 8
checkbox input "true"
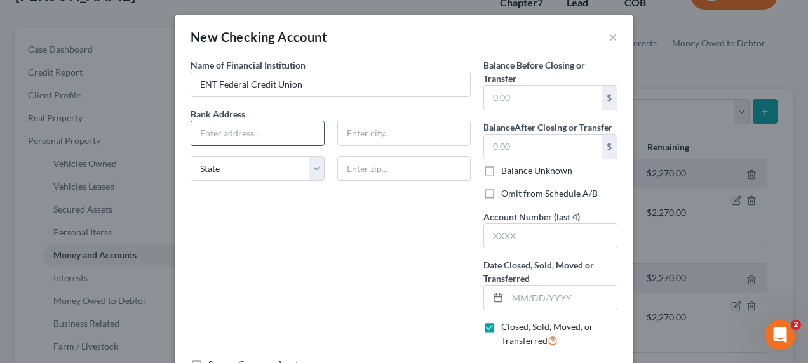
click at [216, 137] on input "text" at bounding box center [257, 133] width 133 height 24
type input "7110 Campus Drive"
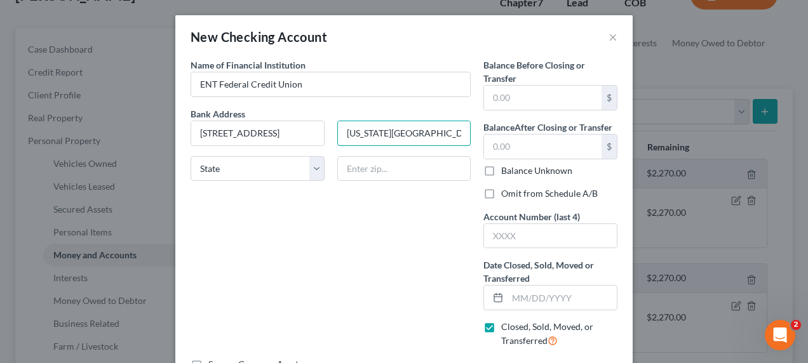
type input "Colorado Springs"
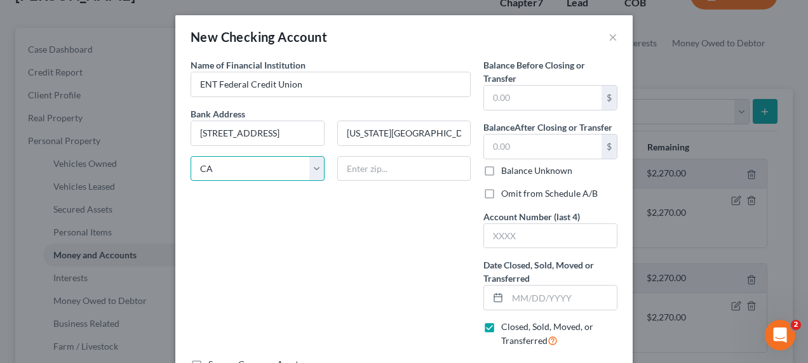
select select "5"
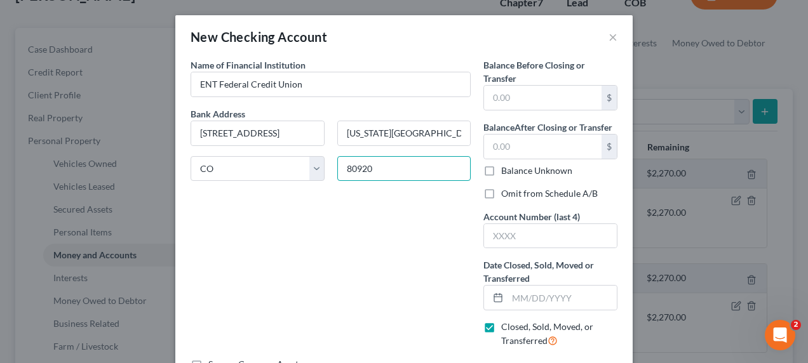
type input "80920"
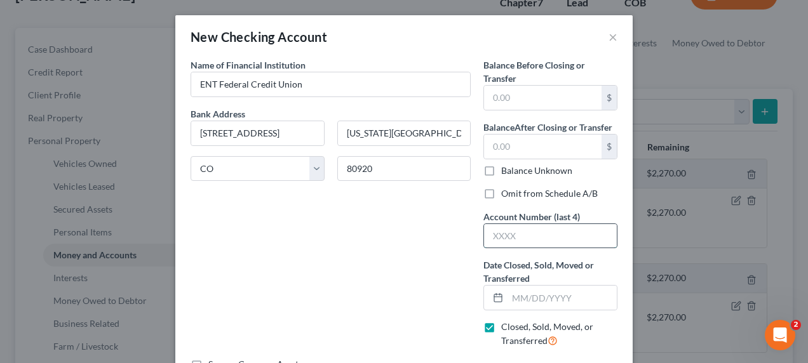
click at [516, 236] on input "text" at bounding box center [550, 236] width 133 height 24
type input "0201"
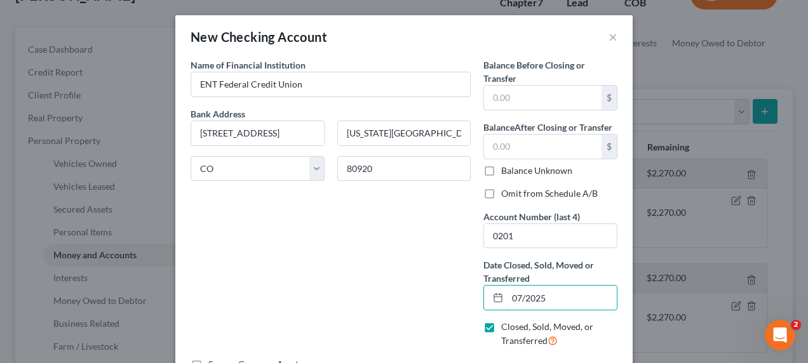
type input "07/2025"
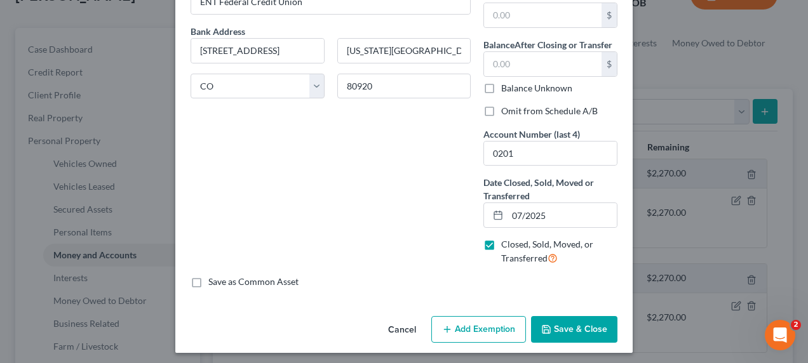
scroll to position [85, 0]
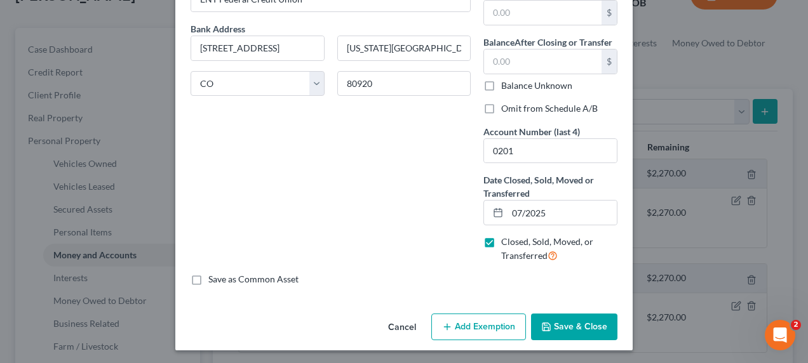
click at [567, 325] on button "Save & Close" at bounding box center [574, 327] width 86 height 27
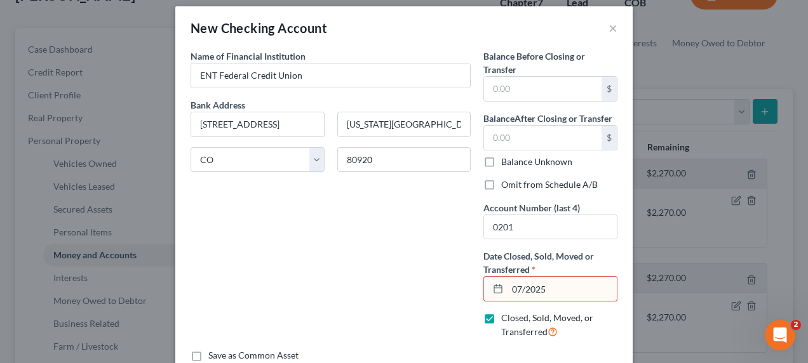
scroll to position [8, 0]
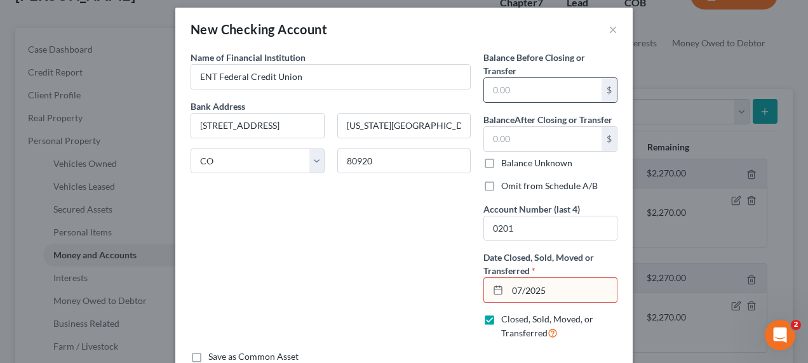
click at [507, 90] on input "text" at bounding box center [542, 90] width 117 height 24
type input "0.00"
drag, startPoint x: 559, startPoint y: 292, endPoint x: 494, endPoint y: 292, distance: 64.8
click at [494, 292] on div "07/2025" at bounding box center [550, 290] width 134 height 25
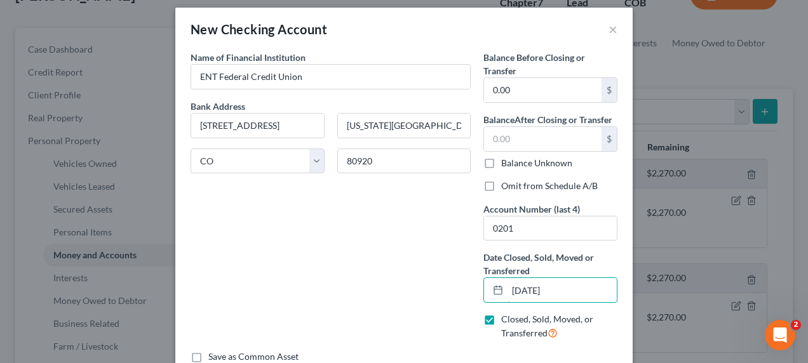
type input "07/30/2025"
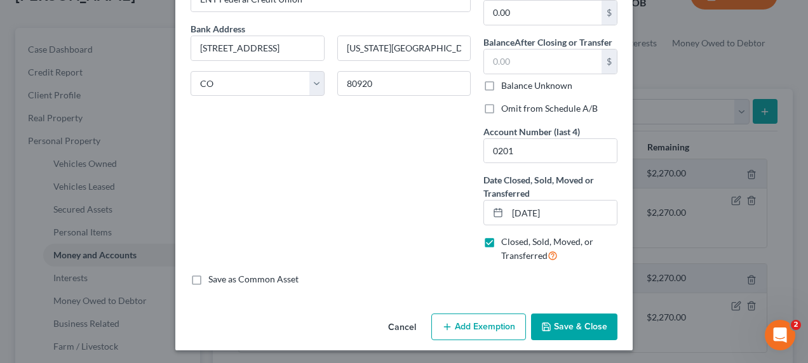
click at [567, 323] on button "Save & Close" at bounding box center [574, 327] width 86 height 27
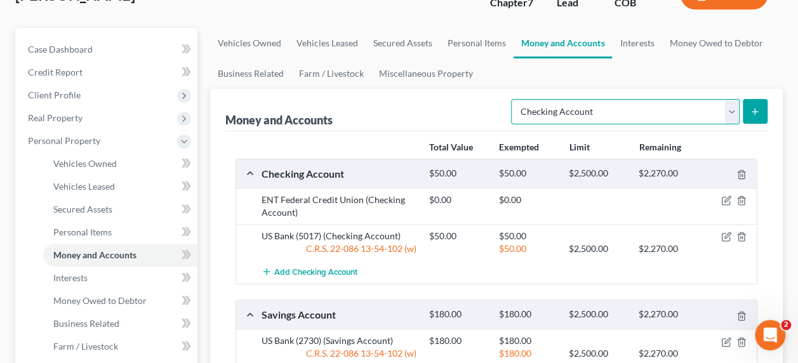
click at [729, 99] on select "Select Account Type Brokerage Cash on Hand Certificates of Deposit Checking Acc…" at bounding box center [625, 111] width 229 height 25
select select "savings"
click at [514, 99] on select "Select Account Type Brokerage Cash on Hand Certificates of Deposit Checking Acc…" at bounding box center [625, 111] width 229 height 25
click at [752, 107] on icon "submit" at bounding box center [755, 112] width 10 height 10
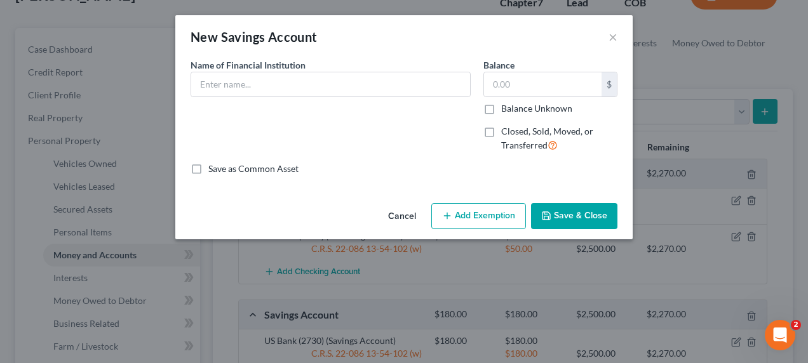
click at [501, 131] on label "Closed, Sold, Moved, or Transferred" at bounding box center [559, 138] width 116 height 27
click at [506, 131] on input "Closed, Sold, Moved, or Transferred" at bounding box center [510, 129] width 8 height 8
checkbox input "true"
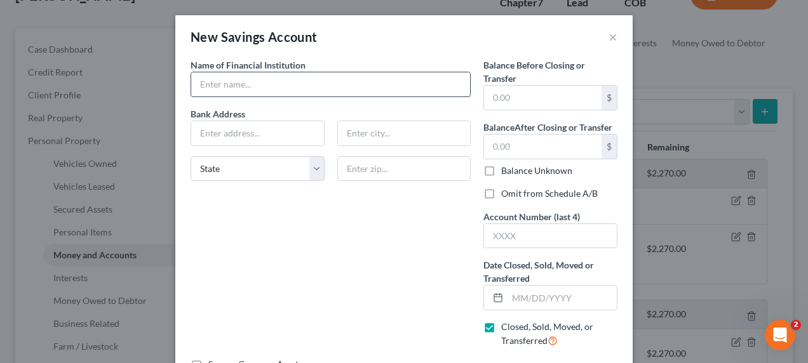
click at [221, 90] on input "text" at bounding box center [330, 84] width 279 height 24
type input "ENT Federal Credit Union"
type input "7110 Campus Drive"
type input "Colorado Springs"
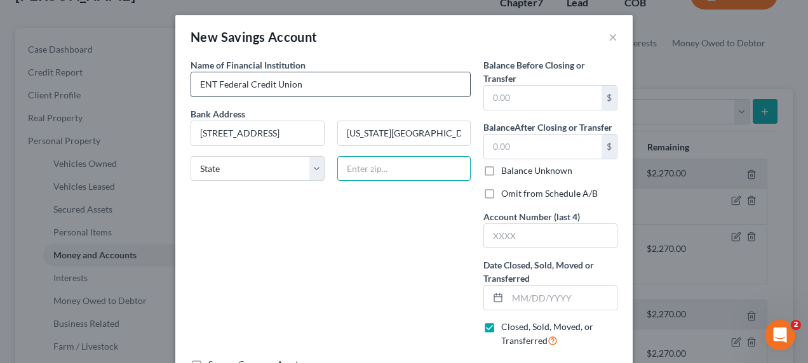
type input "80920"
type input "0.00"
type input "0201"
type input "07/30/2025"
select select "5"
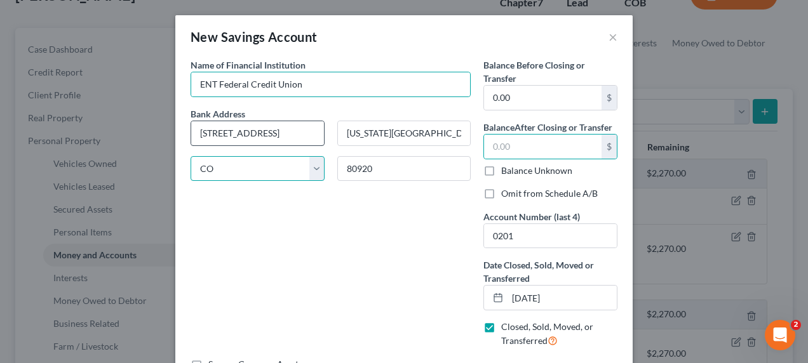
select select
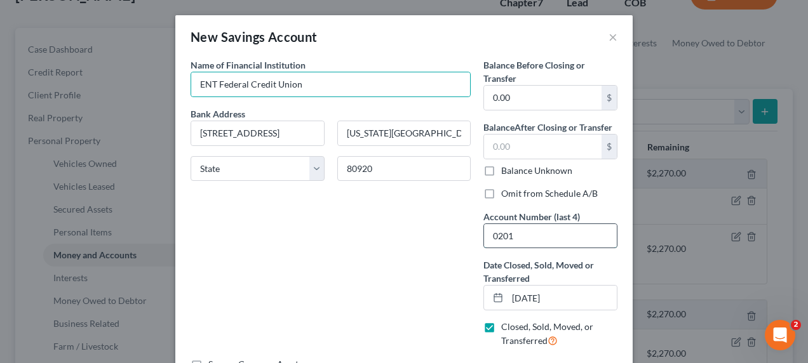
click at [512, 235] on input "0201" at bounding box center [550, 236] width 133 height 24
type input "0"
type input "1008"
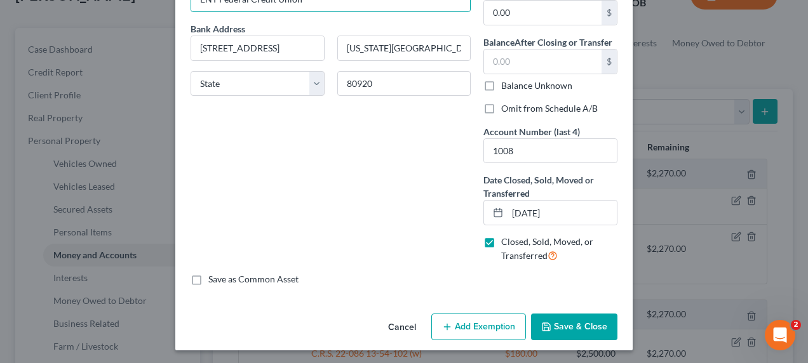
click at [568, 328] on button "Save & Close" at bounding box center [574, 327] width 86 height 27
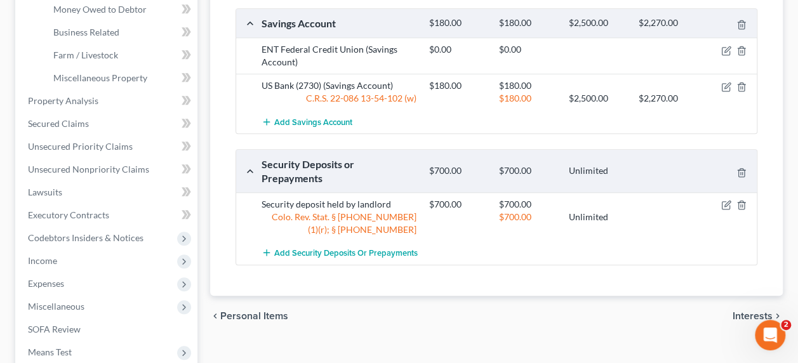
scroll to position [363, 0]
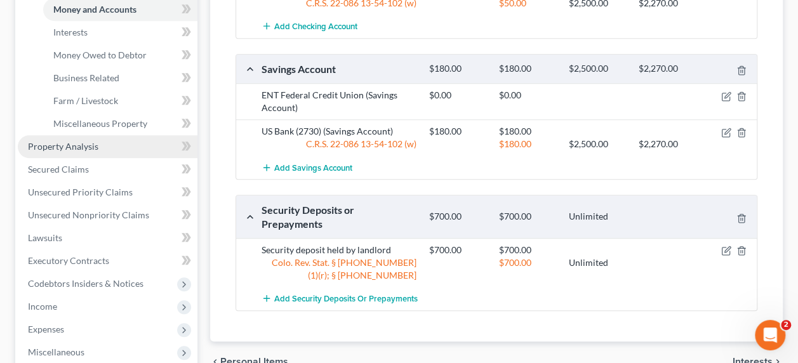
click at [65, 141] on span "Property Analysis" at bounding box center [63, 146] width 70 height 11
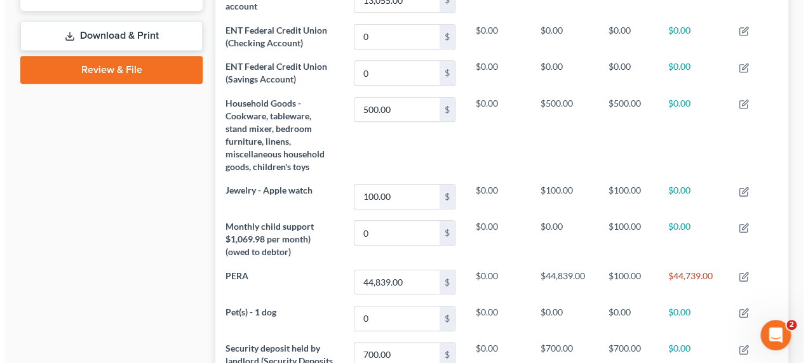
scroll to position [573, 0]
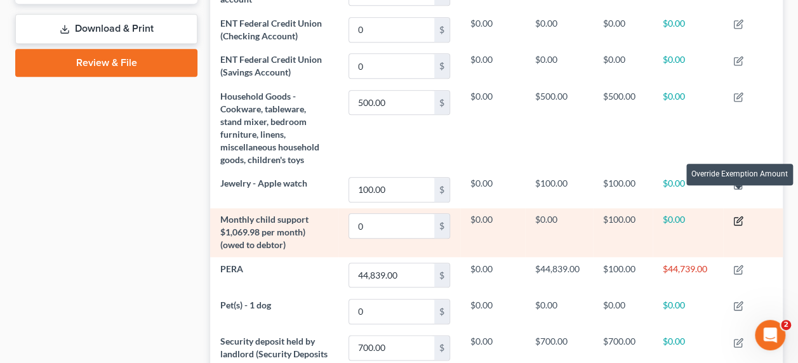
click at [738, 217] on icon "button" at bounding box center [740, 220] width 6 height 6
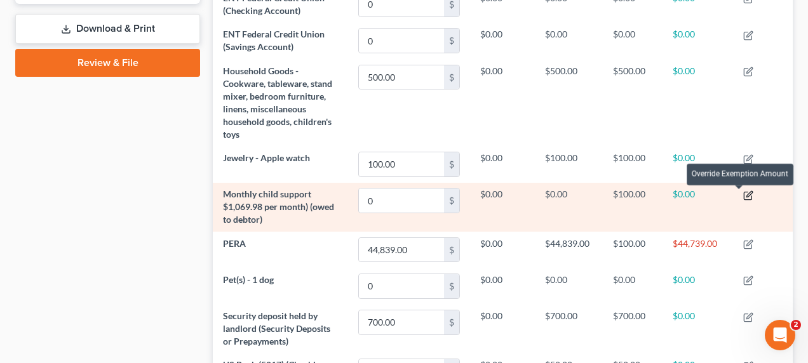
scroll to position [194, 579]
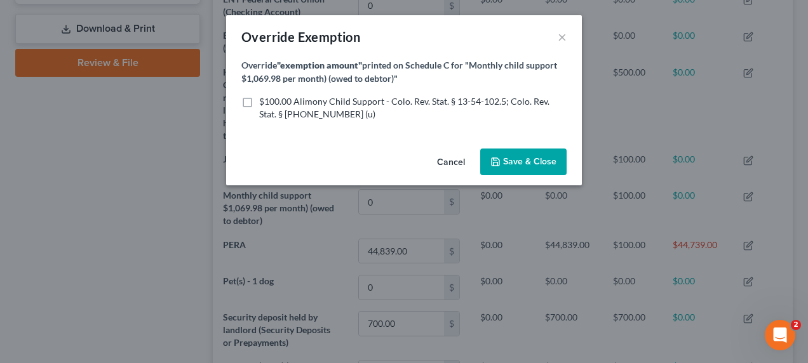
click at [259, 100] on label "$100.00 Alimony Child Support - Colo. Rev. Stat. § 13-54-102.5; Colo. Rev. Stat…" at bounding box center [412, 107] width 307 height 25
click at [264, 100] on input "$100.00 Alimony Child Support - Colo. Rev. Stat. § 13-54-102.5; Colo. Rev. Stat…" at bounding box center [268, 99] width 8 height 8
checkbox input "true"
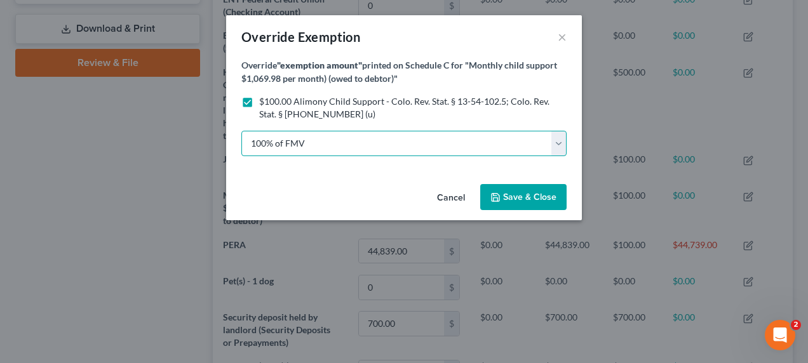
click at [324, 140] on select "100% of FMV Unknown Other" at bounding box center [403, 143] width 325 height 25
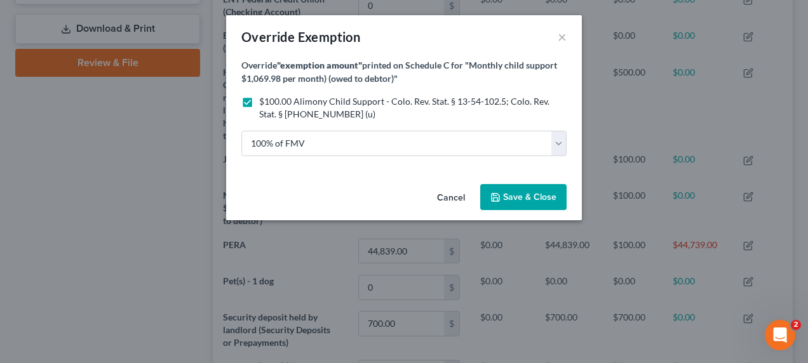
click at [520, 203] on button "Save & Close" at bounding box center [523, 197] width 86 height 27
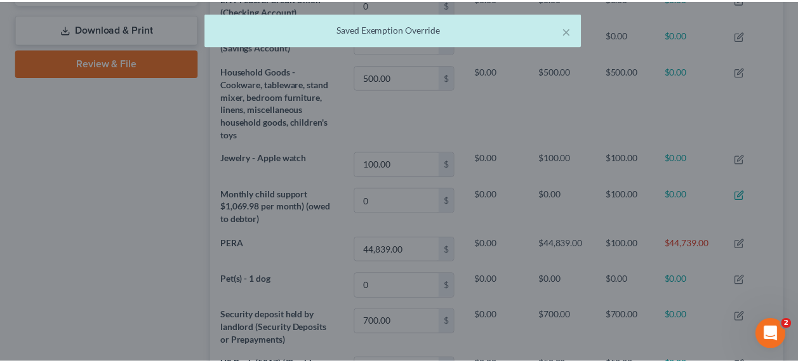
scroll to position [193, 573]
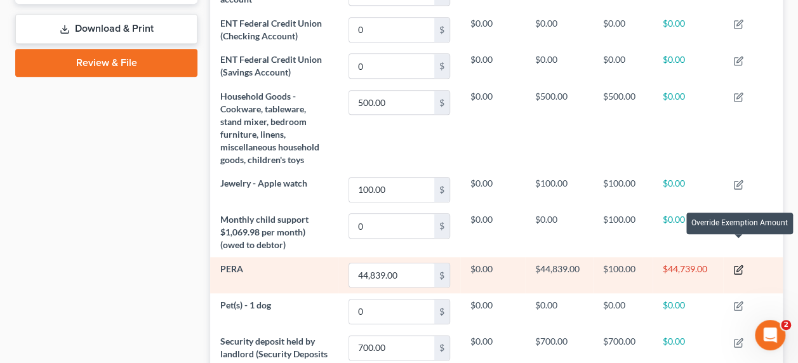
click at [738, 265] on icon "button" at bounding box center [739, 270] width 10 height 10
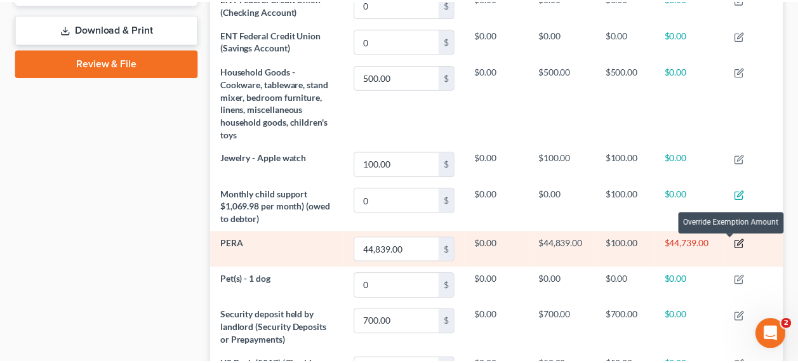
scroll to position [194, 579]
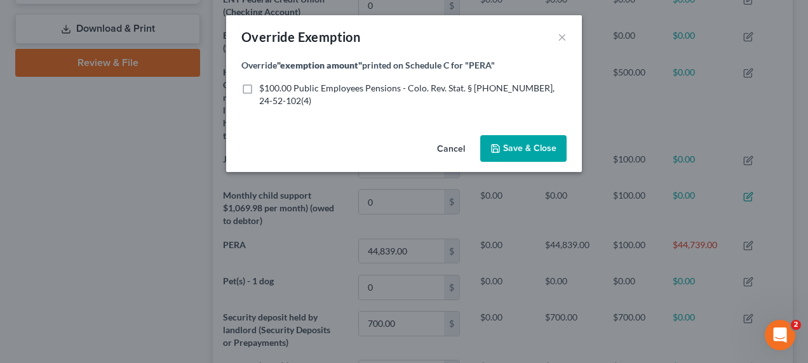
click at [525, 156] on button "Save & Close" at bounding box center [523, 148] width 86 height 27
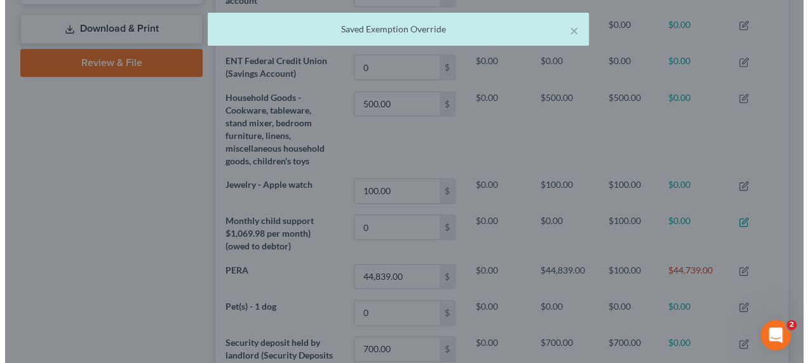
scroll to position [634933, 634554]
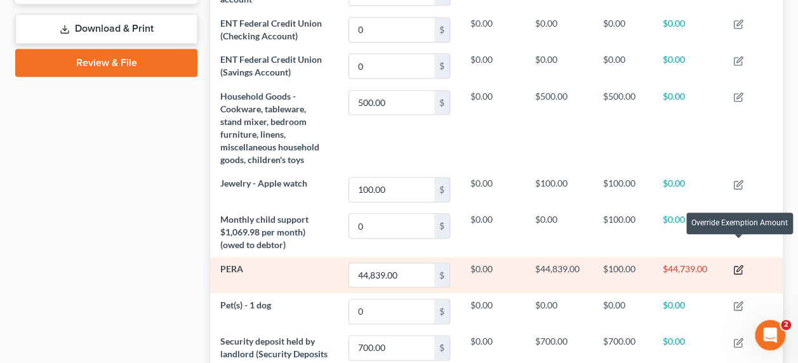
click at [741, 265] on icon "button" at bounding box center [739, 270] width 10 height 10
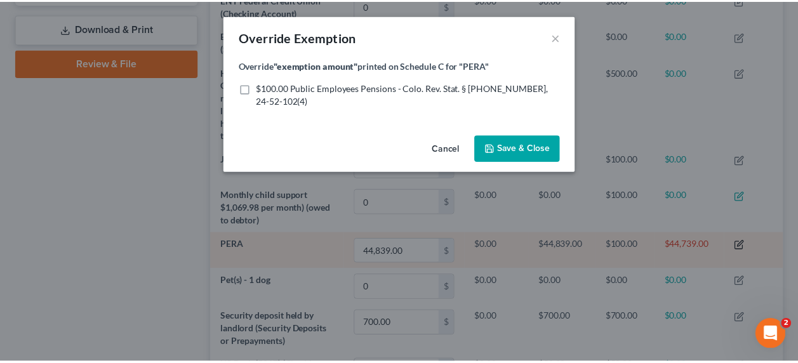
scroll to position [194, 579]
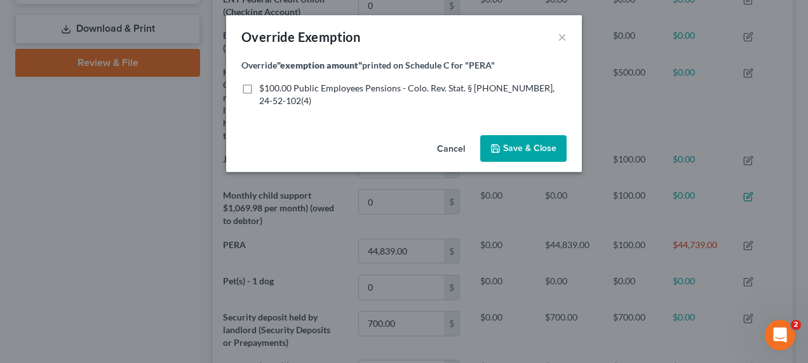
click at [259, 82] on label "$100.00 Public Employees Pensions - Colo. Rev. Stat. § 24-51-212, 24-52-102(4)" at bounding box center [412, 94] width 307 height 25
click at [264, 82] on input "$100.00 Public Employees Pensions - Colo. Rev. Stat. § 24-51-212, 24-52-102(4)" at bounding box center [268, 86] width 8 height 8
checkbox input "true"
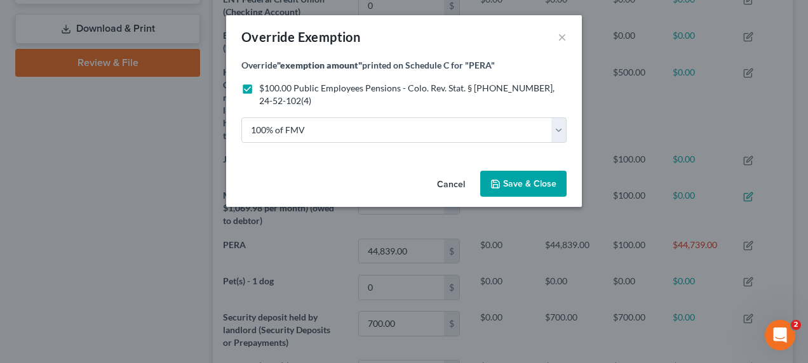
click at [514, 185] on span "Save & Close" at bounding box center [529, 183] width 53 height 11
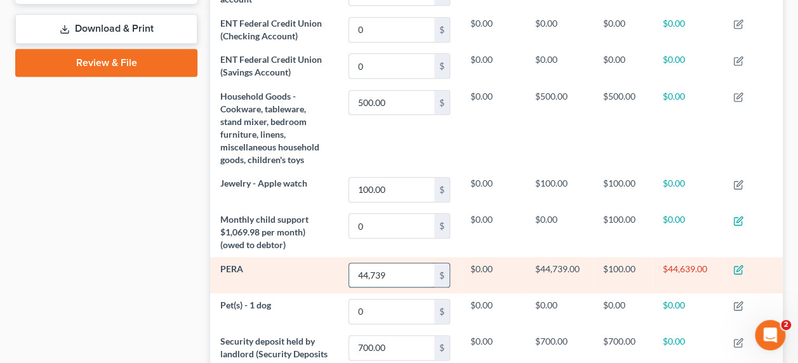
type input "44,739"
click at [742, 267] on icon "button" at bounding box center [738, 271] width 8 height 8
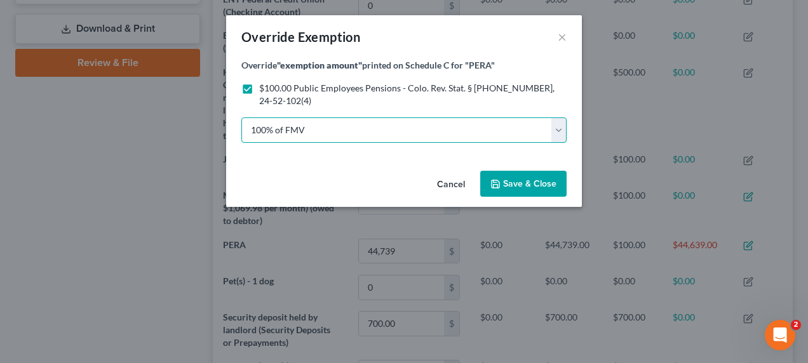
click at [556, 127] on select "100% of FMV Unknown Other" at bounding box center [403, 129] width 325 height 25
click at [241, 117] on select "100% of FMV Unknown Other" at bounding box center [403, 129] width 325 height 25
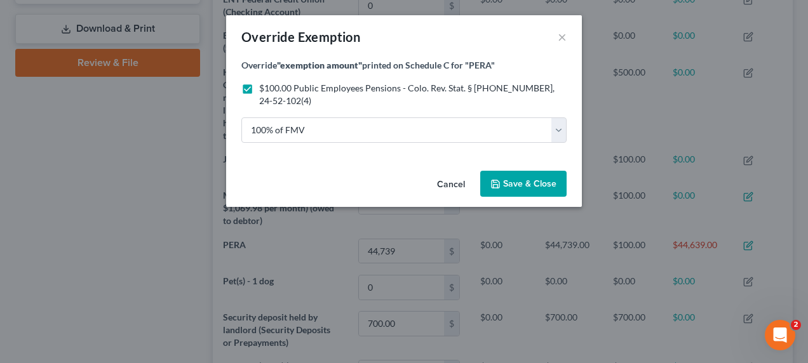
click at [259, 88] on label "$100.00 Public Employees Pensions - Colo. Rev. Stat. § 24-51-212, 24-52-102(4)" at bounding box center [412, 94] width 307 height 25
click at [264, 88] on input "$100.00 Public Employees Pensions - Colo. Rev. Stat. § 24-51-212, 24-52-102(4)" at bounding box center [268, 86] width 8 height 8
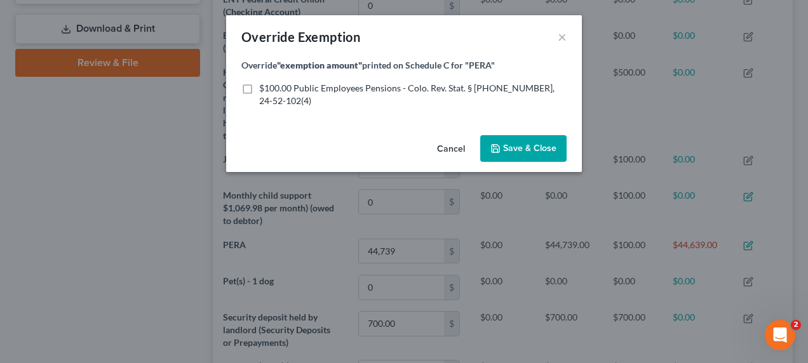
click at [259, 88] on label "$100.00 Public Employees Pensions - Colo. Rev. Stat. § 24-51-212, 24-52-102(4)" at bounding box center [412, 94] width 307 height 25
click at [264, 88] on input "$100.00 Public Employees Pensions - Colo. Rev. Stat. § 24-51-212, 24-52-102(4)" at bounding box center [268, 86] width 8 height 8
checkbox input "true"
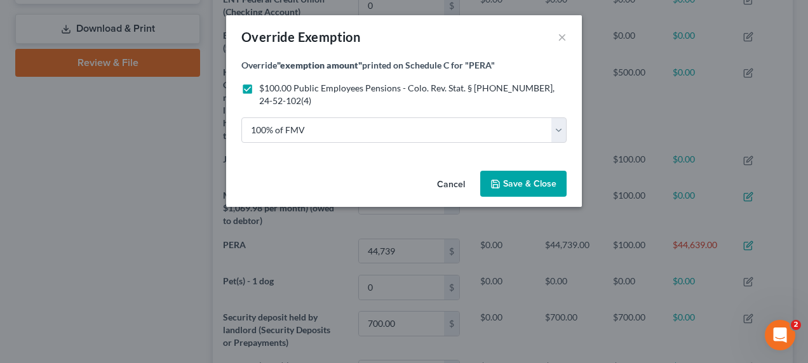
click at [515, 179] on span "Save & Close" at bounding box center [529, 183] width 53 height 11
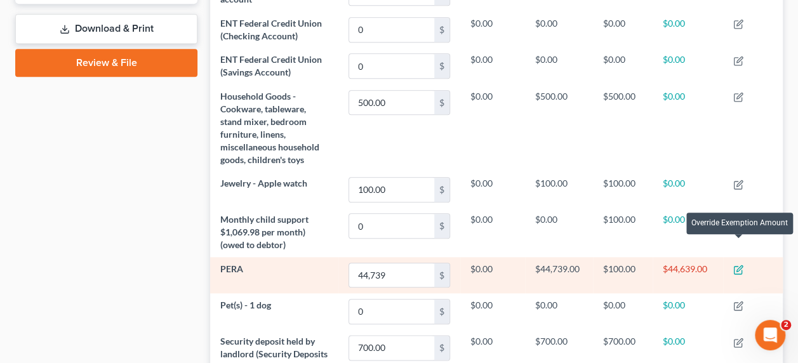
click at [737, 265] on icon "button" at bounding box center [739, 270] width 10 height 10
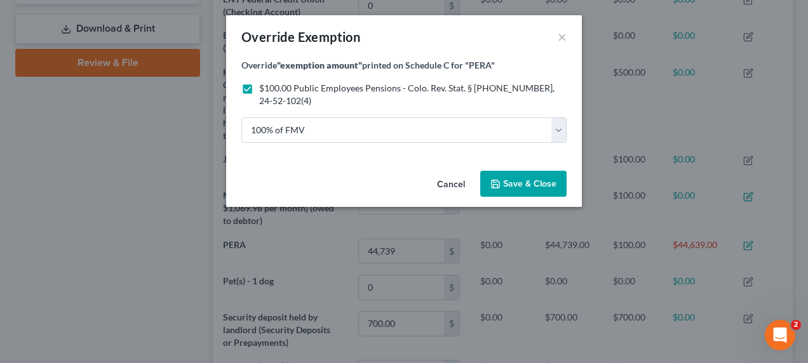
click at [515, 182] on span "Save & Close" at bounding box center [529, 183] width 53 height 11
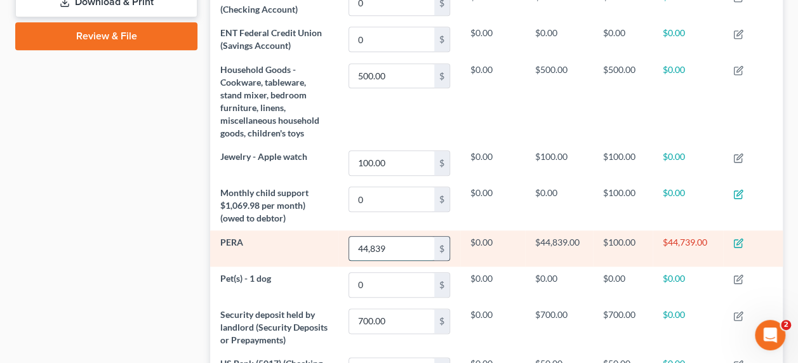
click at [399, 237] on input "44,839" at bounding box center [391, 249] width 85 height 24
type input "44,839.00"
click at [617, 231] on td "$100.00" at bounding box center [623, 249] width 60 height 36
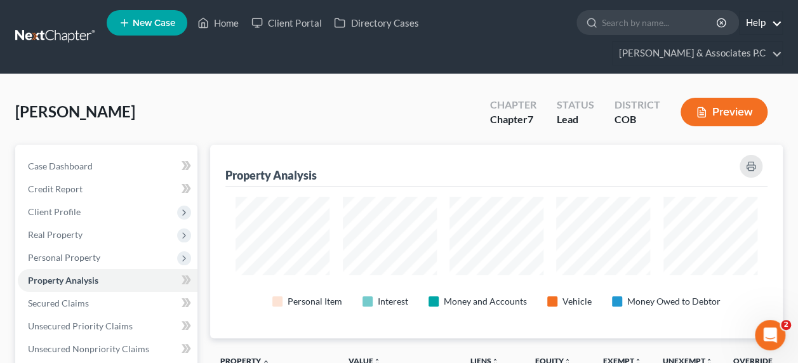
click at [740, 25] on link "Help" at bounding box center [761, 22] width 43 height 23
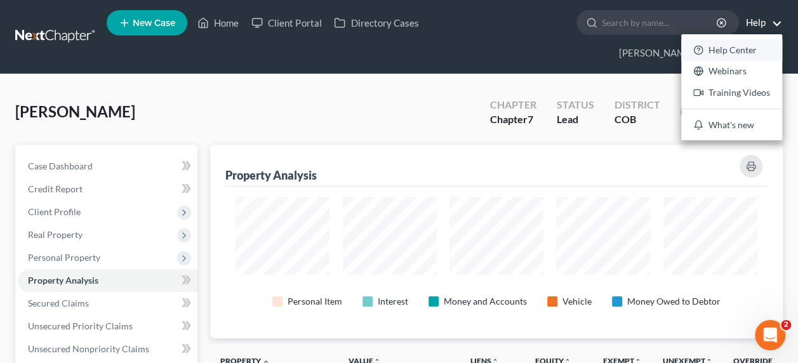
click at [681, 55] on link "Help Center" at bounding box center [731, 50] width 101 height 22
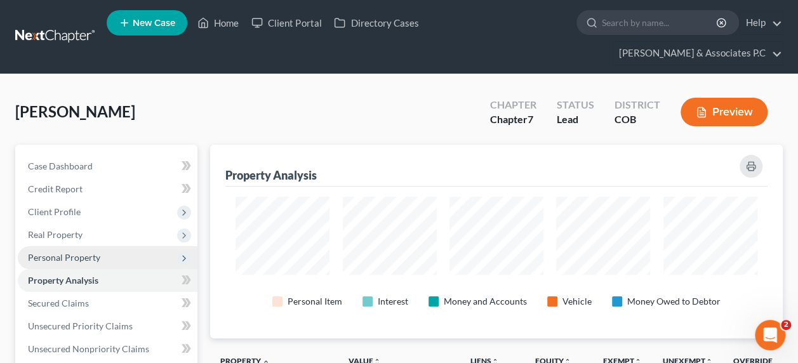
click at [89, 252] on span "Personal Property" at bounding box center [64, 257] width 72 height 11
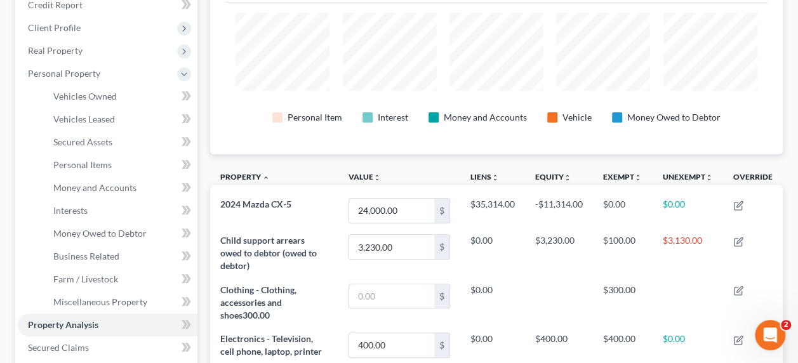
scroll to position [185, 0]
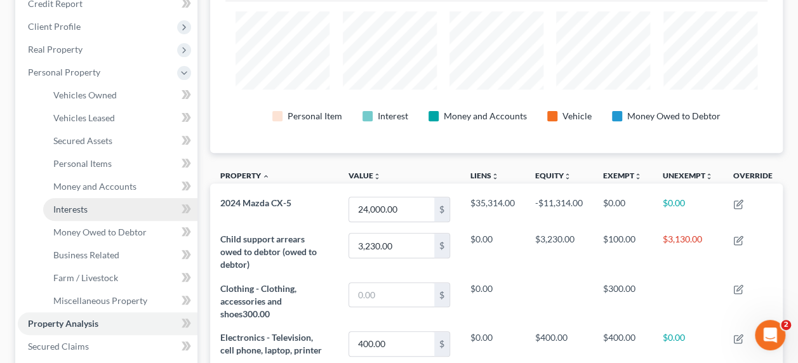
click at [69, 204] on span "Interests" at bounding box center [70, 209] width 34 height 11
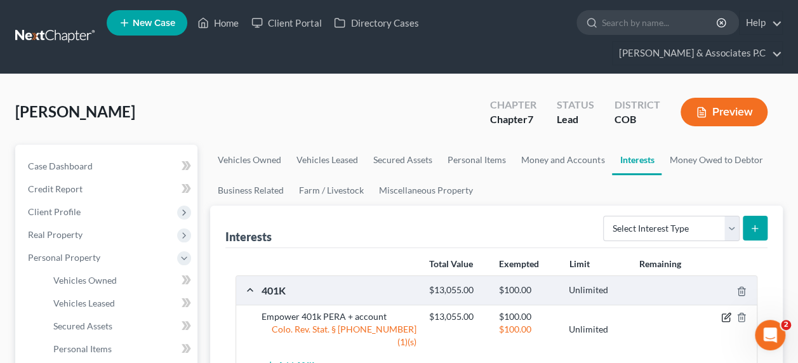
click at [725, 314] on icon "button" at bounding box center [728, 317] width 6 height 6
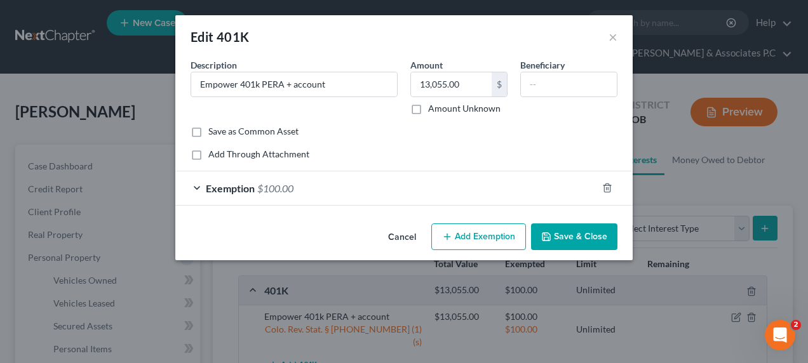
click at [201, 187] on div "Exemption $100.00" at bounding box center [386, 188] width 422 height 34
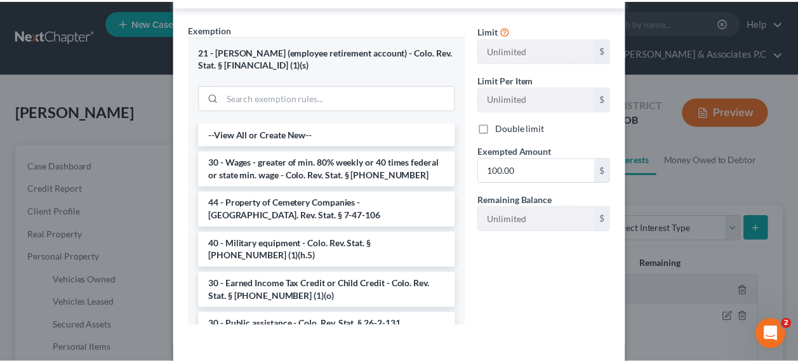
scroll to position [251, 0]
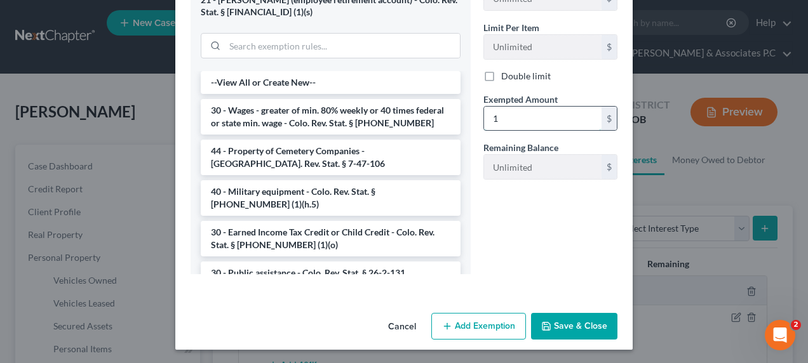
type input "1"
click at [564, 323] on button "Save & Close" at bounding box center [574, 326] width 86 height 27
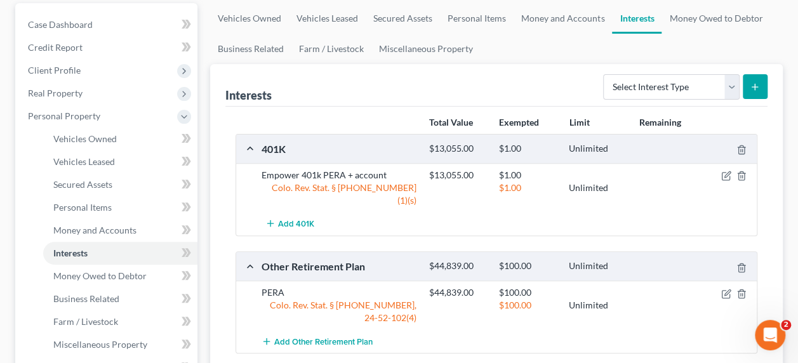
scroll to position [143, 0]
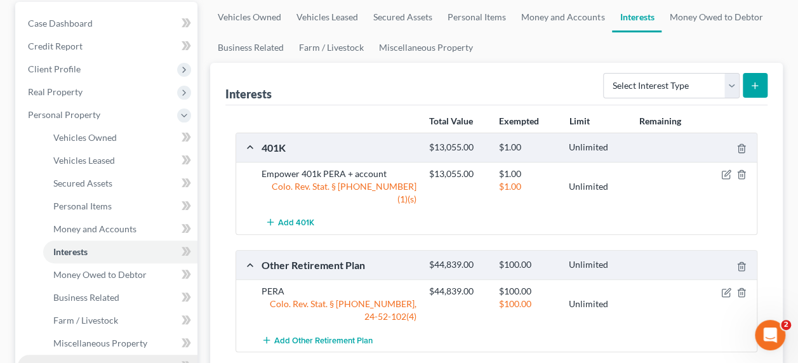
click at [117, 355] on link "Property Analysis" at bounding box center [108, 366] width 180 height 23
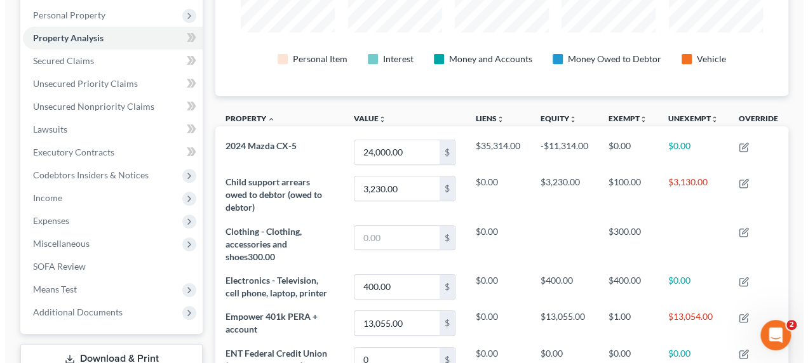
scroll to position [241, 0]
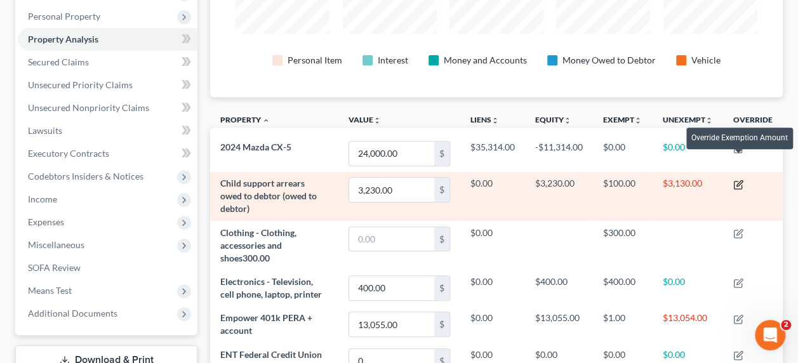
click at [737, 180] on icon "button" at bounding box center [739, 185] width 10 height 10
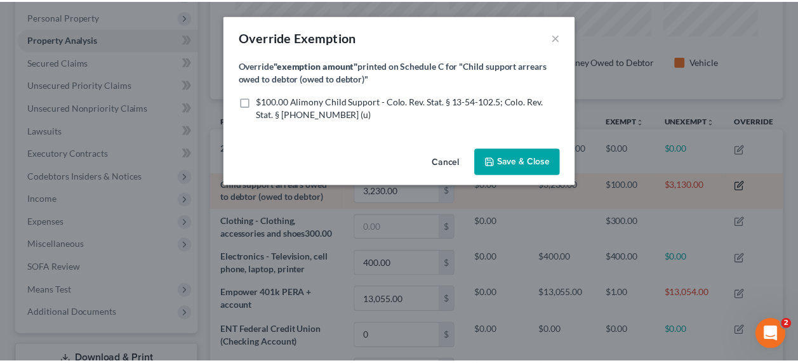
scroll to position [194, 579]
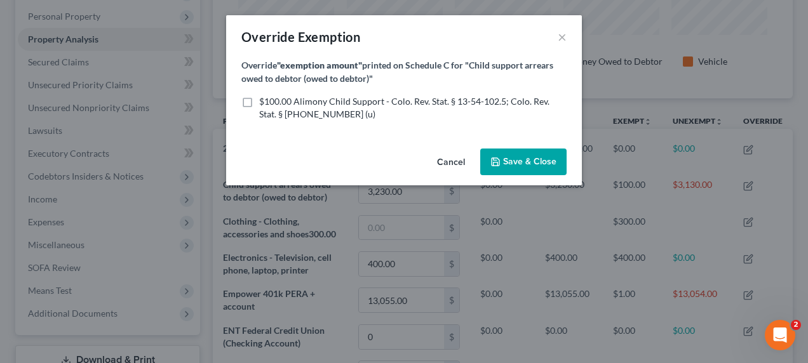
click at [259, 100] on label "$100.00 Alimony Child Support - Colo. Rev. Stat. § 13-54-102.5; Colo. Rev. Stat…" at bounding box center [412, 107] width 307 height 25
click at [264, 100] on input "$100.00 Alimony Child Support - Colo. Rev. Stat. § 13-54-102.5; Colo. Rev. Stat…" at bounding box center [268, 99] width 8 height 8
checkbox input "true"
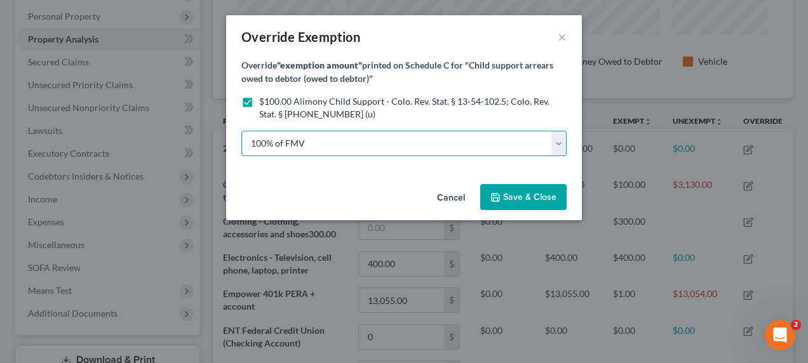
click at [307, 149] on select "100% of FMV Unknown Other" at bounding box center [403, 143] width 325 height 25
click at [241, 131] on select "100% of FMV Unknown Other" at bounding box center [403, 143] width 325 height 25
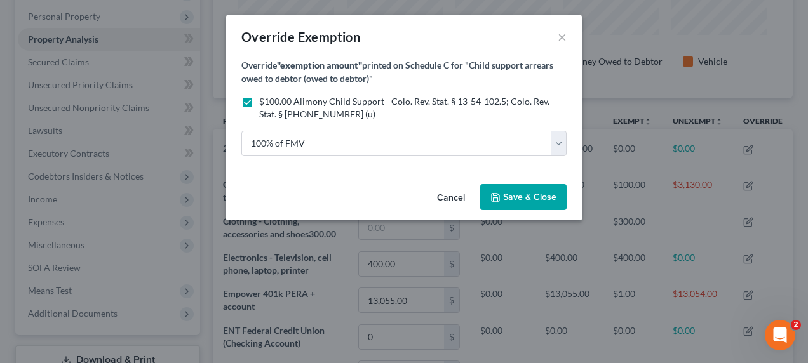
click at [511, 189] on button "Save & Close" at bounding box center [523, 197] width 86 height 27
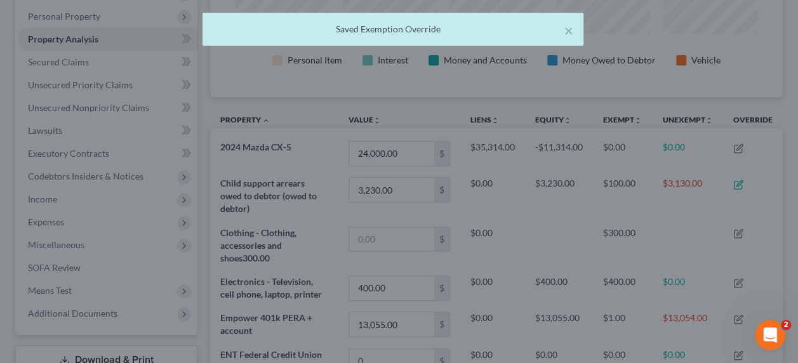
scroll to position [193, 573]
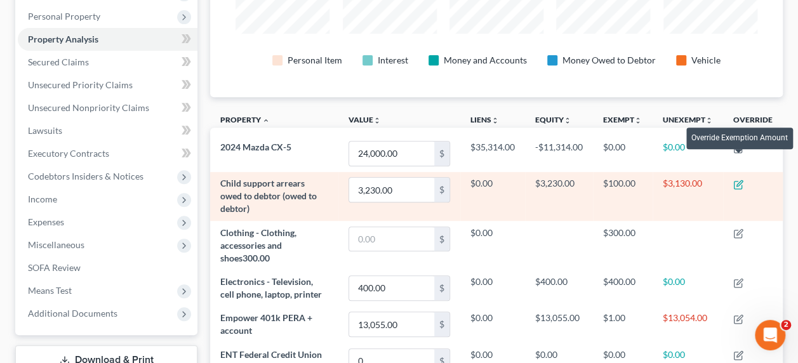
click at [741, 180] on icon "button" at bounding box center [739, 185] width 10 height 10
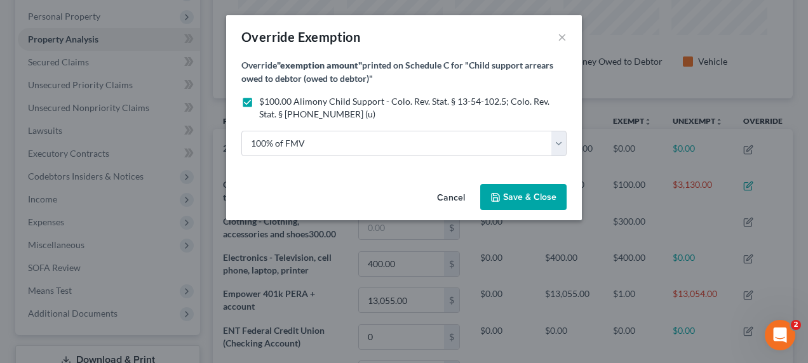
click at [259, 99] on label "$100.00 Alimony Child Support - Colo. Rev. Stat. § 13-54-102.5; Colo. Rev. Stat…" at bounding box center [412, 107] width 307 height 25
click at [264, 99] on input "$100.00 Alimony Child Support - Colo. Rev. Stat. § 13-54-102.5; Colo. Rev. Stat…" at bounding box center [268, 99] width 8 height 8
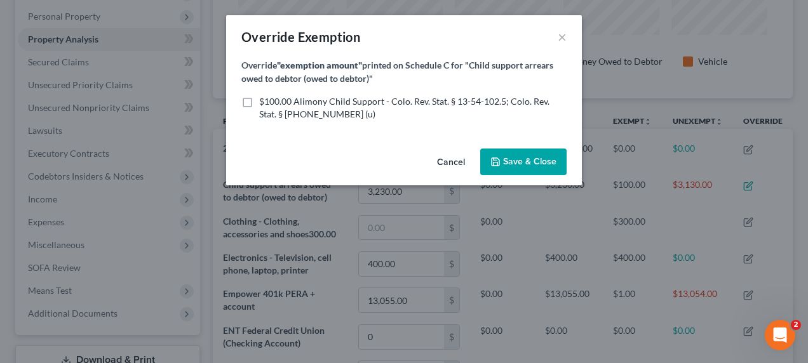
click at [259, 98] on label "$100.00 Alimony Child Support - Colo. Rev. Stat. § 13-54-102.5; Colo. Rev. Stat…" at bounding box center [412, 107] width 307 height 25
click at [264, 98] on input "$100.00 Alimony Child Support - Colo. Rev. Stat. § 13-54-102.5; Colo. Rev. Stat…" at bounding box center [268, 99] width 8 height 8
checkbox input "true"
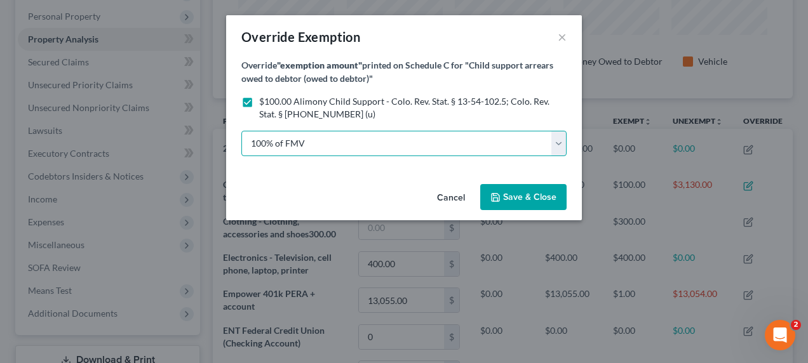
click at [351, 150] on select "100% of FMV Unknown Other" at bounding box center [403, 143] width 325 height 25
select select "2"
click at [241, 131] on select "100% of FMV Unknown Other" at bounding box center [403, 143] width 325 height 25
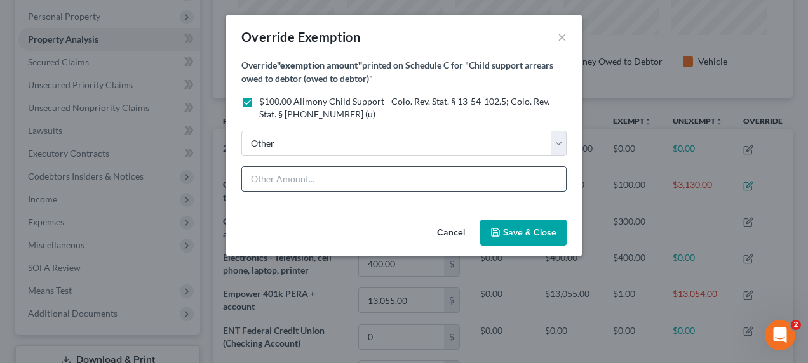
click at [309, 179] on input "text" at bounding box center [404, 179] width 324 height 24
type input "100%"
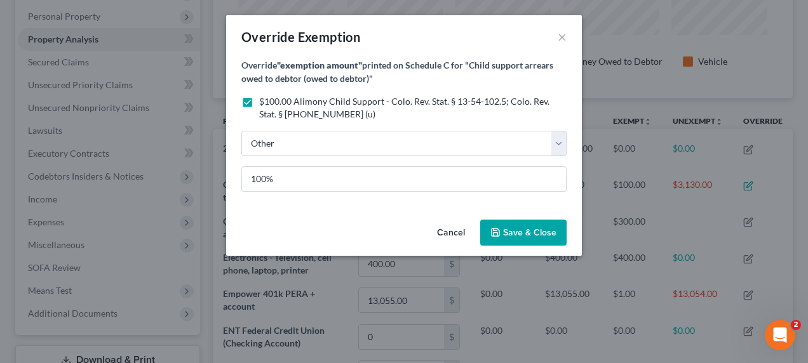
click at [511, 232] on span "Save & Close" at bounding box center [529, 232] width 53 height 11
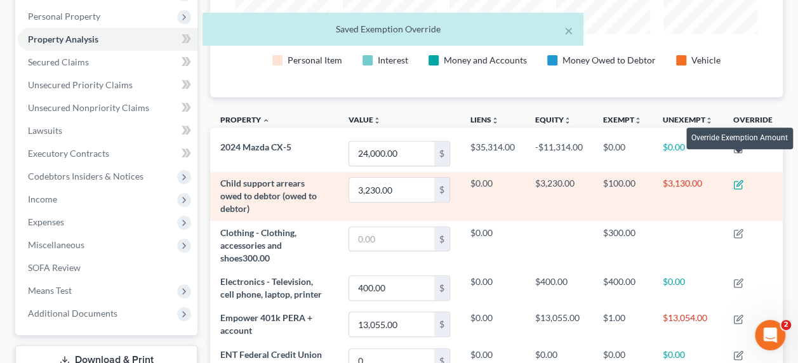
click at [742, 180] on icon "button" at bounding box center [740, 183] width 6 height 6
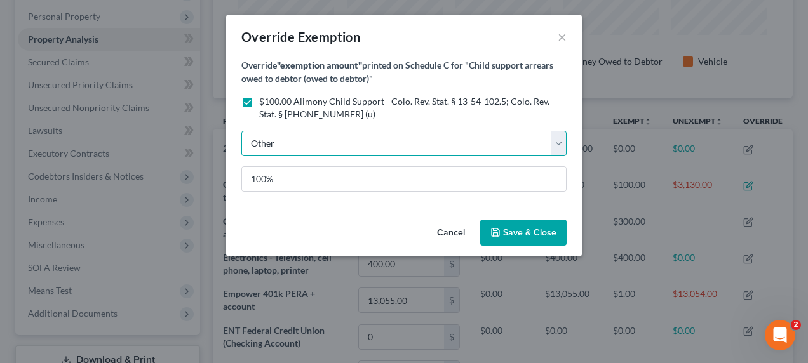
click at [286, 147] on select "100% of FMV Unknown Other" at bounding box center [403, 143] width 325 height 25
select select "0"
click at [241, 131] on select "100% of FMV Unknown Other" at bounding box center [403, 143] width 325 height 25
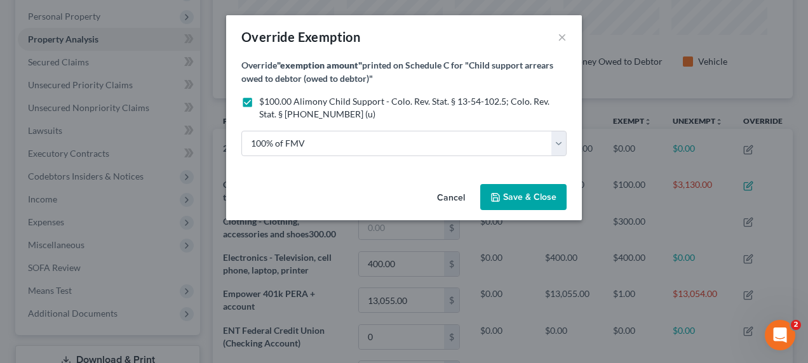
click at [535, 206] on button "Save & Close" at bounding box center [523, 197] width 86 height 27
